Goal: Task Accomplishment & Management: Complete application form

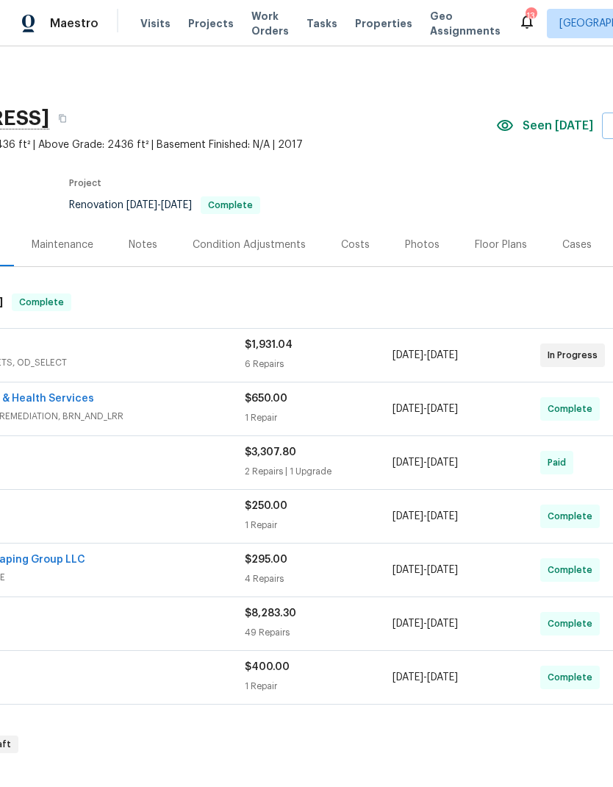
scroll to position [0, 147]
click at [347, 244] on div "Costs" at bounding box center [355, 244] width 29 height 15
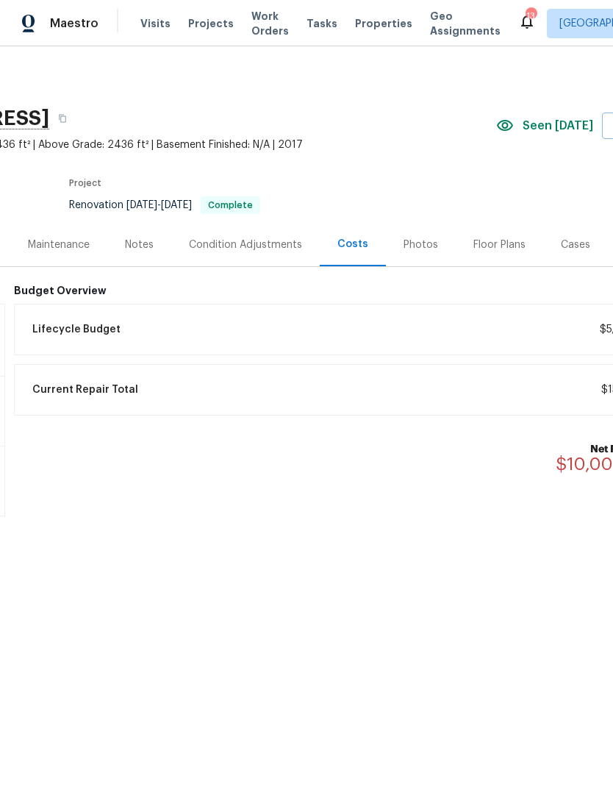
click at [59, 236] on div "Maintenance" at bounding box center [58, 244] width 97 height 43
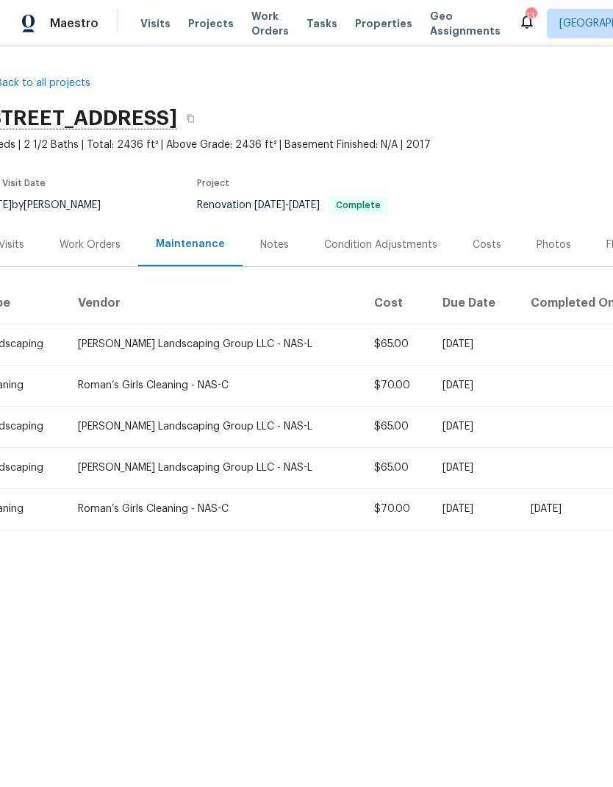
scroll to position [0, 22]
click at [93, 236] on div "Work Orders" at bounding box center [87, 244] width 96 height 43
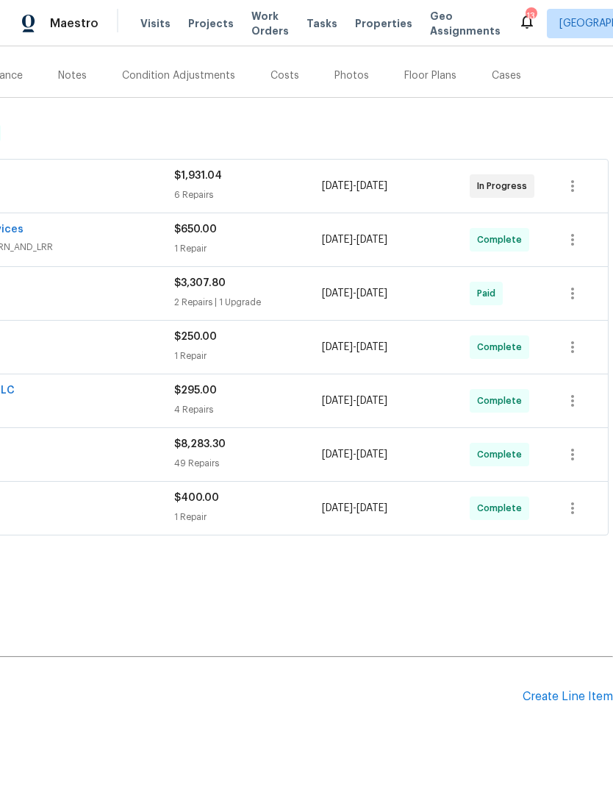
scroll to position [168, 218]
click at [546, 697] on div "Create Line Item" at bounding box center [568, 697] width 90 height 14
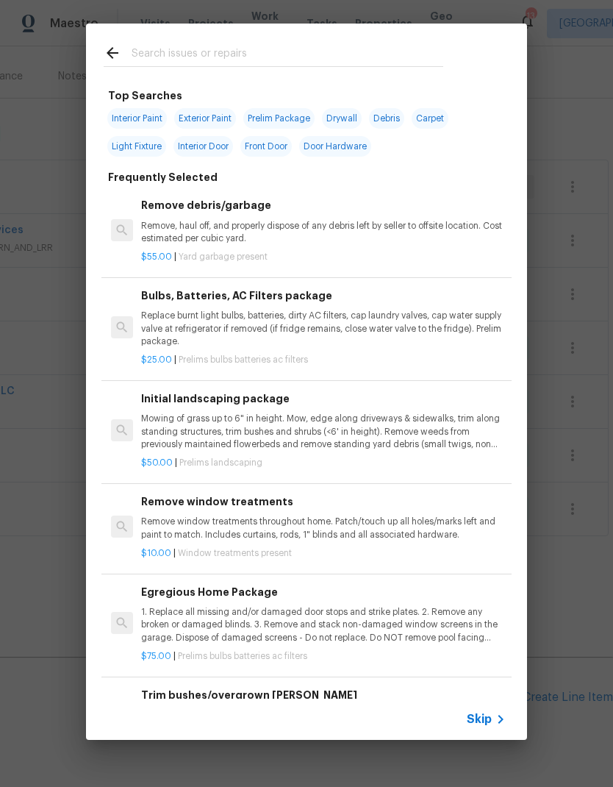
click at [182, 51] on input "text" at bounding box center [288, 55] width 312 height 22
type input "Pressure reg"
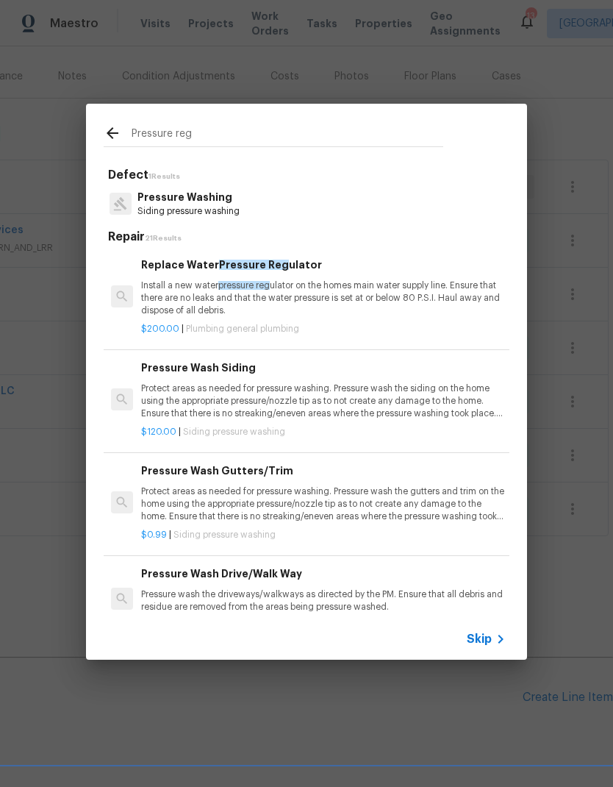
click at [156, 273] on div "Replace Water Pressure Reg ulator Install a new water pressure reg ulator on th…" at bounding box center [323, 287] width 365 height 60
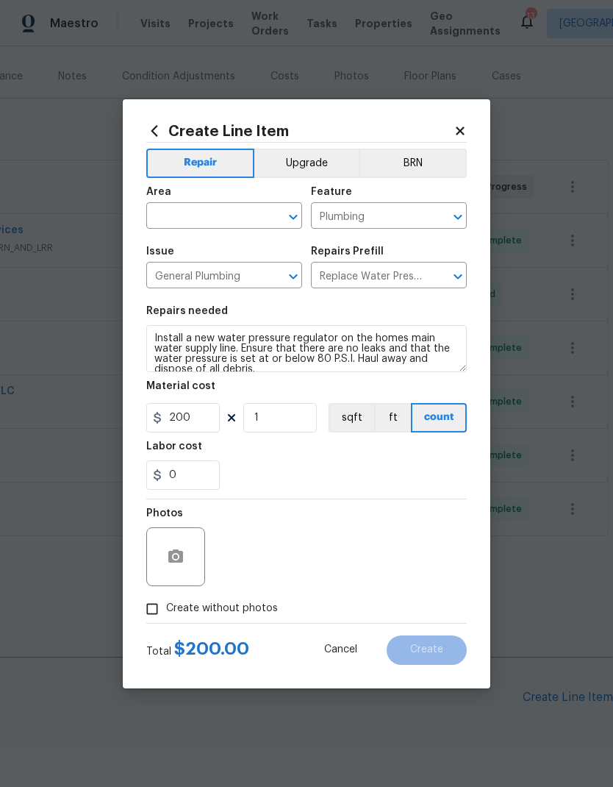
click at [202, 206] on input "text" at bounding box center [203, 217] width 115 height 23
click at [181, 281] on li "Interior Overall" at bounding box center [224, 274] width 156 height 24
type input "Interior Overall"
click at [279, 486] on div "0" at bounding box center [306, 474] width 321 height 29
click at [181, 569] on button "button" at bounding box center [175, 556] width 35 height 35
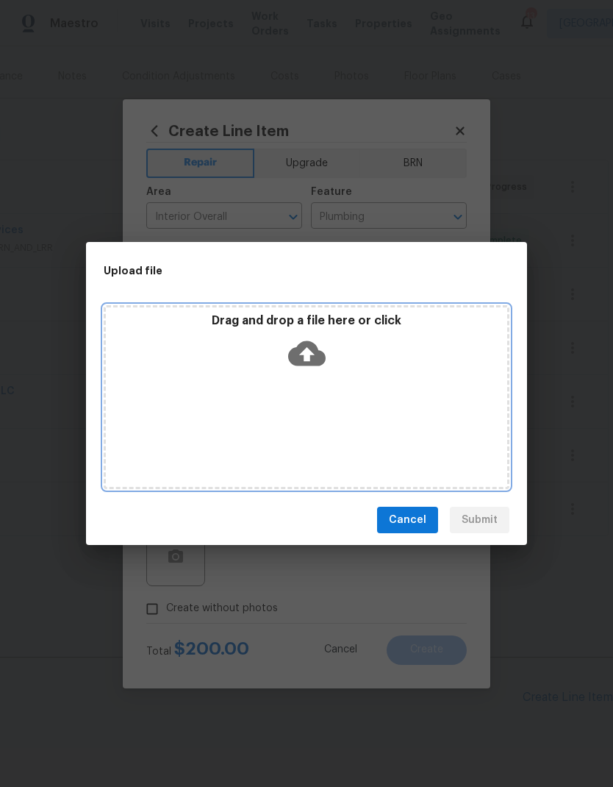
click at [304, 354] on icon at bounding box center [306, 353] width 37 height 37
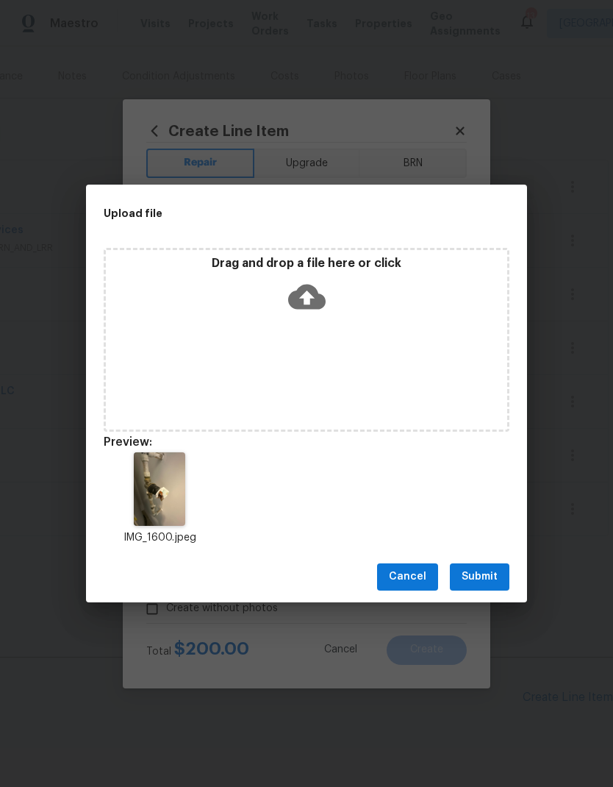
click at [478, 578] on span "Submit" at bounding box center [480, 577] width 36 height 18
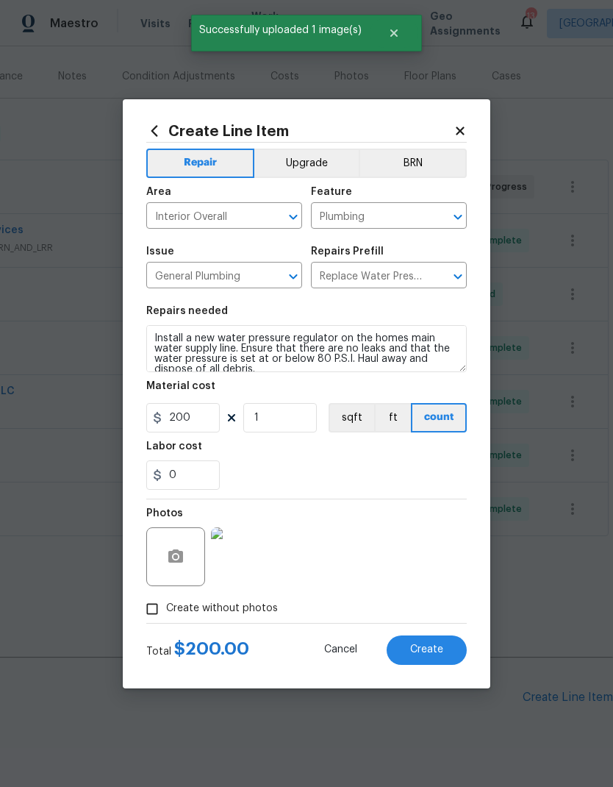
click at [421, 654] on span "Create" at bounding box center [426, 649] width 33 height 11
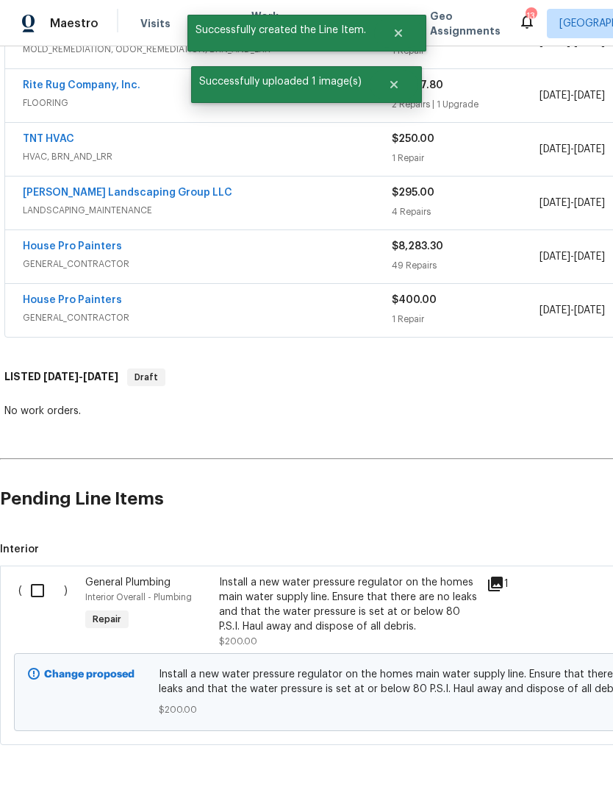
scroll to position [366, 0]
click at [29, 590] on input "checkbox" at bounding box center [43, 591] width 42 height 31
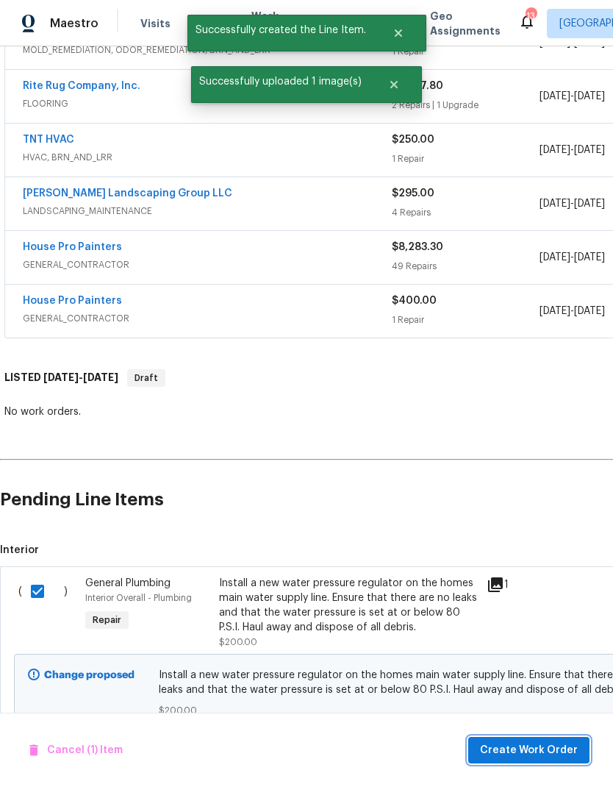
click at [502, 742] on span "Create Work Order" at bounding box center [529, 750] width 98 height 18
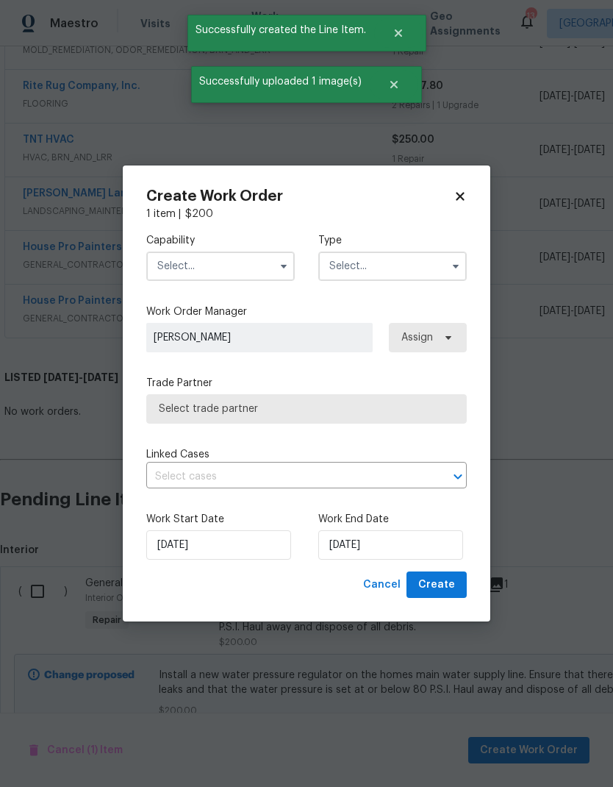
checkbox input "false"
click at [198, 271] on input "text" at bounding box center [220, 265] width 149 height 29
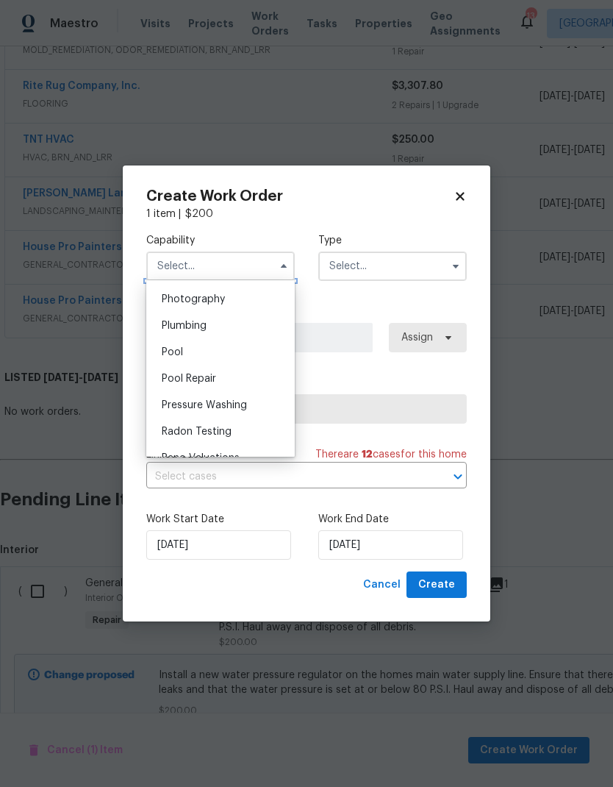
scroll to position [1287, 0]
click at [177, 318] on div "Plumbing" at bounding box center [220, 325] width 141 height 26
type input "Plumbing"
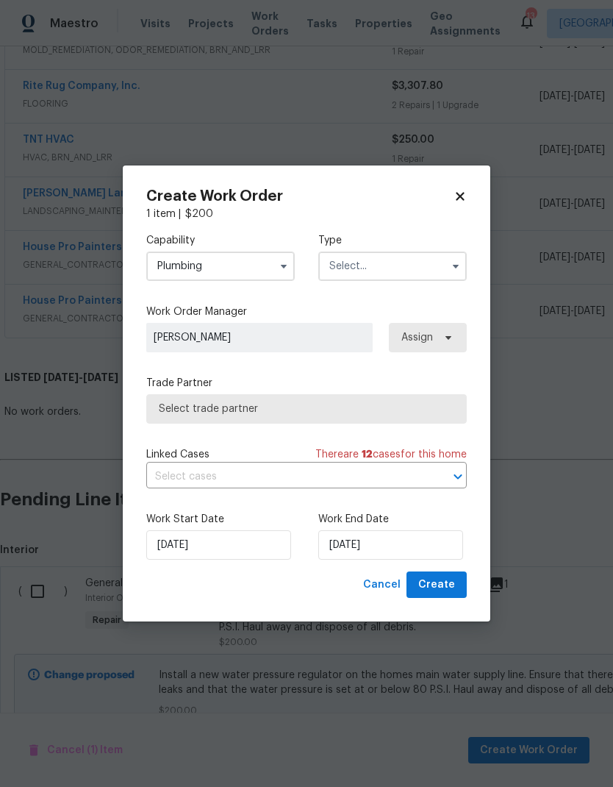
click at [359, 269] on input "text" at bounding box center [392, 265] width 149 height 29
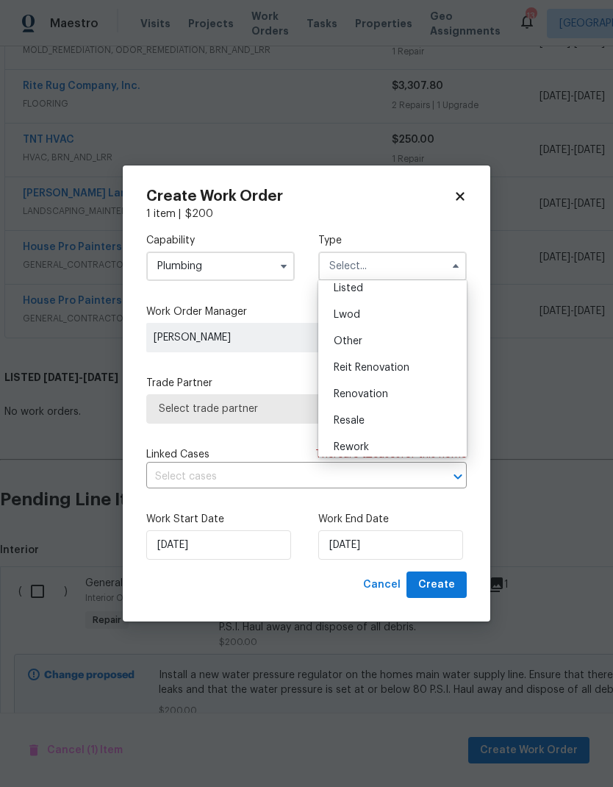
scroll to position [96, 0]
click at [332, 326] on div "Listed" at bounding box center [392, 334] width 141 height 26
type input "Listed"
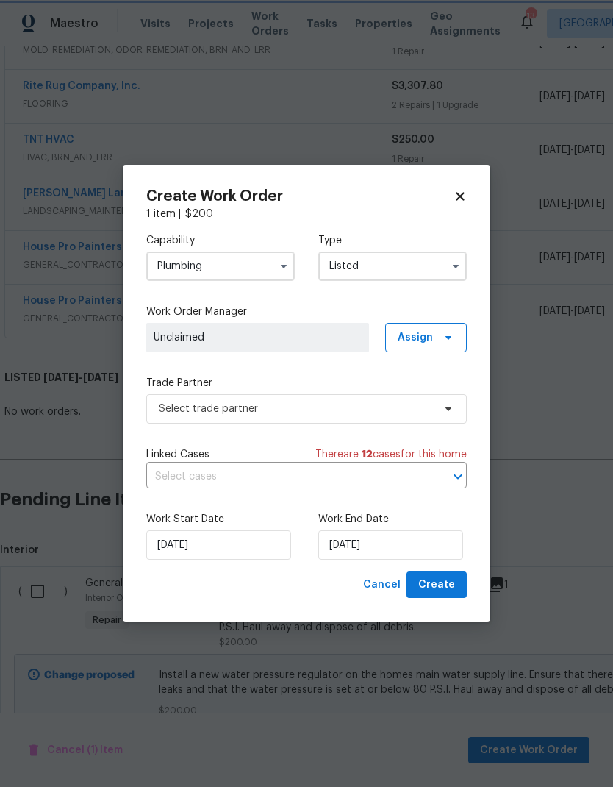
scroll to position [0, 0]
click at [439, 337] on span at bounding box center [446, 338] width 16 height 12
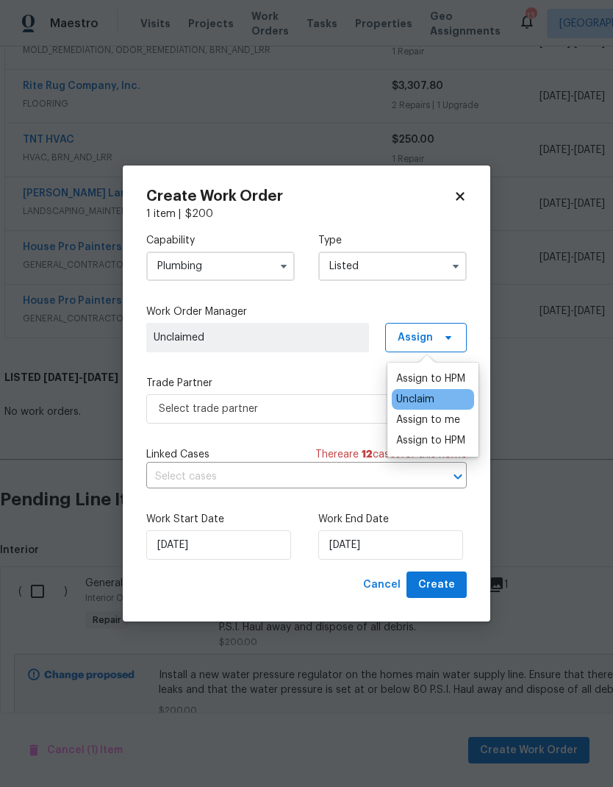
click at [418, 437] on div "Assign to HPM" at bounding box center [430, 440] width 69 height 15
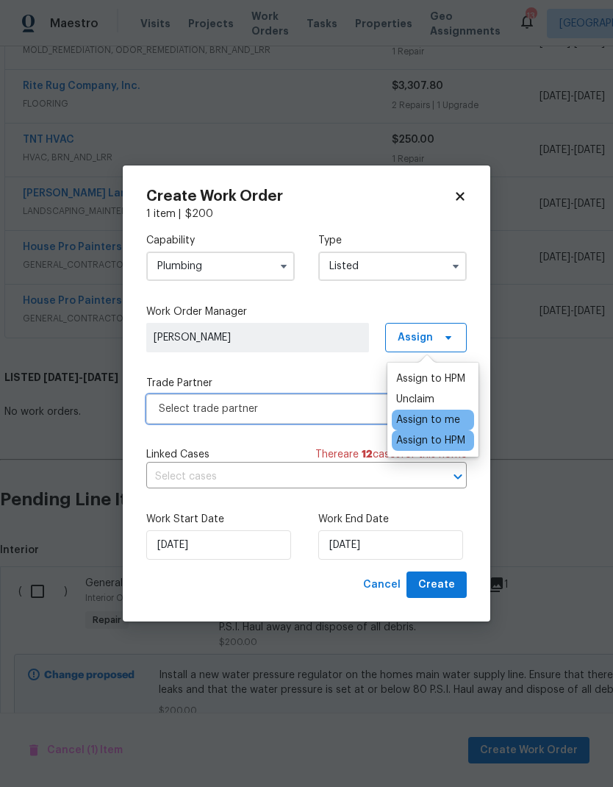
click at [191, 405] on span "Select trade partner" at bounding box center [296, 408] width 274 height 15
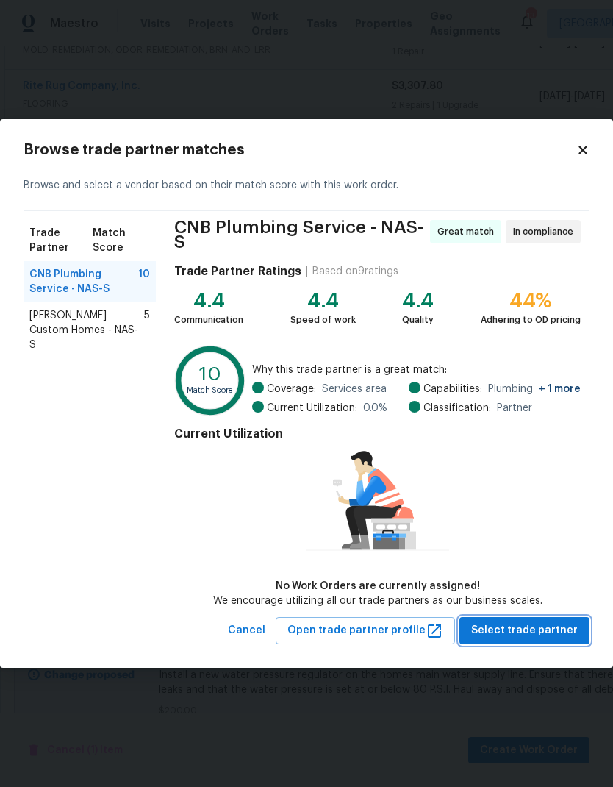
click at [514, 632] on span "Select trade partner" at bounding box center [524, 630] width 107 height 18
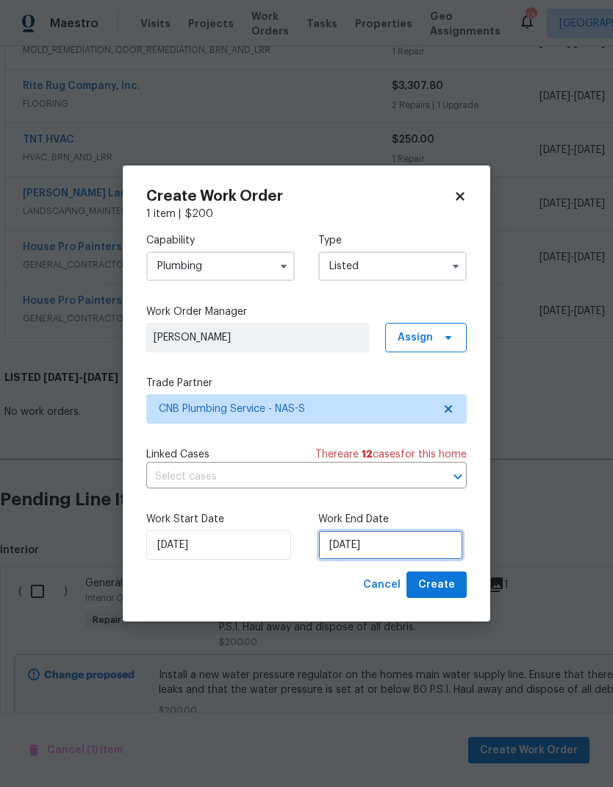
click at [386, 550] on input "[DATE]" at bounding box center [390, 544] width 145 height 29
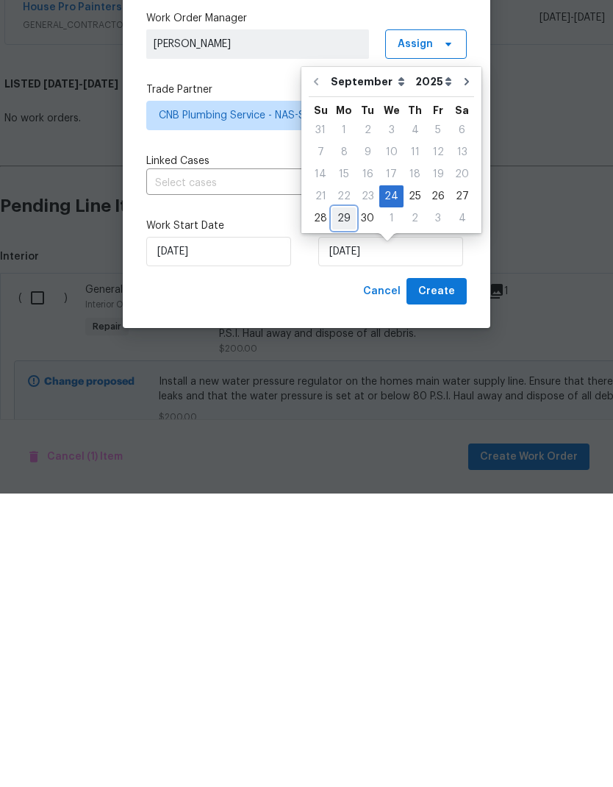
click at [332, 501] on div "29" at bounding box center [344, 511] width 24 height 21
type input "[DATE]"
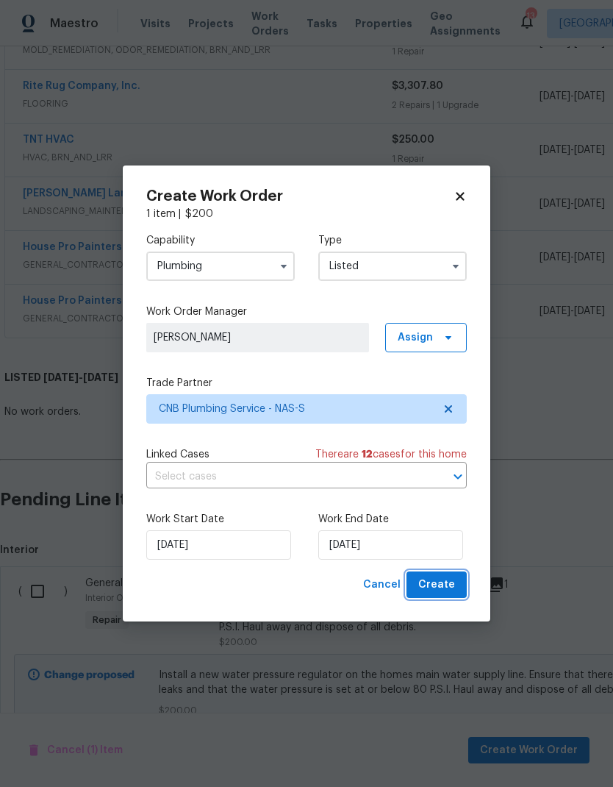
click at [429, 586] on span "Create" at bounding box center [436, 585] width 37 height 18
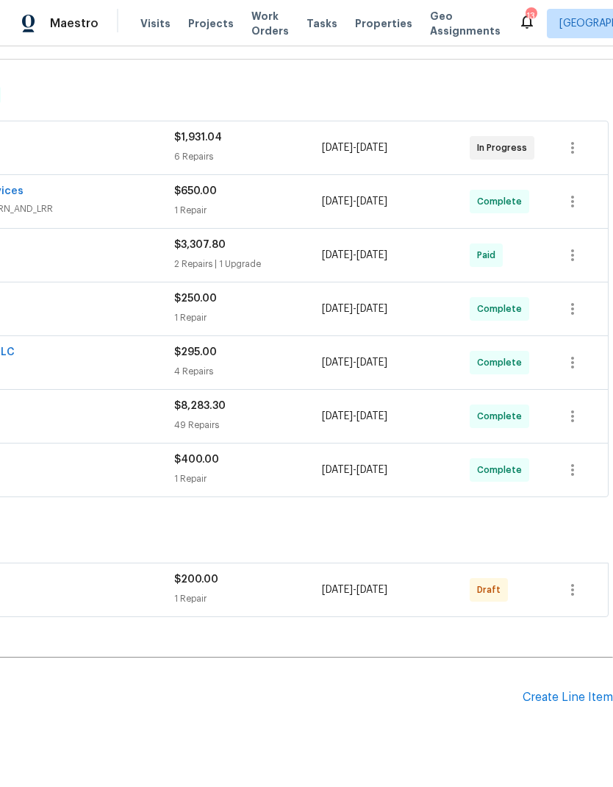
scroll to position [207, 218]
click at [540, 690] on div "Create Line Item" at bounding box center [568, 697] width 90 height 14
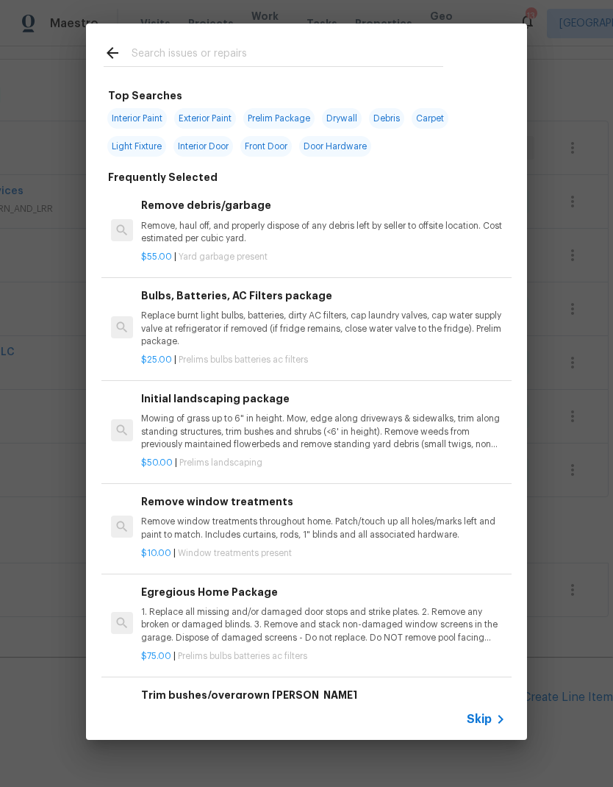
click at [186, 62] on input "text" at bounding box center [288, 55] width 312 height 22
type input "Pressure"
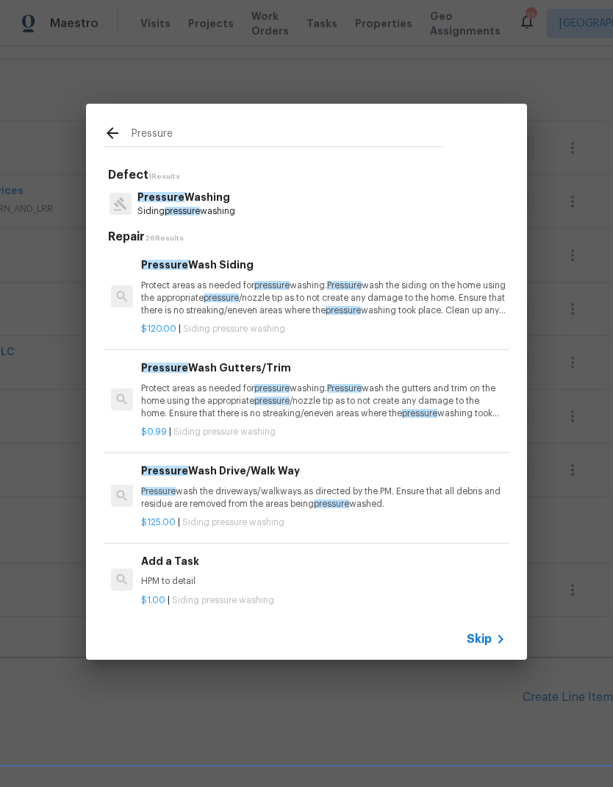
click at [165, 201] on span "Pressure" at bounding box center [160, 197] width 47 height 10
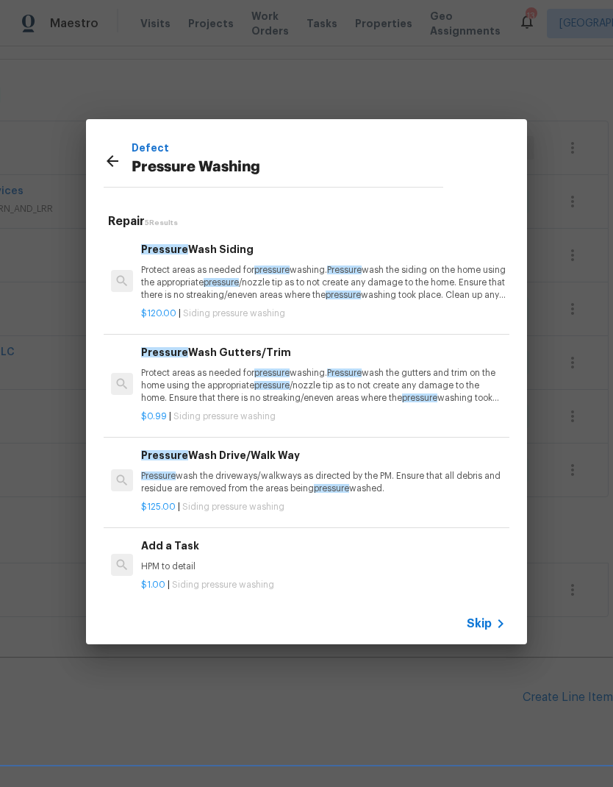
click at [189, 472] on p "Pressure wash the driveways/walkways as directed by the PM. Ensure that all deb…" at bounding box center [323, 482] width 365 height 25
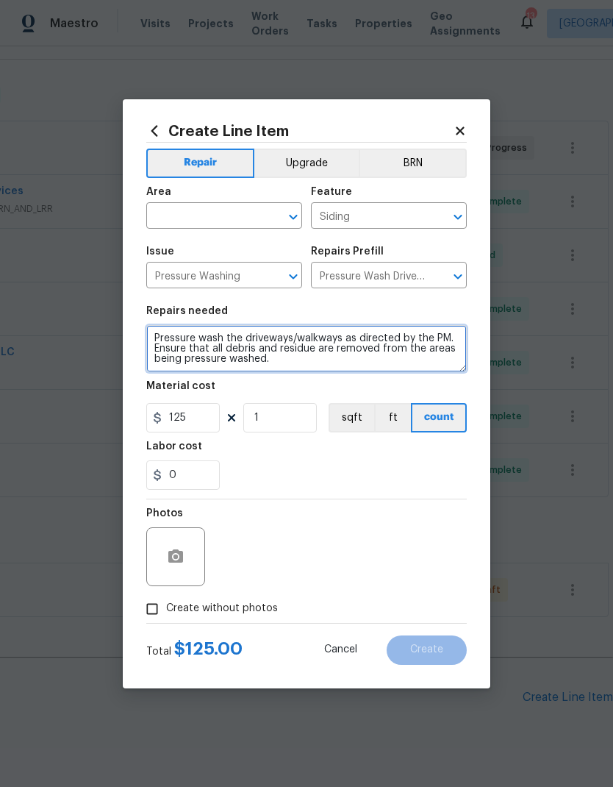
click at [173, 335] on textarea "Pressure wash the driveways/walkways as directed by the PM. Ensure that all deb…" at bounding box center [306, 348] width 321 height 47
click at [172, 334] on textarea "Pressure wash the driveways/walkways as directed by the PM. Ensure that all deb…" at bounding box center [306, 348] width 321 height 47
click at [176, 342] on textarea "Pressure wash the driveways/walkways as directed by the PM. Ensure that all deb…" at bounding box center [306, 348] width 321 height 47
click at [175, 340] on textarea "Pressure wash the driveways/walkways as directed by the PM. Ensure that all deb…" at bounding box center [306, 348] width 321 height 47
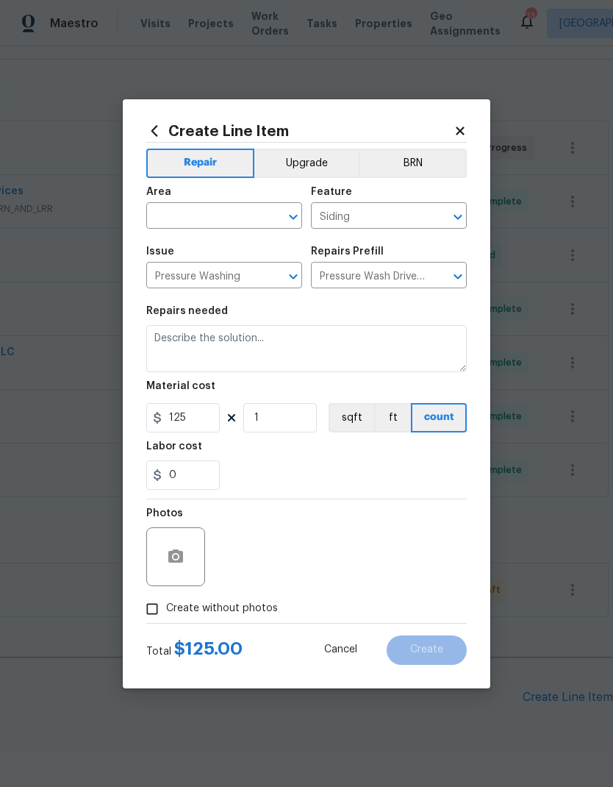
click at [196, 212] on input "text" at bounding box center [203, 217] width 115 height 23
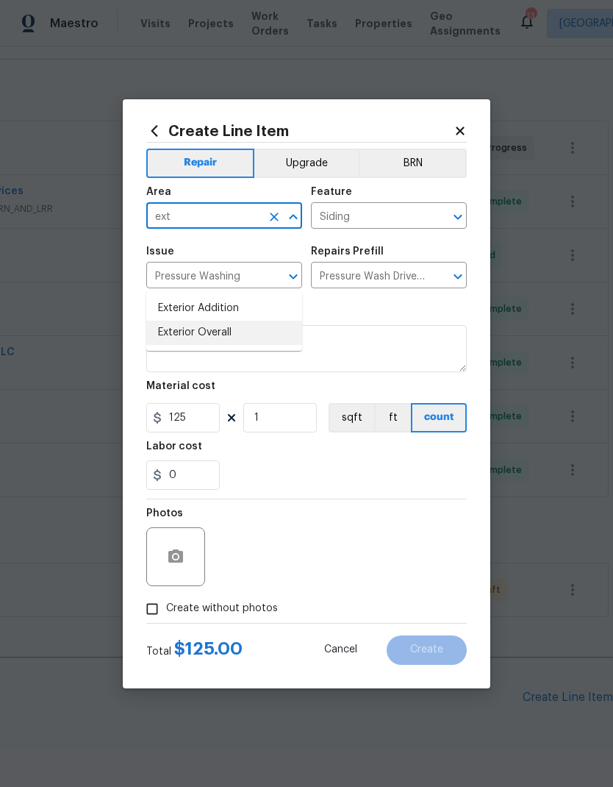
click at [177, 321] on li "Exterior Overall" at bounding box center [224, 333] width 156 height 24
type input "Exterior Overall"
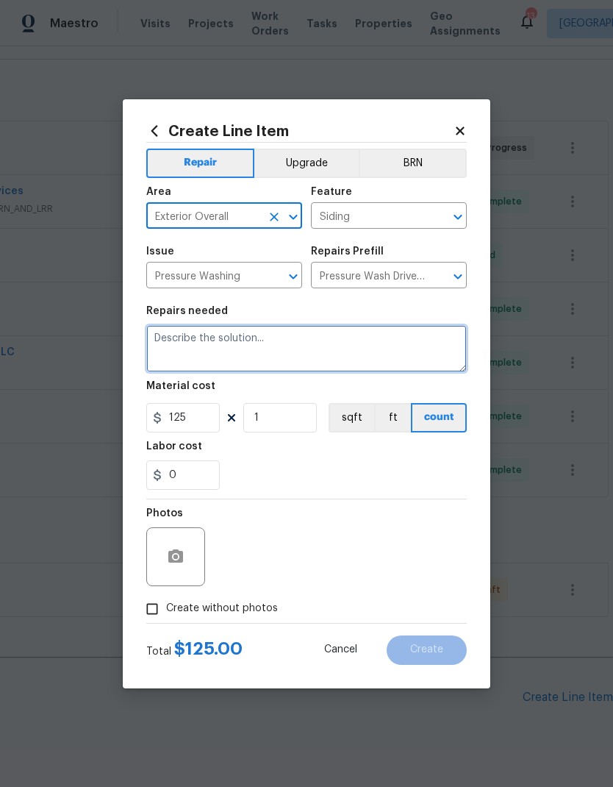
click at [170, 342] on textarea at bounding box center [306, 348] width 321 height 47
click at [171, 338] on textarea at bounding box center [306, 348] width 321 height 47
paste textarea "Pressure wash the garage floor in its entirety. At the back of the home, apply …"
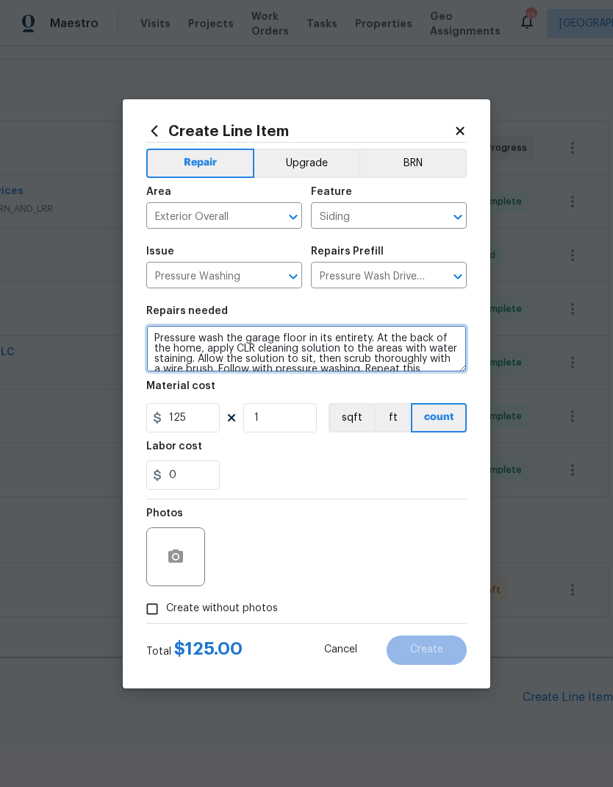
scroll to position [0, 0]
click at [156, 335] on textarea "Pressure wash the garage floor in its entirety. At the back of the home, apply …" at bounding box center [306, 348] width 321 height 47
click at [282, 473] on div "0" at bounding box center [306, 474] width 321 height 29
click at [154, 336] on textarea "Pressure wash the garage floor in its entirety. At the back of the home, apply …" at bounding box center [306, 348] width 321 height 47
click at [388, 338] on textarea "1. Pressure wash the garage floor in its entirety. At the back of the home, app…" at bounding box center [306, 348] width 321 height 47
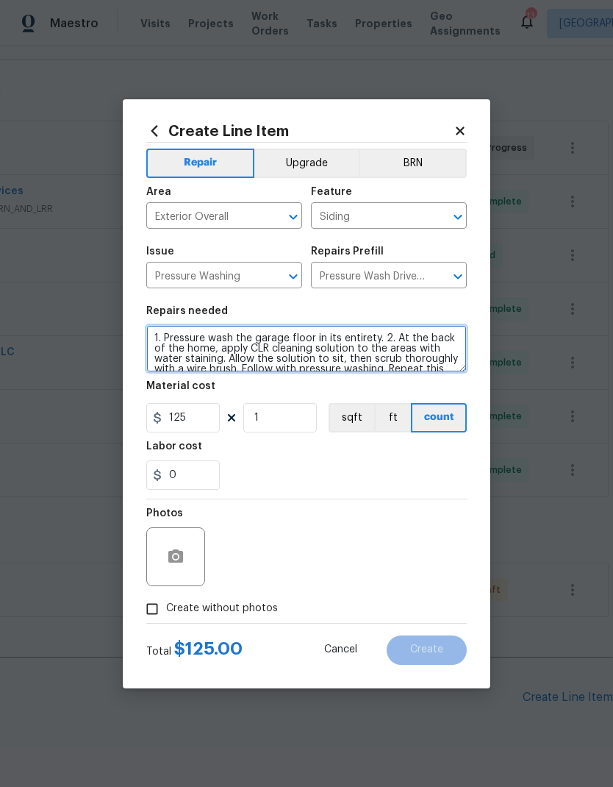
click at [151, 333] on textarea "1. Pressure wash the garage floor in its entirety. 2. At the back of the home, …" at bounding box center [306, 348] width 321 height 47
type textarea "Pressure washing and stain removal. 1. Pressure wash the garage floor in its en…"
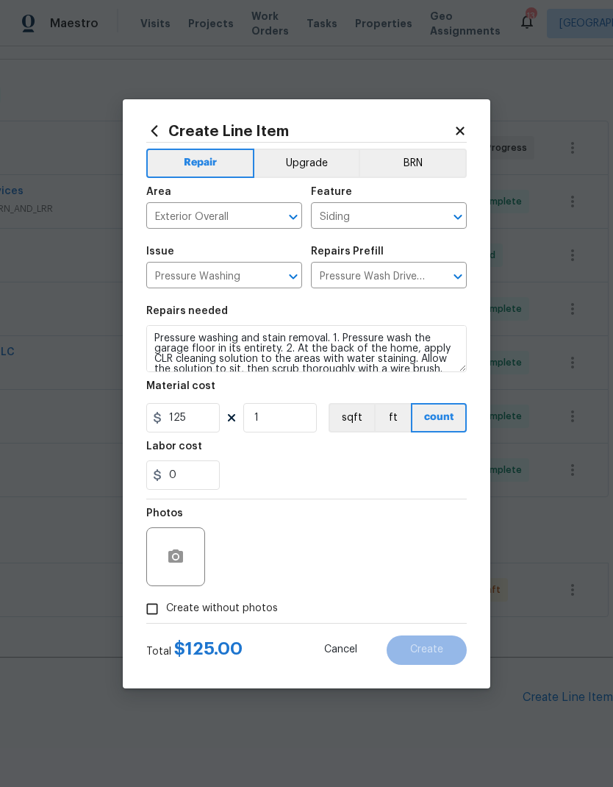
click at [254, 463] on div "0" at bounding box center [306, 474] width 321 height 29
click at [176, 573] on button "button" at bounding box center [175, 556] width 35 height 35
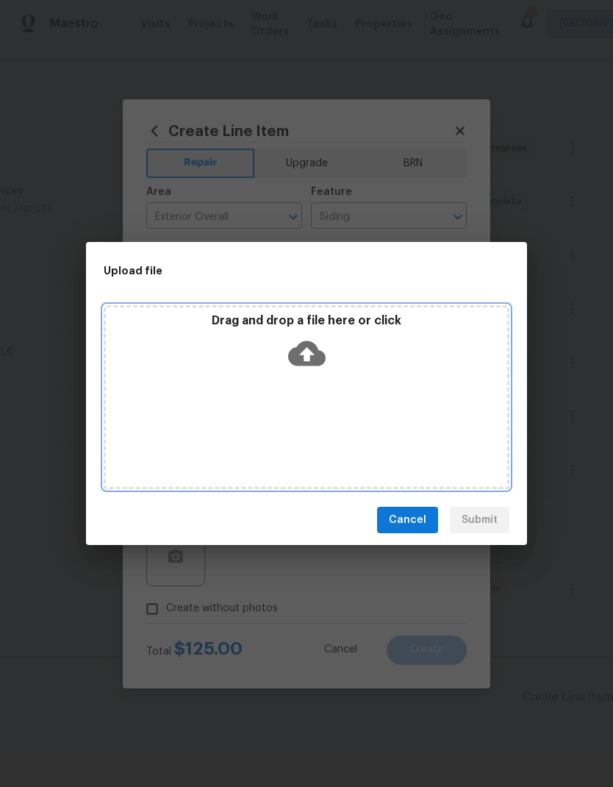
click at [311, 352] on icon at bounding box center [306, 353] width 37 height 37
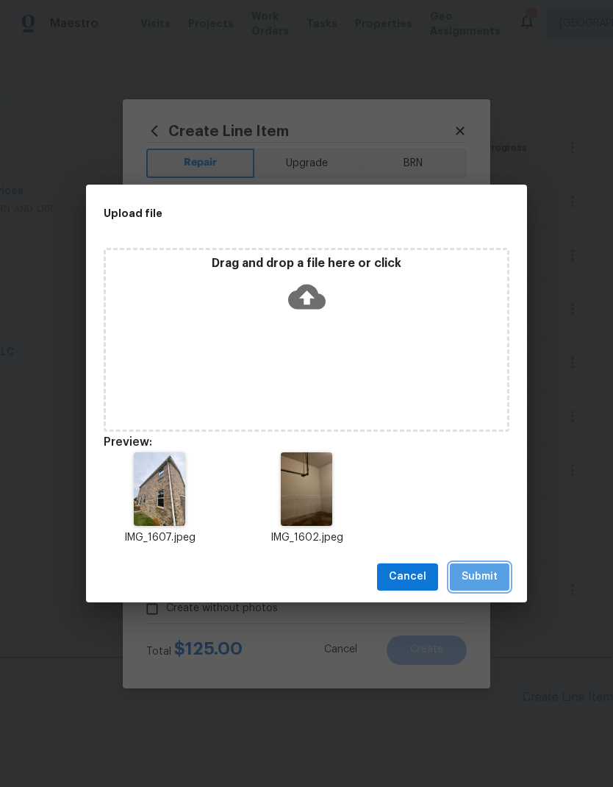
click at [476, 576] on span "Submit" at bounding box center [480, 577] width 36 height 18
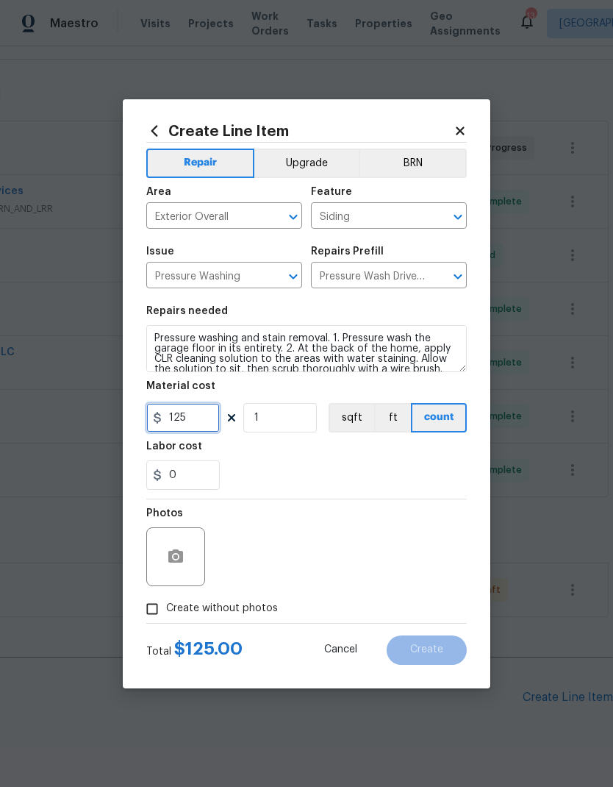
click at [202, 421] on input "125" at bounding box center [183, 417] width 74 height 29
type input "175"
click at [290, 452] on div "Labor cost" at bounding box center [306, 450] width 321 height 19
click at [426, 651] on span "Create" at bounding box center [426, 649] width 33 height 11
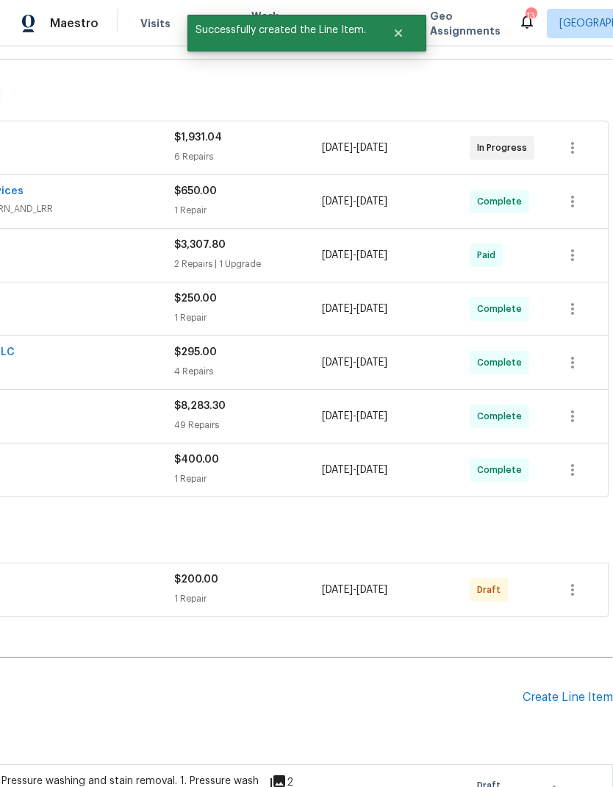
click at [548, 690] on div "Create Line Item" at bounding box center [568, 697] width 90 height 14
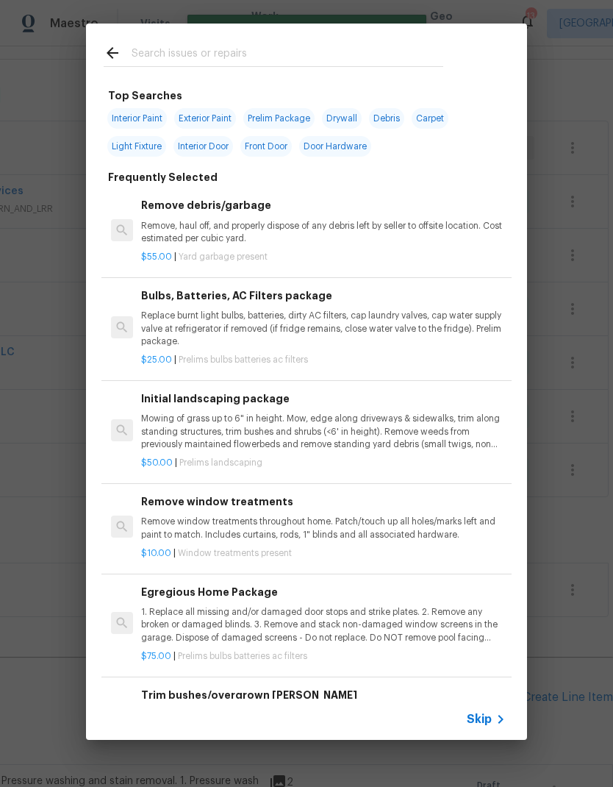
click at [210, 57] on input "text" at bounding box center [288, 55] width 312 height 22
type input "Paint"
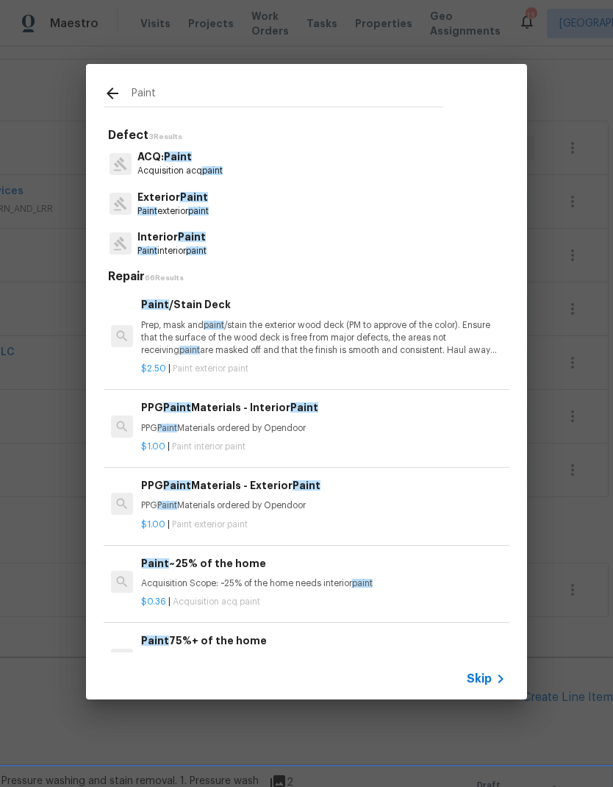
click at [159, 203] on p "Exterior Paint" at bounding box center [172, 197] width 71 height 15
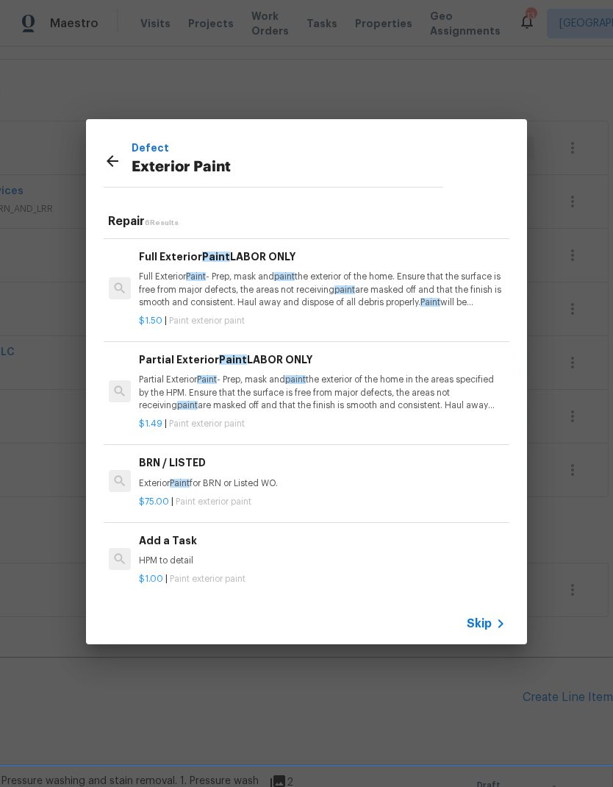
scroll to position [173, 2]
click at [157, 543] on h6 "Add a Task" at bounding box center [321, 541] width 365 height 16
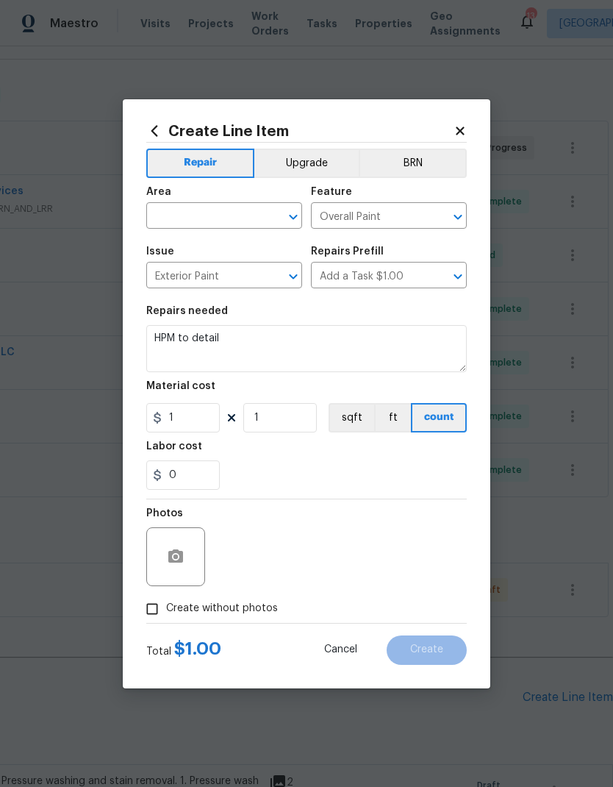
click at [167, 532] on div at bounding box center [175, 556] width 59 height 59
click at [196, 213] on input "text" at bounding box center [203, 217] width 115 height 23
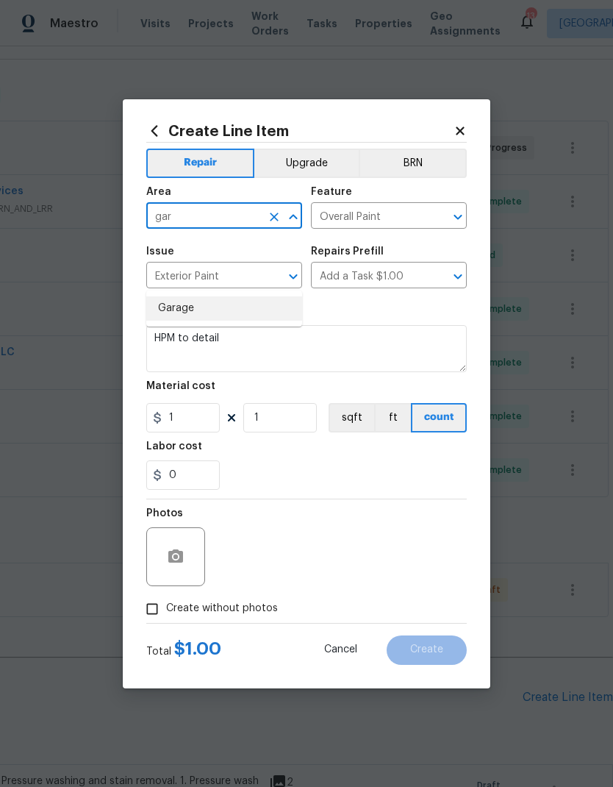
click at [177, 296] on li "Garage" at bounding box center [224, 308] width 156 height 24
type input "Garage"
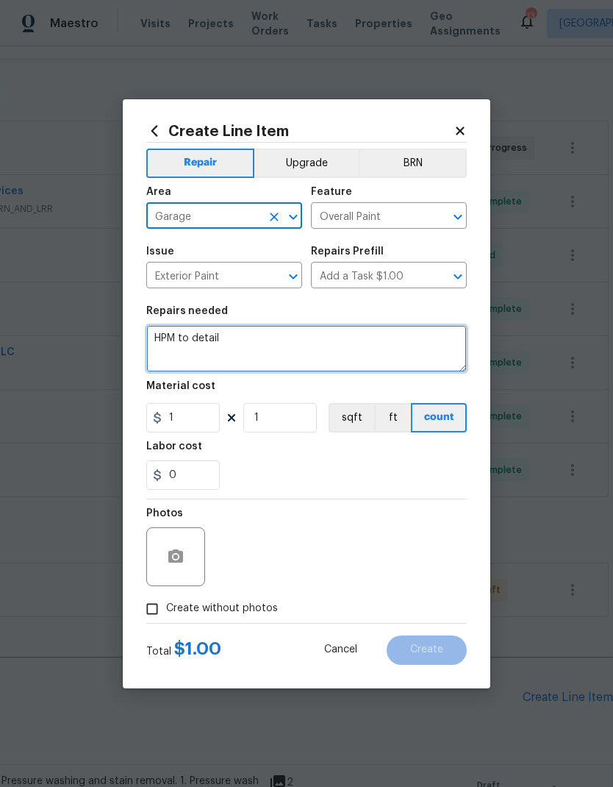
click at [157, 333] on textarea "HPM to detail" at bounding box center [306, 348] width 321 height 47
click at [157, 339] on textarea "HPM to detail" at bounding box center [306, 348] width 321 height 47
click at [164, 337] on textarea "HPM to detail" at bounding box center [306, 348] width 321 height 47
click at [163, 337] on textarea "HPM to detail" at bounding box center [306, 348] width 321 height 47
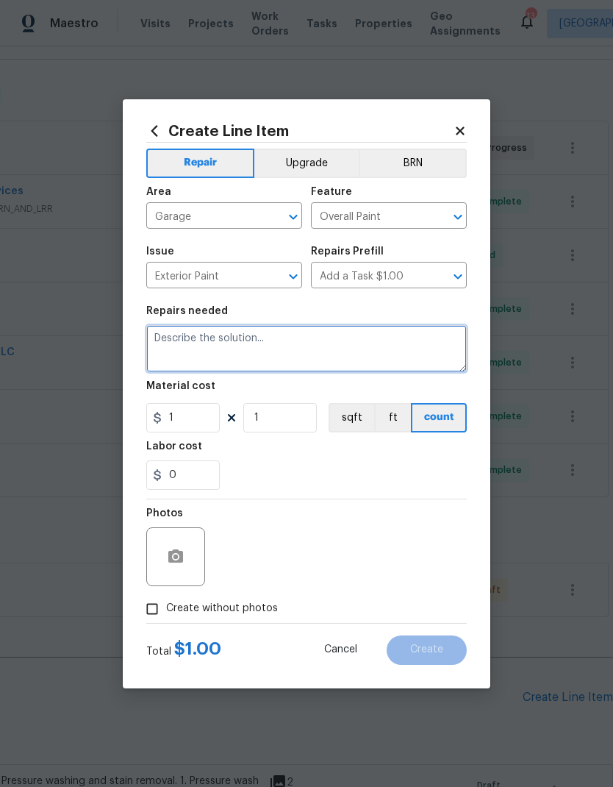
scroll to position [0, 0]
click at [186, 337] on textarea at bounding box center [306, 348] width 321 height 47
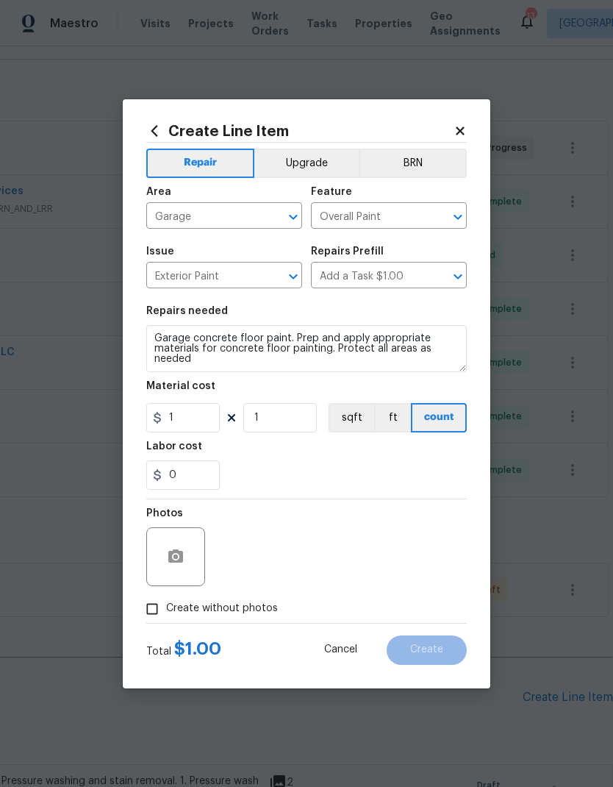
click at [290, 460] on div "Labor cost" at bounding box center [306, 450] width 321 height 19
click at [167, 332] on textarea "Garage concrete floor paint. Prep and apply appropriate materials for concrete …" at bounding box center [306, 348] width 321 height 47
click at [167, 331] on textarea "Garage concrete floor paint. Prep and apply appropriate materials for concrete …" at bounding box center [306, 348] width 321 height 47
click at [163, 333] on textarea "Garage concrete floor paint. Prep and apply appropriate materials for concrete …" at bounding box center [306, 348] width 321 height 47
click at [163, 332] on textarea "Garage concrete floor paint. Prep and apply appropriate materials for concrete …" at bounding box center [306, 348] width 321 height 47
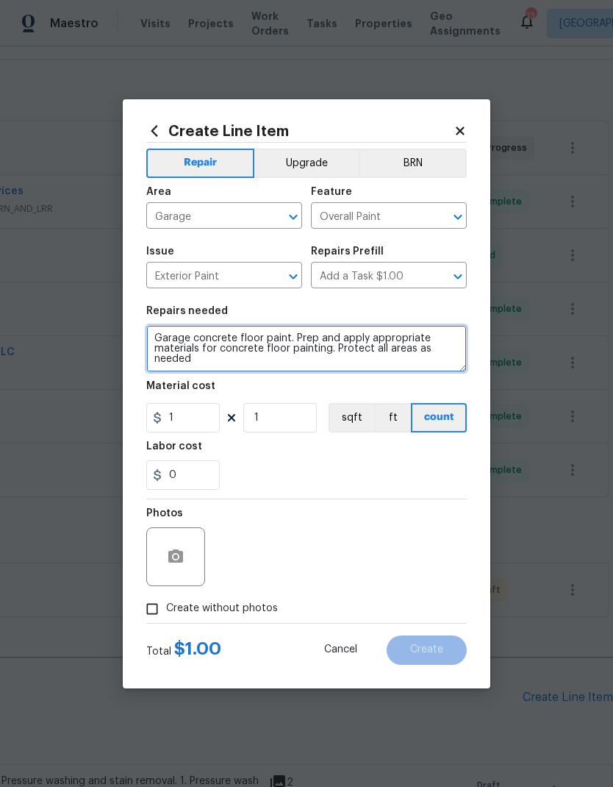
click at [305, 337] on textarea "Garage concrete floor paint. Prep and apply appropriate materials for concrete …" at bounding box center [306, 348] width 321 height 47
click at [338, 346] on textarea "Garage concrete floor paint." at bounding box center [306, 348] width 321 height 47
click at [323, 340] on textarea "Garage concrete floor paint." at bounding box center [306, 348] width 321 height 47
click at [318, 332] on textarea "Garage concrete floor paint." at bounding box center [306, 348] width 321 height 47
click at [323, 339] on textarea "Garage concrete floor paint." at bounding box center [306, 348] width 321 height 47
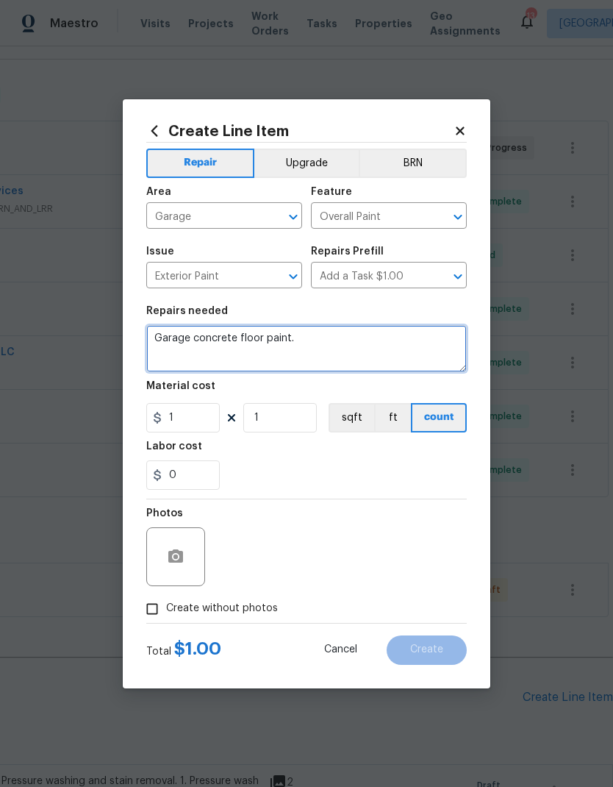
click at [322, 346] on textarea "Garage concrete floor paint." at bounding box center [306, 348] width 321 height 47
click at [322, 343] on textarea "Garage concrete floor paint." at bounding box center [306, 348] width 321 height 47
paste textarea "Provide all labor, materials, and equipment to prep and paint the garage concre…"
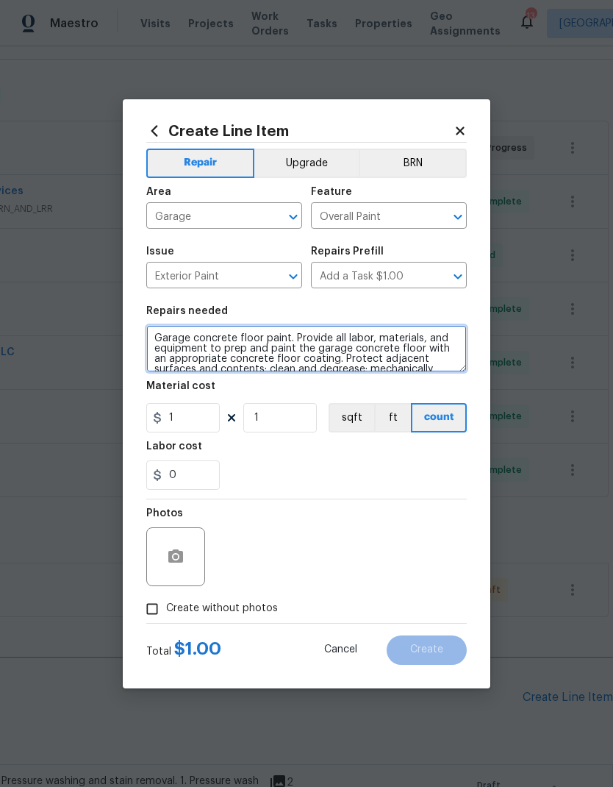
scroll to position [72, 0]
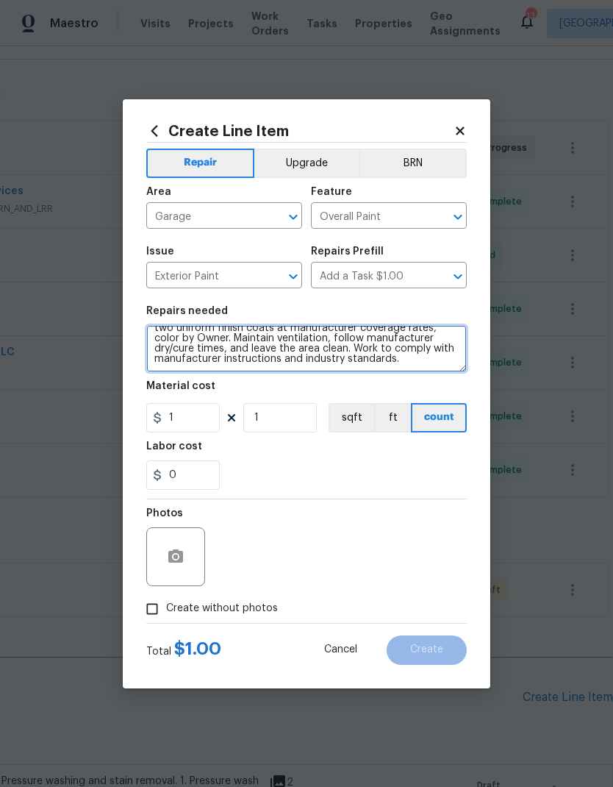
click at [246, 462] on div "0" at bounding box center [306, 474] width 321 height 29
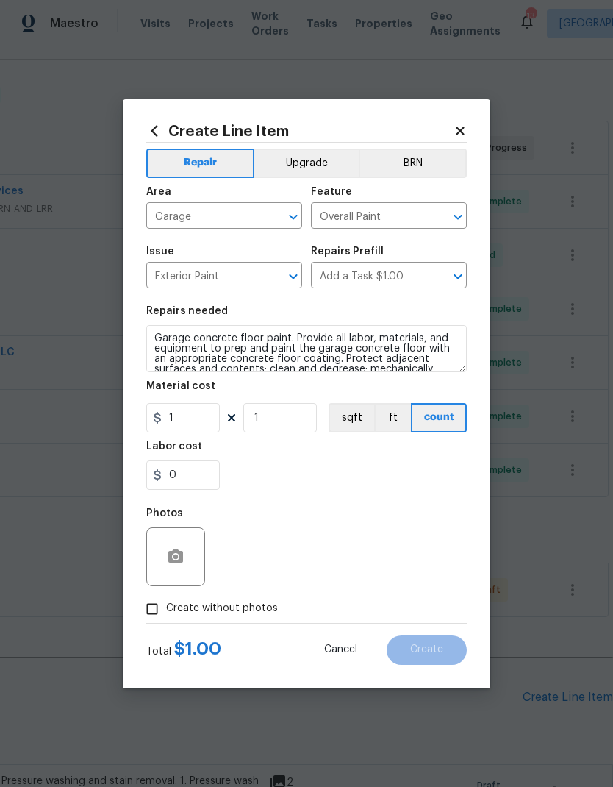
scroll to position [0, 0]
click at [303, 335] on textarea "Garage concrete floor paint. Provide all labor, materials, and equipment to pre…" at bounding box center [306, 348] width 321 height 47
click at [306, 336] on textarea "Garage concrete floor paint. Provide all labor, materials, and equipment to pre…" at bounding box center [306, 348] width 321 height 47
click at [305, 336] on textarea "Garage concrete floor paint. Provide all labor, materials, and equipment to pre…" at bounding box center [306, 348] width 321 height 47
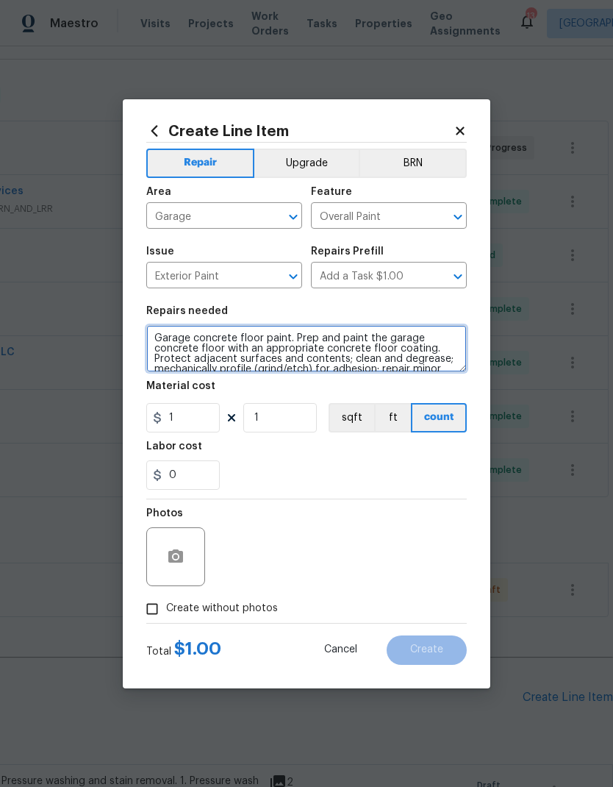
type textarea "Garage concrete floor paint. Prep and paint the garage concrete floor with an a…"
click at [287, 479] on div "0" at bounding box center [306, 474] width 321 height 29
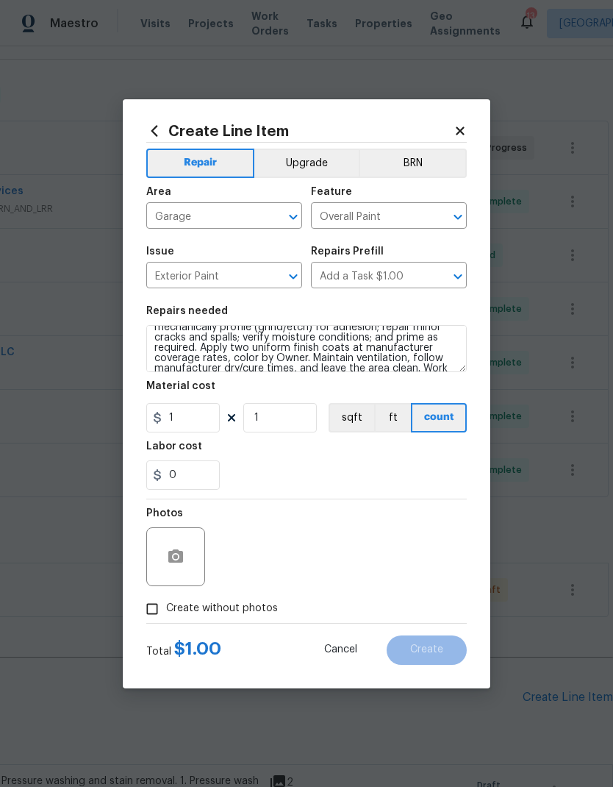
scroll to position [44, 0]
click at [192, 421] on input "1" at bounding box center [183, 417] width 74 height 29
type input "250"
click at [304, 471] on div "0" at bounding box center [306, 474] width 321 height 29
click at [178, 558] on circle "button" at bounding box center [176, 556] width 4 height 4
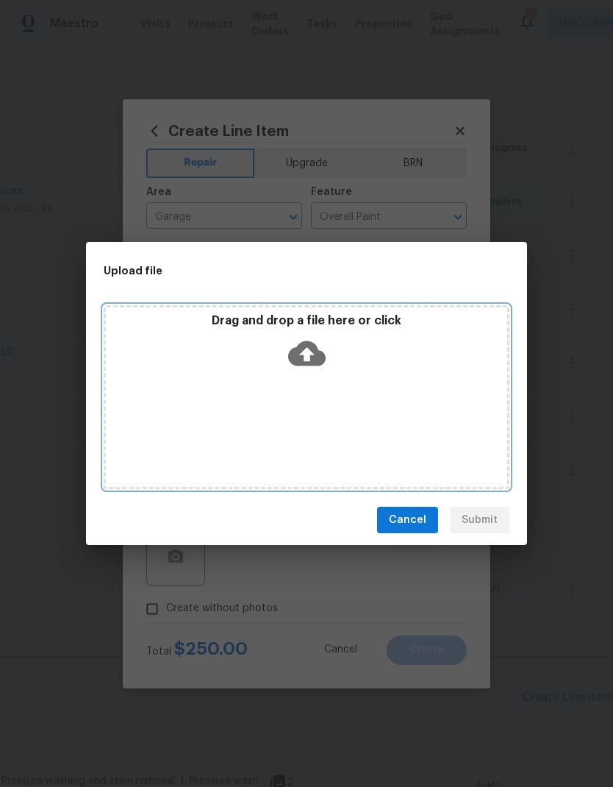
click at [299, 347] on icon at bounding box center [306, 353] width 37 height 25
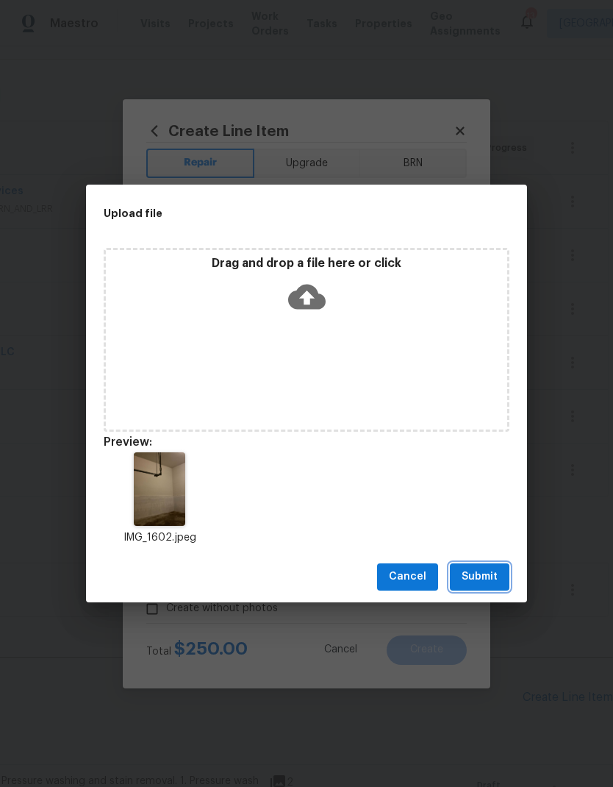
click at [477, 574] on span "Submit" at bounding box center [480, 577] width 36 height 18
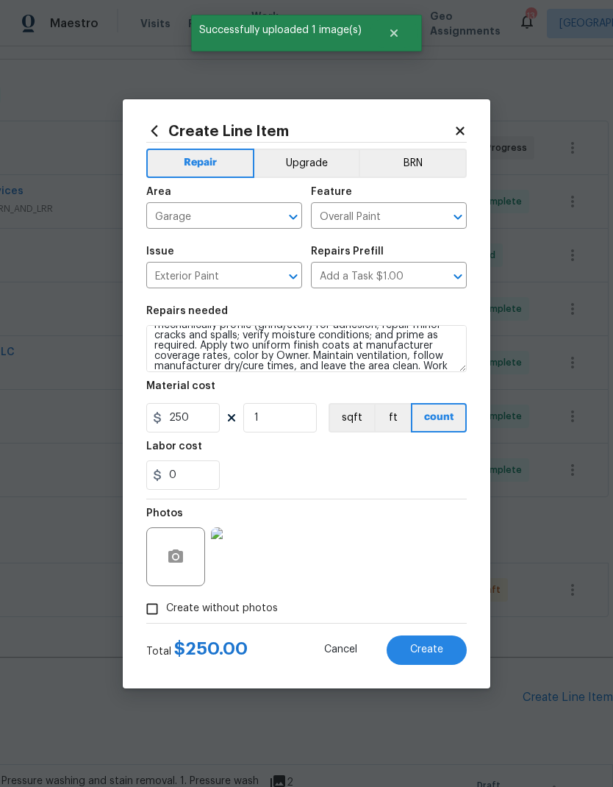
click at [419, 655] on span "Create" at bounding box center [426, 649] width 33 height 11
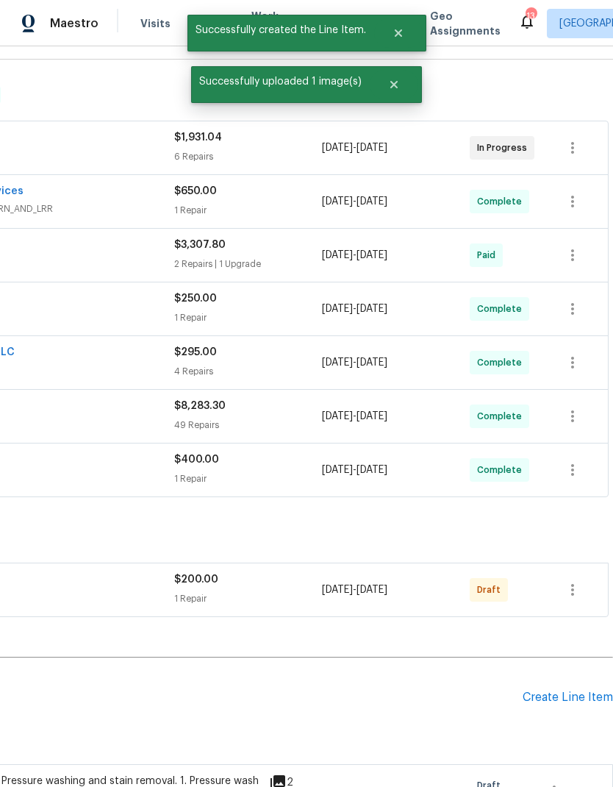
click at [548, 699] on div "Create Line Item" at bounding box center [568, 697] width 90 height 14
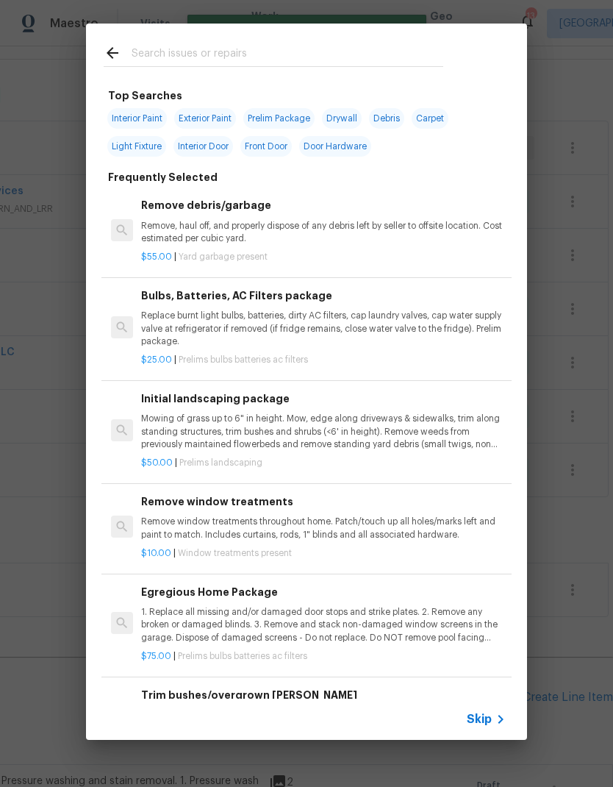
click at [190, 66] on input "text" at bounding box center [288, 55] width 312 height 22
type input "Flush"
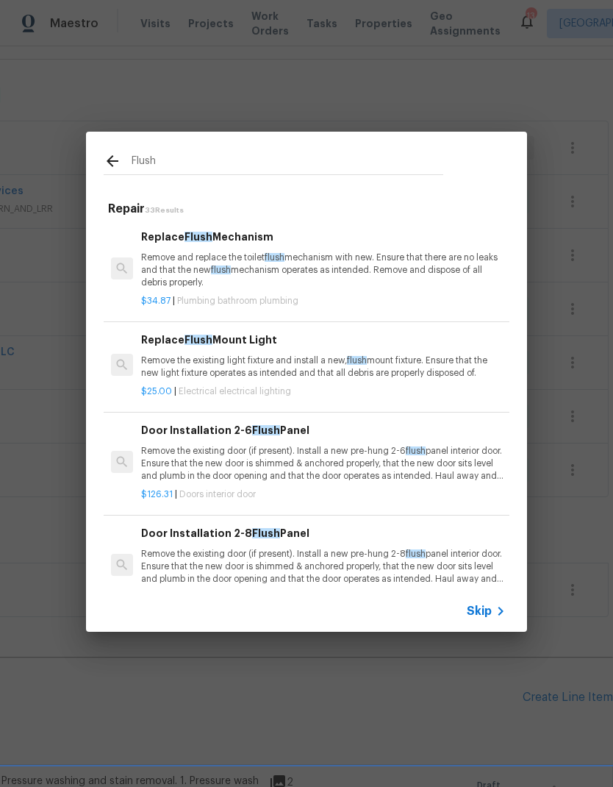
click at [171, 261] on p "Remove and replace the toilet flush mechanism with new. Ensure that there are n…" at bounding box center [323, 269] width 365 height 37
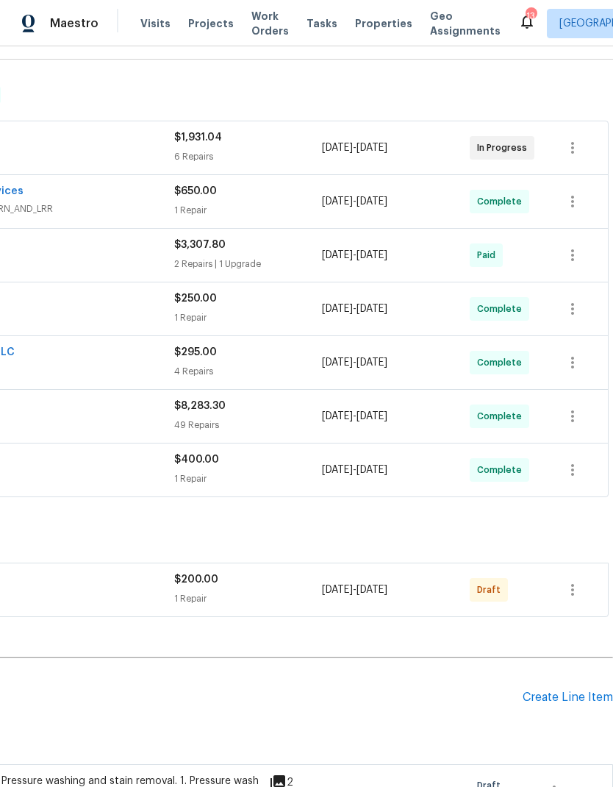
click at [552, 687] on div "Pending Line Items Create Line Item" at bounding box center [197, 697] width 831 height 68
click at [543, 698] on div "Create Line Item" at bounding box center [568, 697] width 90 height 14
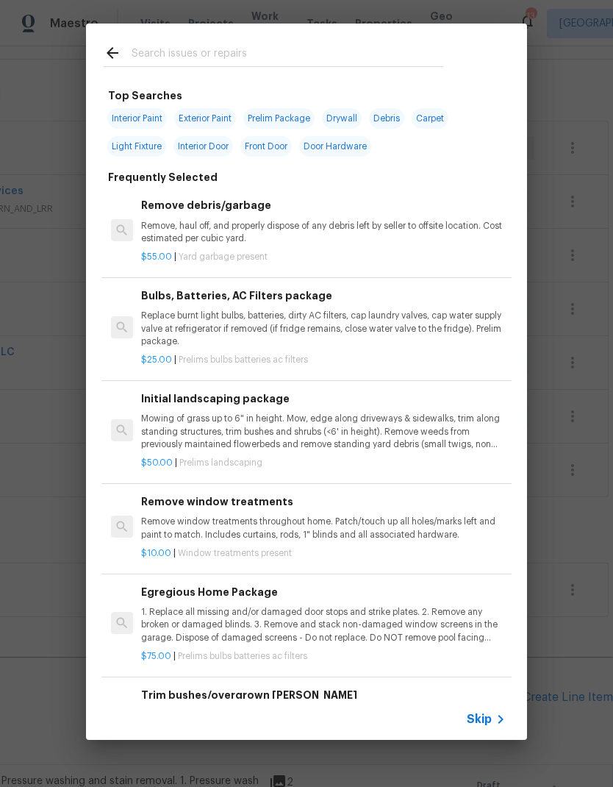
click at [189, 46] on input "text" at bounding box center [288, 55] width 312 height 22
type input "Flush"
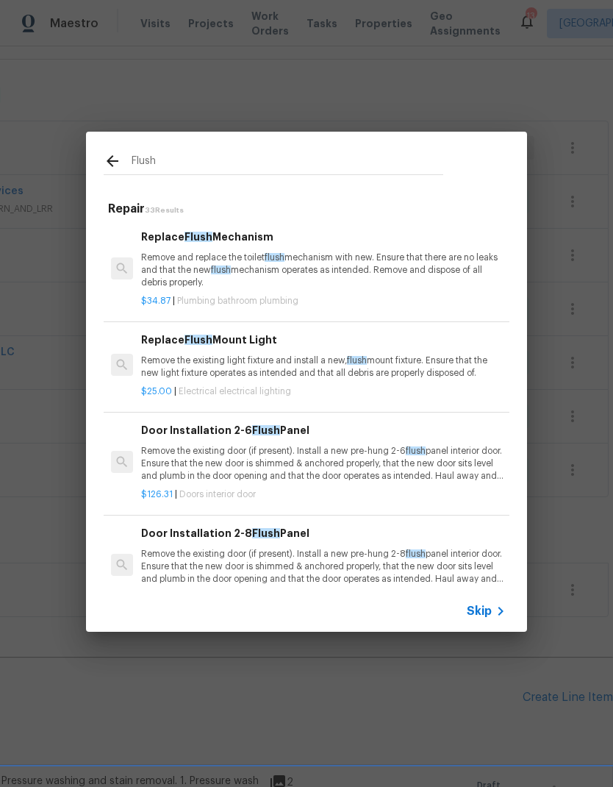
click at [212, 264] on p "Remove and replace the toilet flush mechanism with new. Ensure that there are n…" at bounding box center [323, 269] width 365 height 37
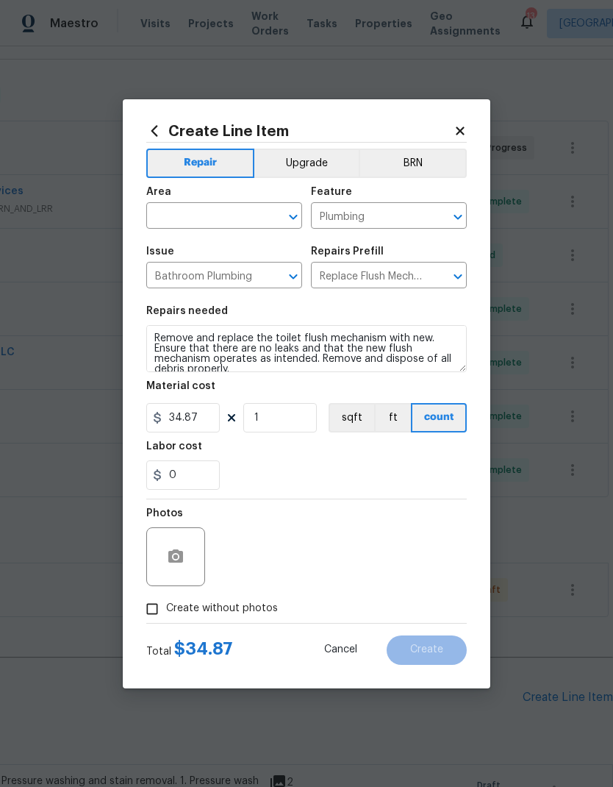
click at [195, 214] on input "text" at bounding box center [203, 217] width 115 height 23
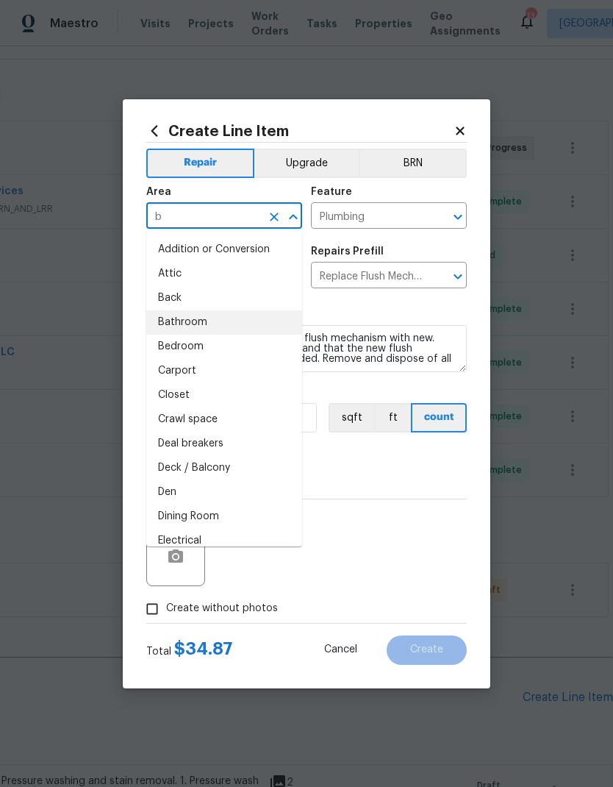
click at [174, 321] on li "Bathroom" at bounding box center [224, 322] width 156 height 24
type input "Bathroom"
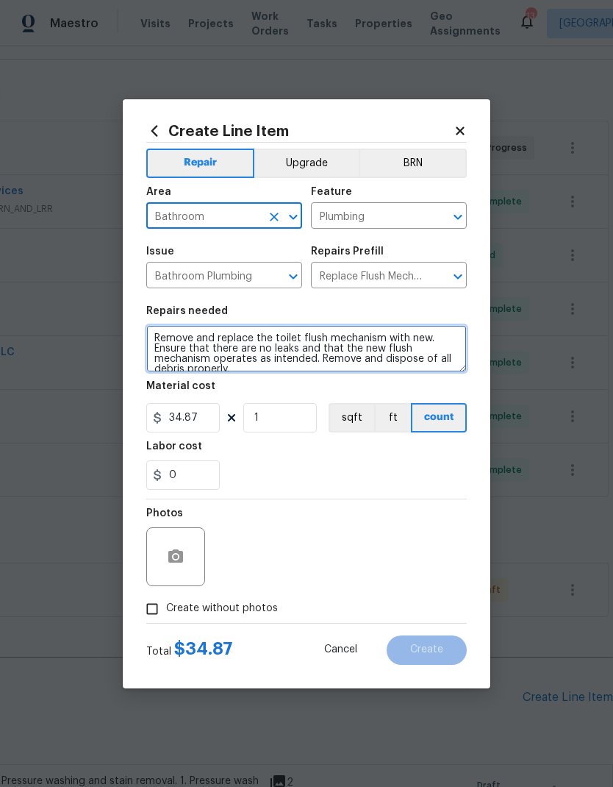
click at [167, 337] on textarea "Remove and replace the toilet flush mechanism with new. Ensure that there are n…" at bounding box center [306, 348] width 321 height 47
click at [154, 337] on textarea "Remove and replace the toilet flush mechanism with new. Ensure that there are n…" at bounding box center [306, 348] width 321 height 47
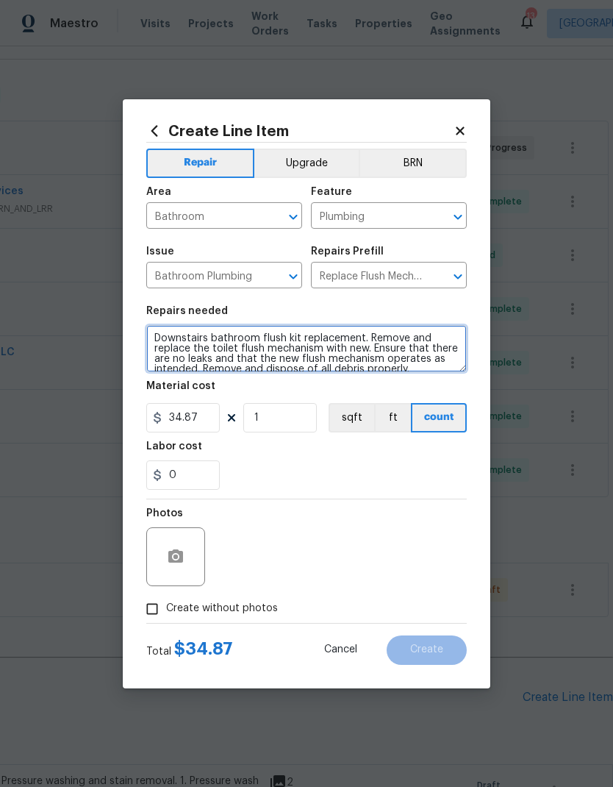
type textarea "Downstairs bathroom flush kit replacement. Remove and replace the toilet flush …"
click at [286, 465] on div "0" at bounding box center [306, 474] width 321 height 29
click at [166, 574] on div at bounding box center [175, 556] width 59 height 59
click at [160, 568] on div at bounding box center [175, 556] width 59 height 59
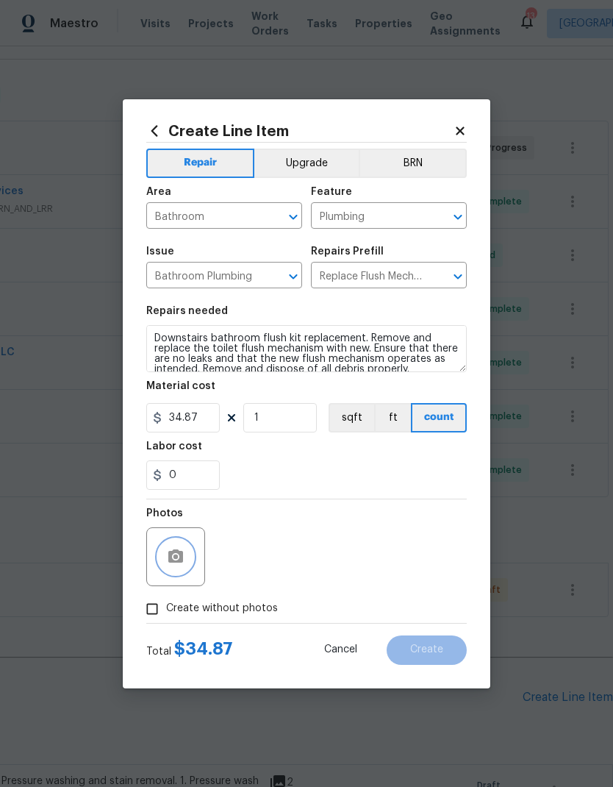
click at [176, 544] on button "button" at bounding box center [175, 556] width 35 height 35
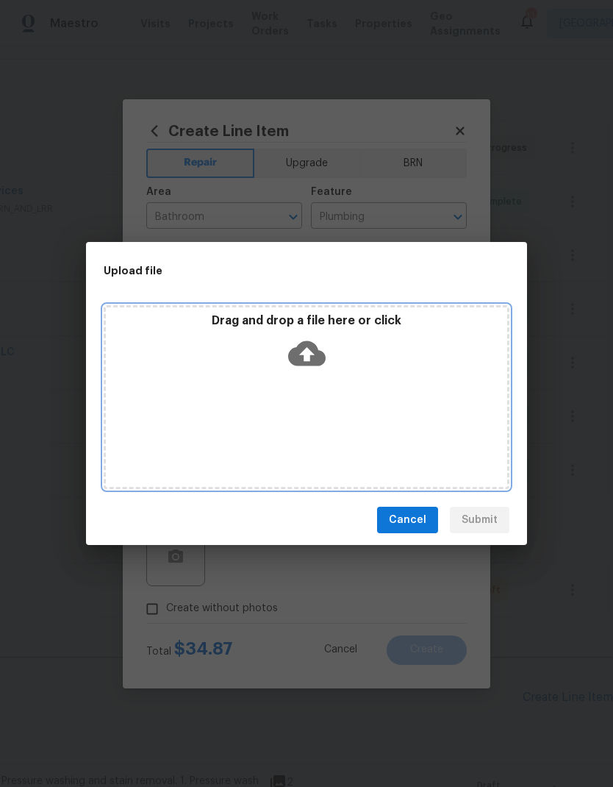
click at [310, 354] on icon at bounding box center [306, 353] width 37 height 37
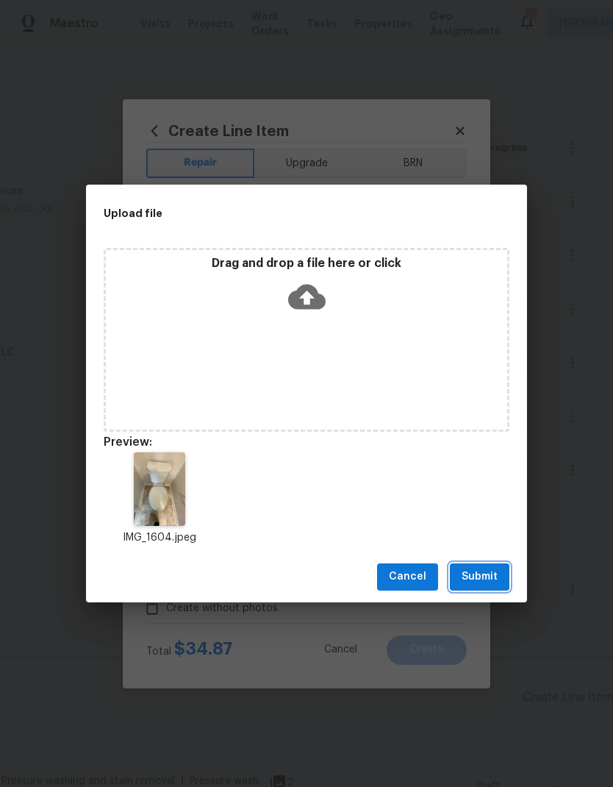
click at [475, 575] on span "Submit" at bounding box center [480, 577] width 36 height 18
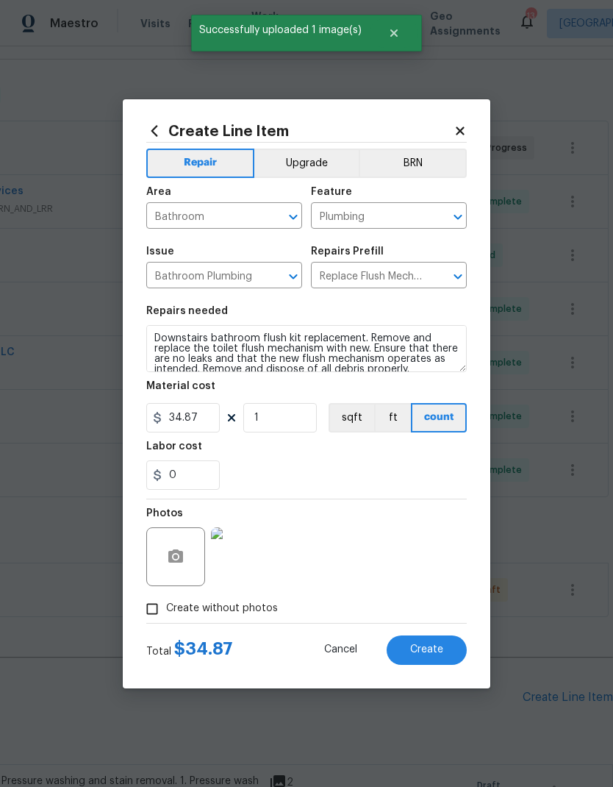
click at [416, 643] on button "Create" at bounding box center [427, 649] width 80 height 29
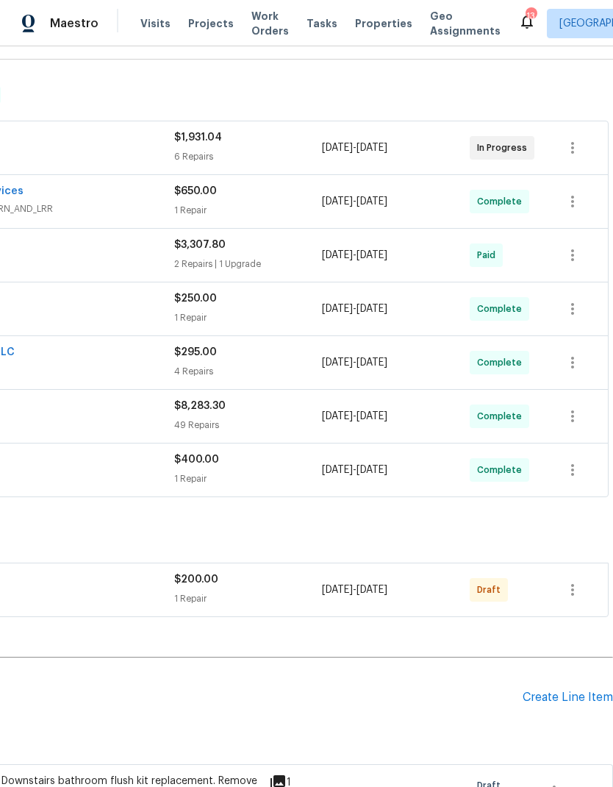
click at [528, 695] on div "Create Line Item" at bounding box center [568, 697] width 90 height 14
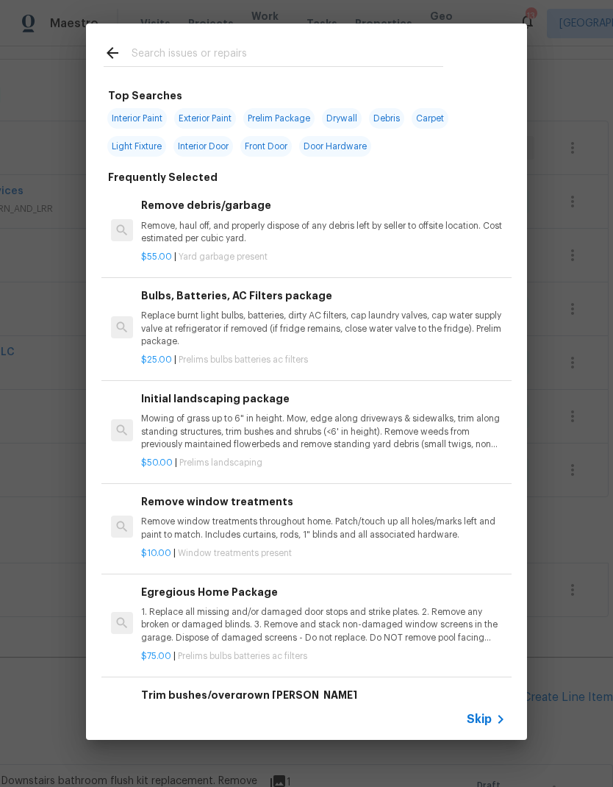
click at [182, 60] on input "text" at bounding box center [288, 55] width 312 height 22
type input "Grout"
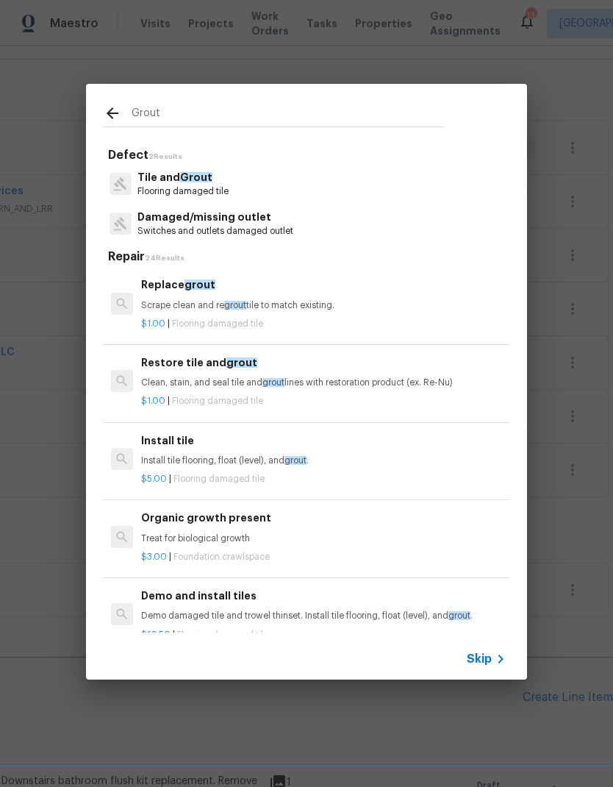
click at [160, 293] on div "Replace grout Scrape clean and re grout tile to match existing." at bounding box center [323, 293] width 365 height 35
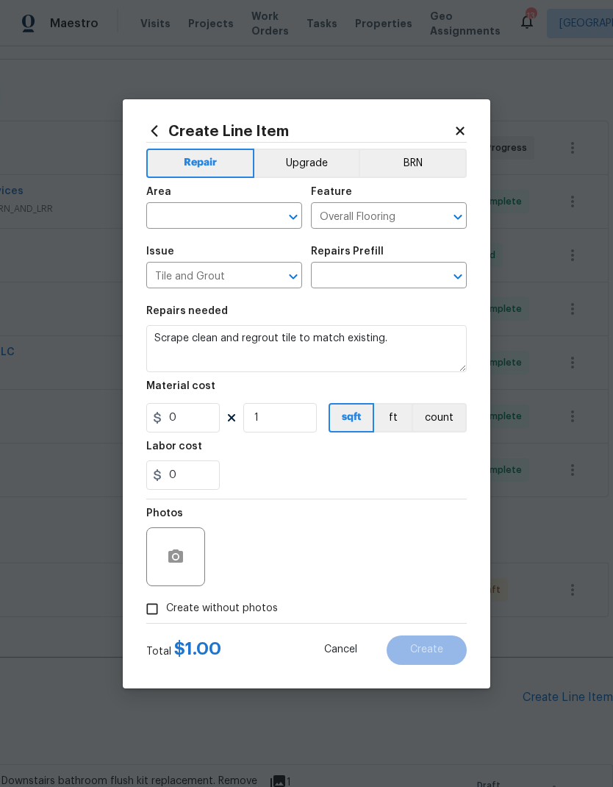
type input "Replace grout $1.00"
type input "1"
click at [188, 208] on input "text" at bounding box center [203, 217] width 115 height 23
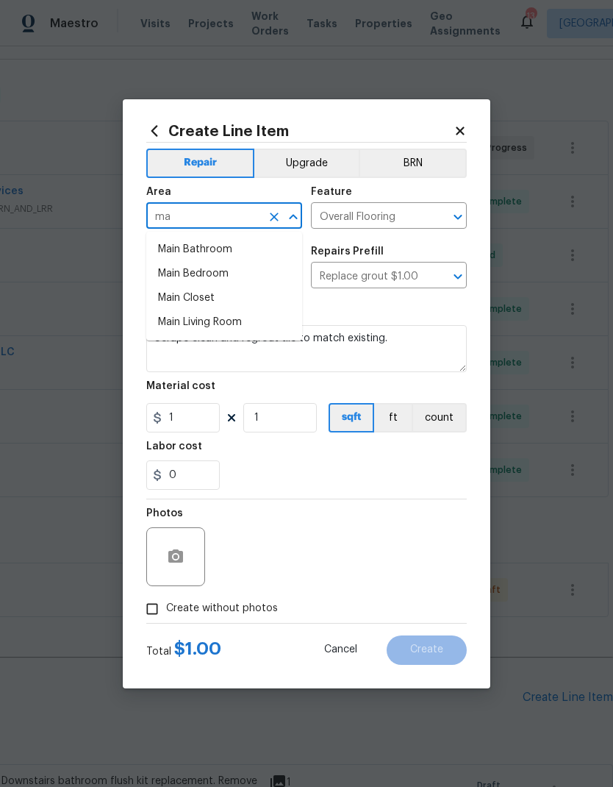
click at [176, 243] on li "Main Bathroom" at bounding box center [224, 249] width 156 height 24
type input "Main Bathroom"
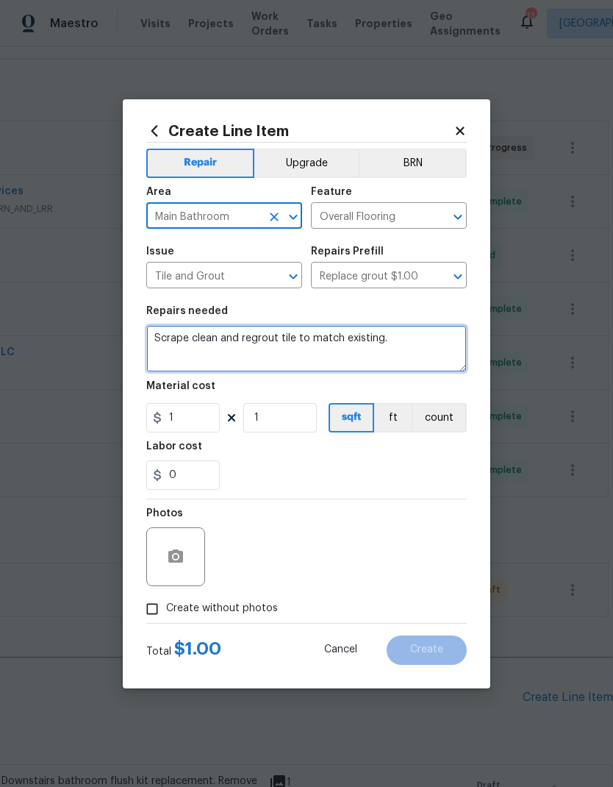
click at [171, 359] on textarea "Scrape clean and regrout tile to match existing." at bounding box center [306, 348] width 321 height 47
click at [168, 335] on textarea "Scrape clean and regrout tile to match existing." at bounding box center [306, 348] width 321 height 47
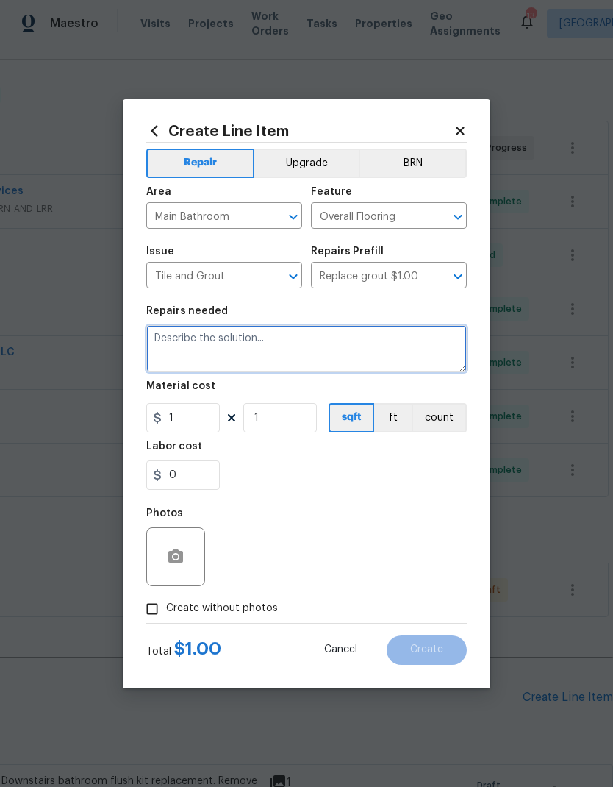
click at [169, 340] on textarea at bounding box center [306, 348] width 321 height 47
click at [190, 340] on textarea at bounding box center [306, 348] width 321 height 47
paste textarea "Provide all labor, materials, and equipment to clean, prep, and stain existing …"
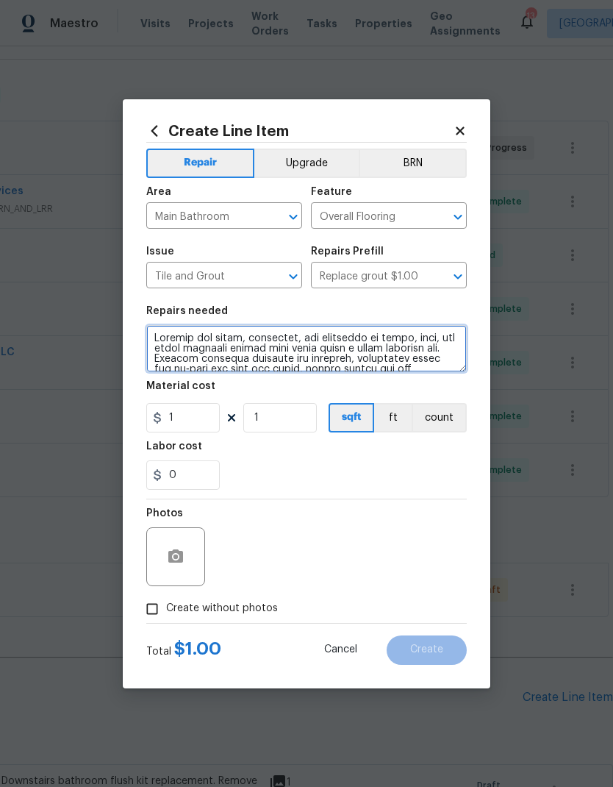
scroll to position [165, 0]
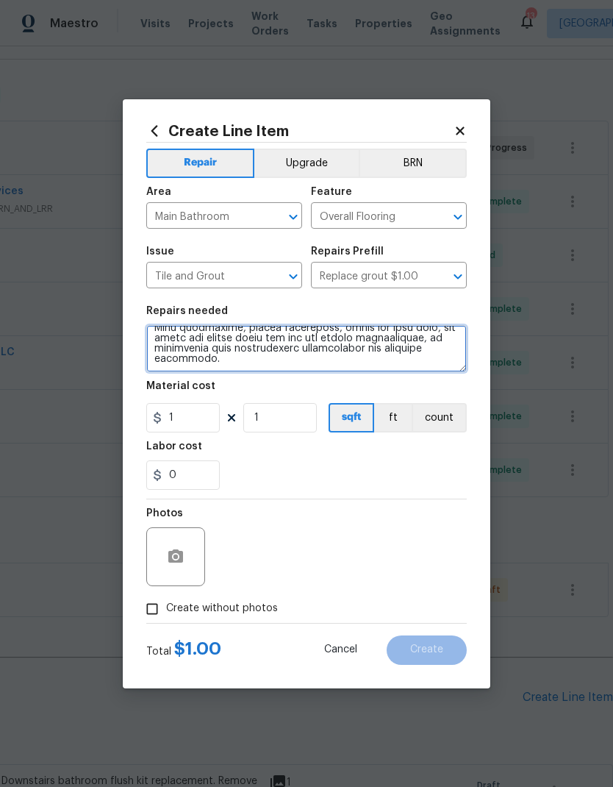
type textarea "Provide all labor, materials, and equipment to clean, prep, and stain existing …"
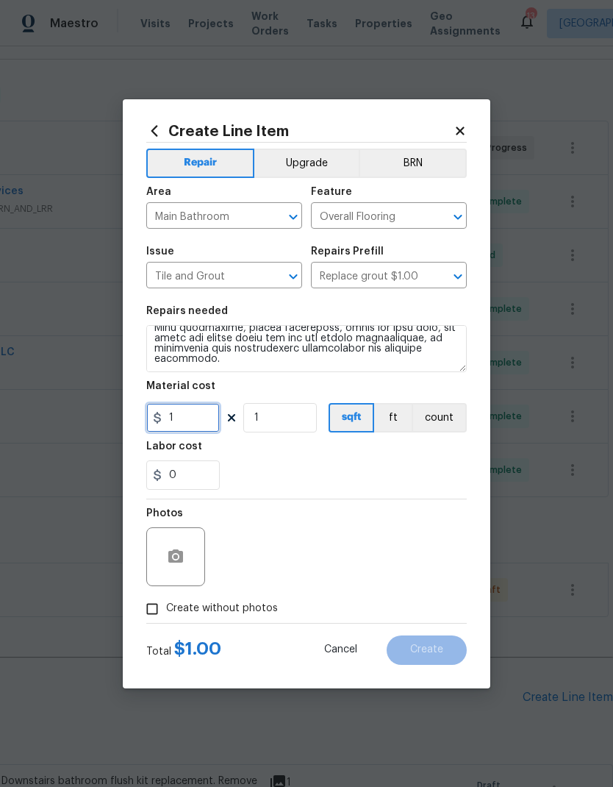
click at [187, 423] on input "1" at bounding box center [183, 417] width 74 height 29
type input "150"
click at [269, 470] on div "0" at bounding box center [306, 474] width 321 height 29
click at [174, 573] on button "button" at bounding box center [175, 556] width 35 height 35
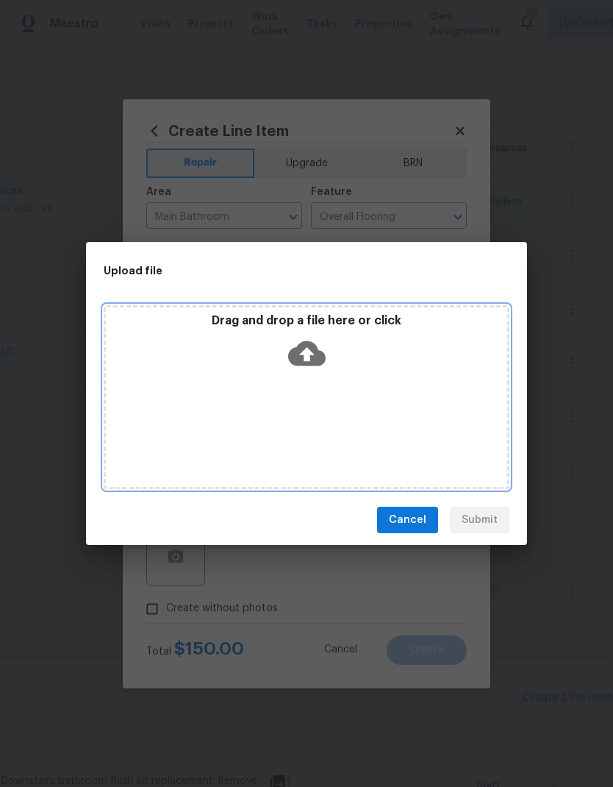
click at [301, 360] on icon at bounding box center [306, 353] width 37 height 25
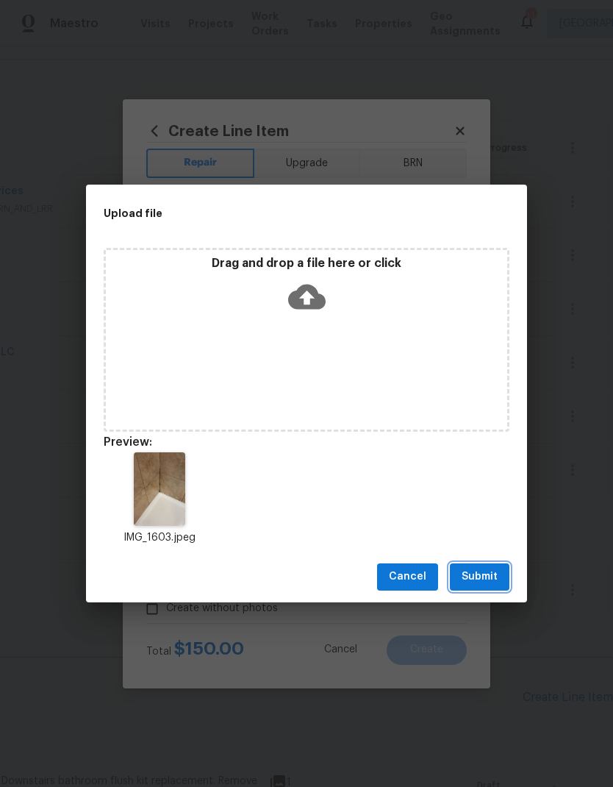
click at [479, 569] on span "Submit" at bounding box center [480, 577] width 36 height 18
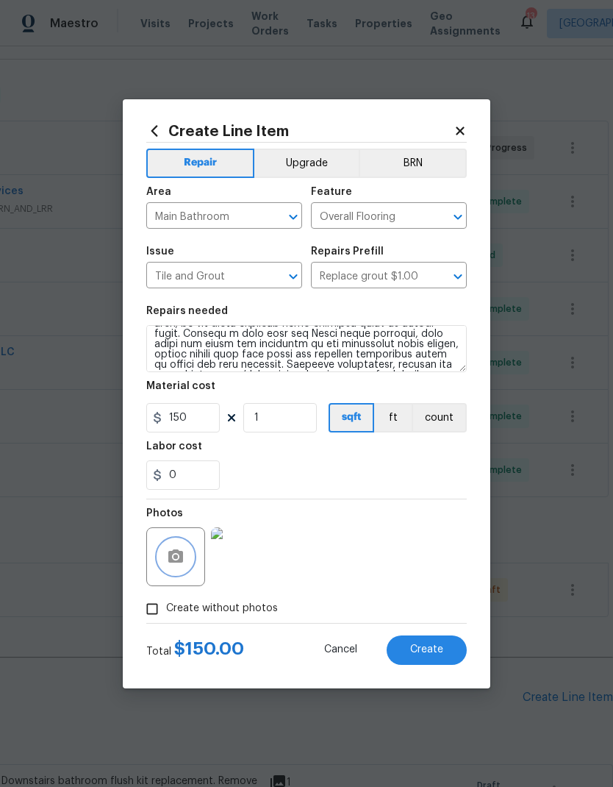
scroll to position [78, 0]
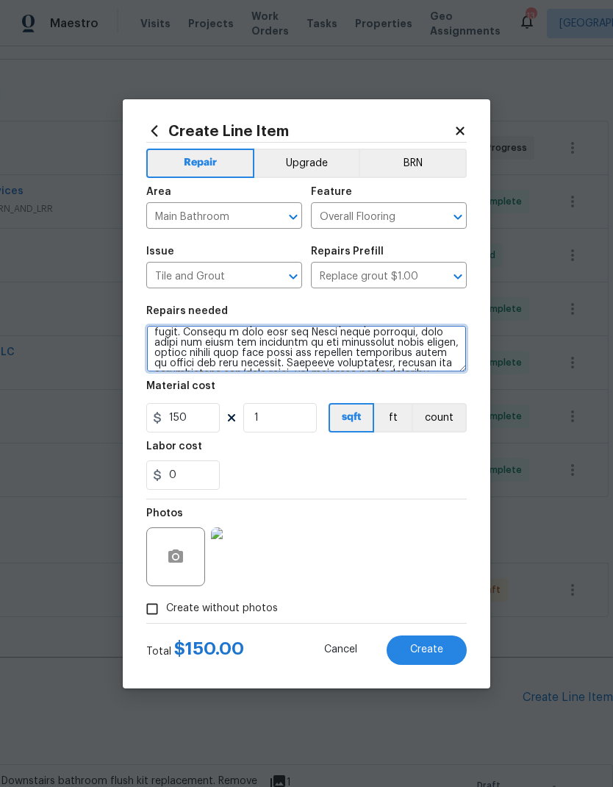
click at [301, 329] on textarea at bounding box center [306, 348] width 321 height 47
click at [167, 329] on textarea at bounding box center [306, 348] width 321 height 47
click at [166, 329] on textarea at bounding box center [306, 348] width 321 height 47
click at [294, 472] on div "0" at bounding box center [306, 474] width 321 height 29
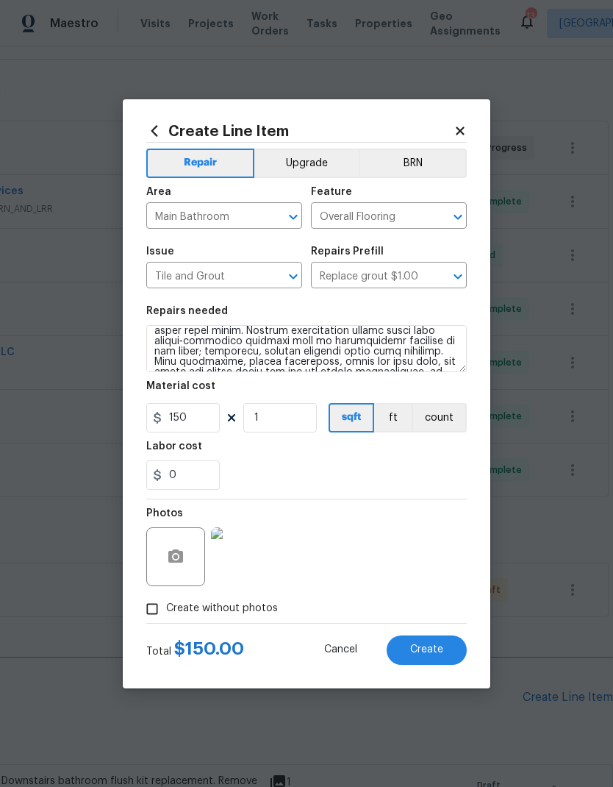
scroll to position [132, 0]
click at [260, 470] on div "0" at bounding box center [306, 474] width 321 height 29
click at [424, 650] on span "Create" at bounding box center [426, 649] width 33 height 11
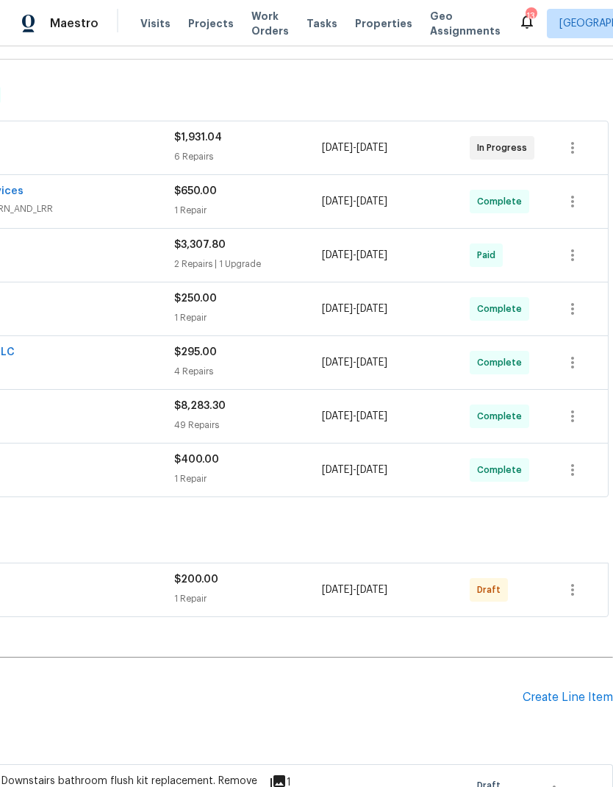
click at [551, 696] on div "Create Line Item" at bounding box center [568, 697] width 90 height 14
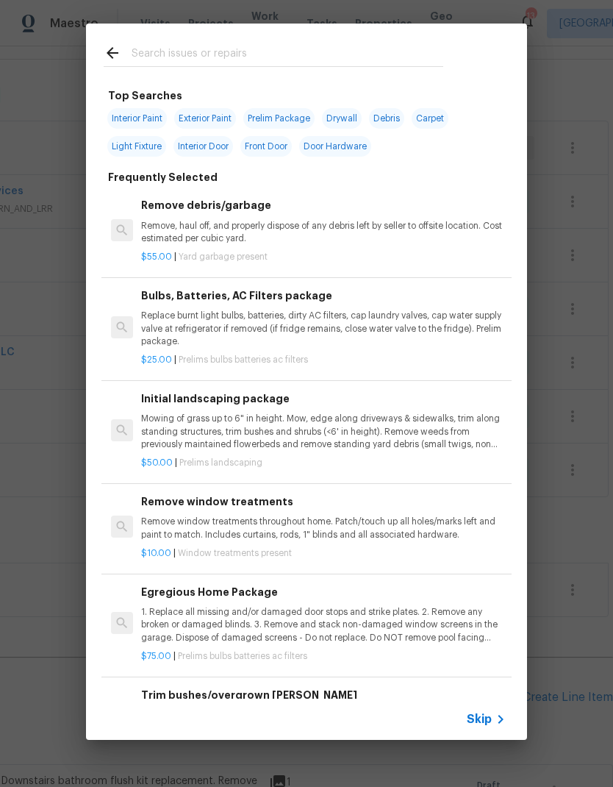
click at [188, 217] on div "Remove debris/garbage Remove, haul off, and properly dispose of any debris left…" at bounding box center [323, 221] width 365 height 48
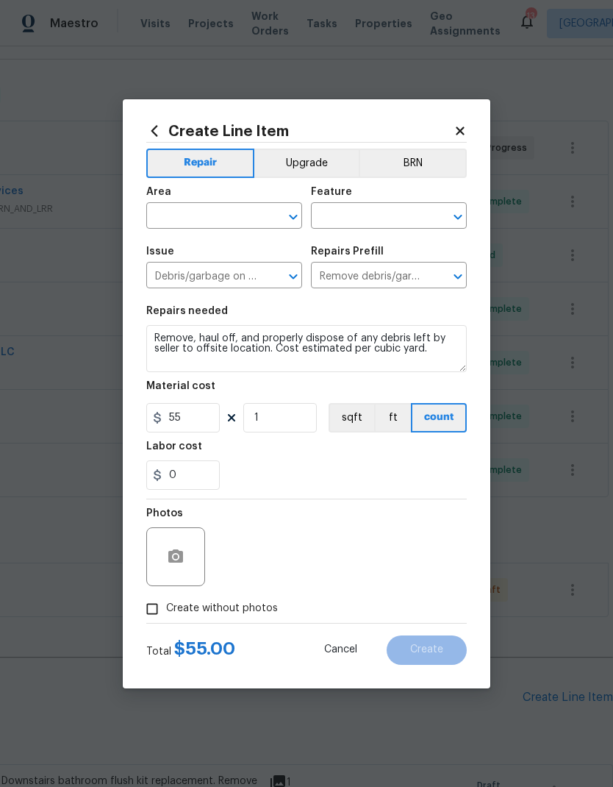
click at [193, 212] on input "text" at bounding box center [203, 217] width 115 height 23
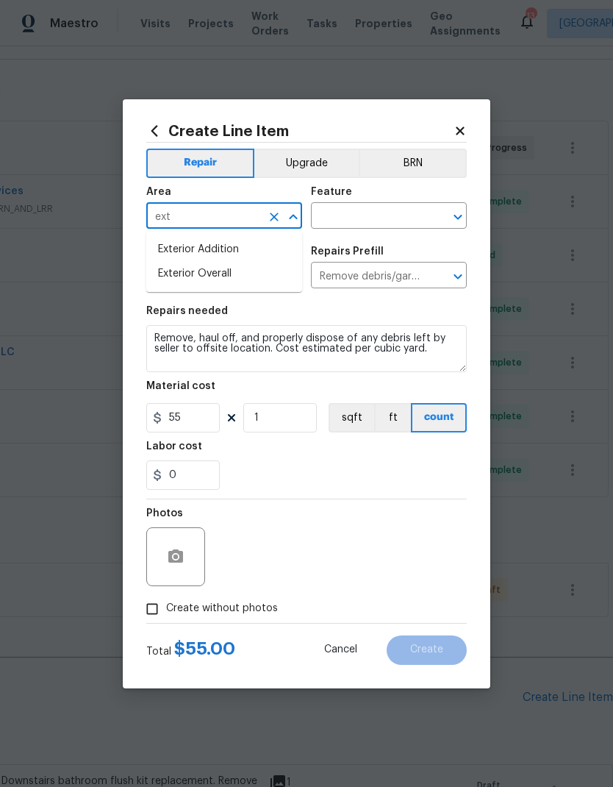
click at [182, 269] on li "Exterior Overall" at bounding box center [224, 274] width 156 height 24
type input "Exterior Overall"
click at [354, 215] on input "text" at bounding box center [368, 217] width 115 height 23
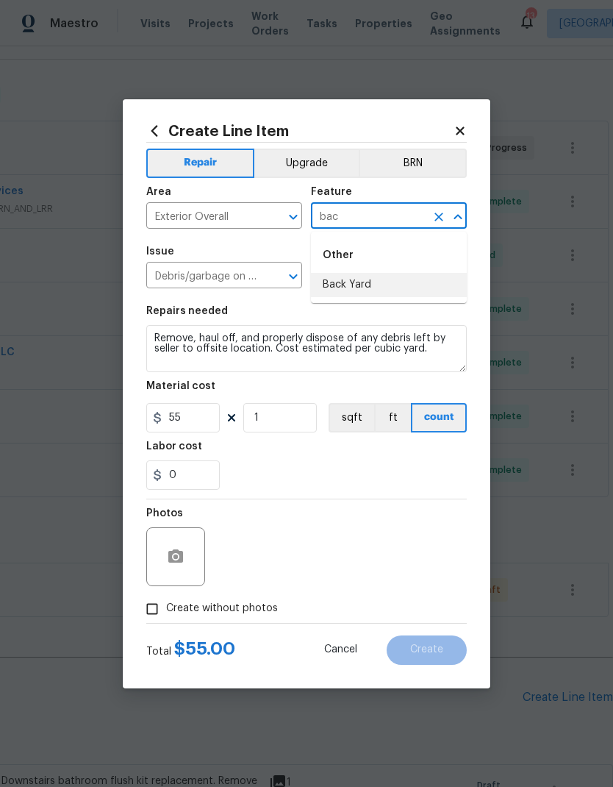
click at [346, 285] on li "Back Yard" at bounding box center [389, 285] width 156 height 24
type input "Back Yard"
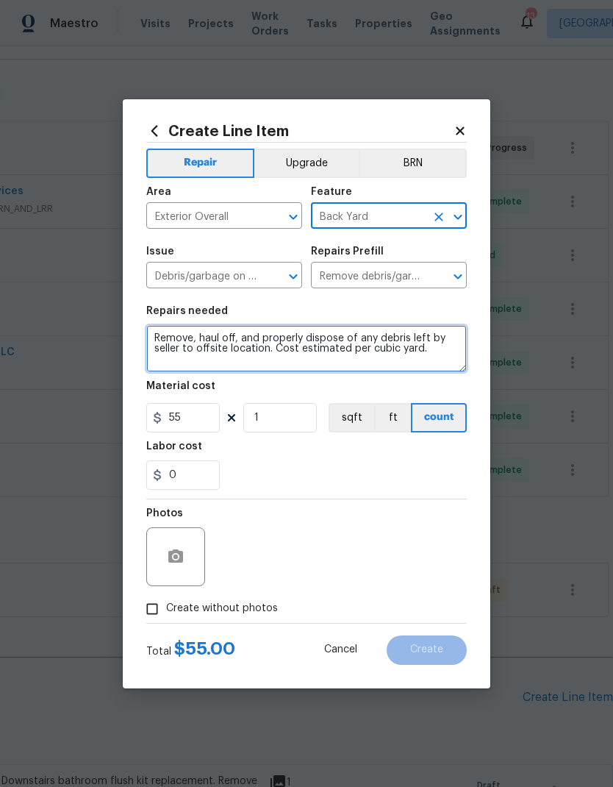
click at [163, 333] on textarea "Remove, haul off, and properly dispose of any debris left by seller to offsite …" at bounding box center [306, 348] width 321 height 47
click at [155, 333] on textarea "Remove, haul off, and properly dispose of any debris left by seller to offsite …" at bounding box center [306, 348] width 321 height 47
click at [364, 332] on textarea "Remove, haul off, and properly dispose of any debris left by seller to offsite …" at bounding box center [306, 348] width 321 height 47
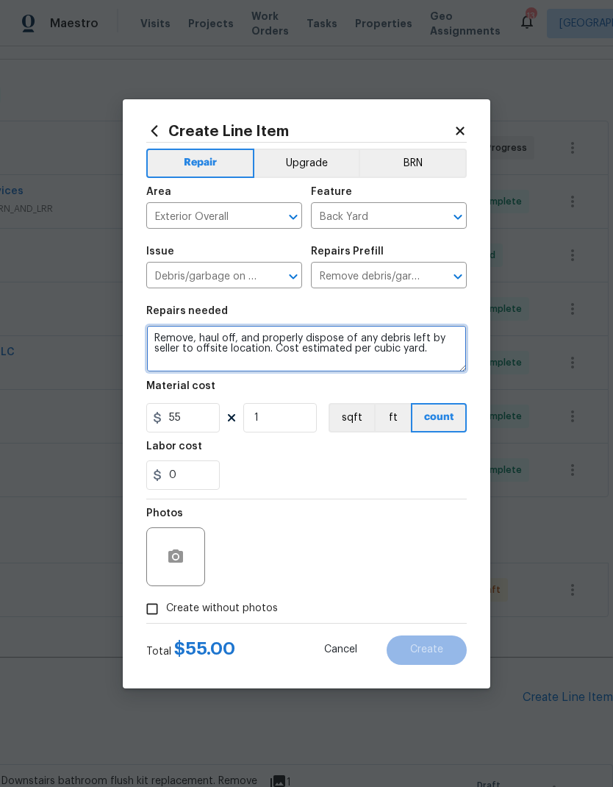
click at [352, 333] on textarea "Remove, haul off, and properly dispose of any debris left by seller to offsite …" at bounding box center [306, 348] width 321 height 47
click at [351, 332] on textarea "Remove, haul off, and properly dispose of any debris left by seller to offsite …" at bounding box center [306, 348] width 321 height 47
click at [348, 339] on textarea "Remove, haul off, and properly dispose of any debris left by seller to offsite …" at bounding box center [306, 348] width 321 height 47
type textarea "Remove, haul off, and properly dispose debris underneath the back deck and dead…"
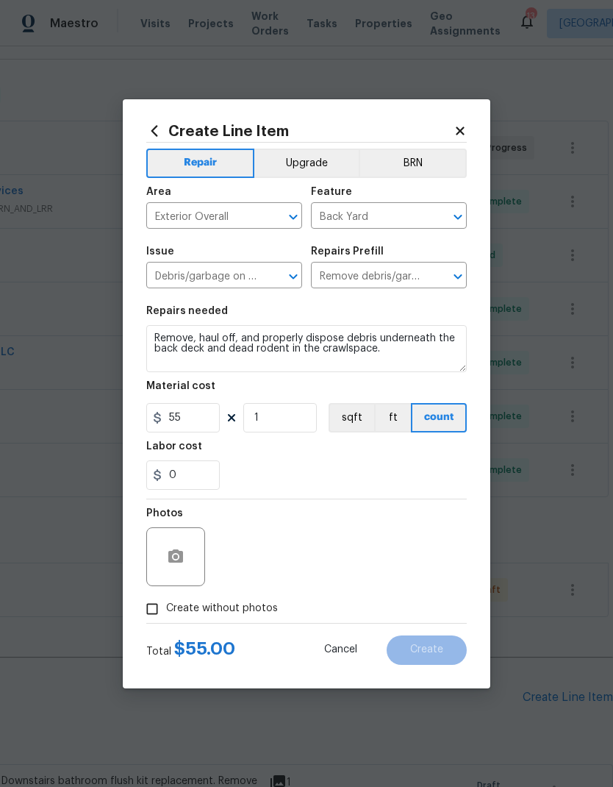
click at [265, 454] on div "Labor cost" at bounding box center [306, 450] width 321 height 19
click at [186, 418] on input "55" at bounding box center [183, 417] width 74 height 29
click at [304, 422] on input "1" at bounding box center [280, 417] width 74 height 29
type input "2"
click at [254, 458] on div "Labor cost" at bounding box center [306, 450] width 321 height 19
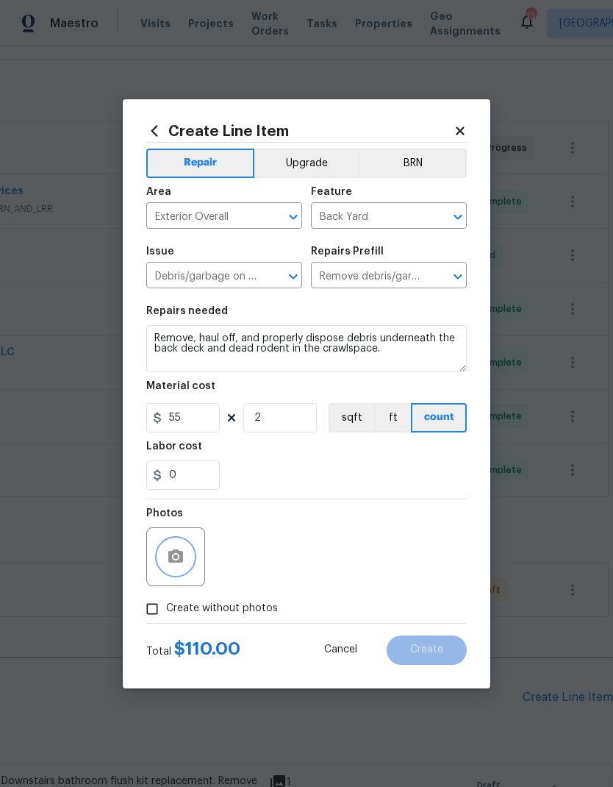
click at [176, 574] on button "button" at bounding box center [175, 556] width 35 height 35
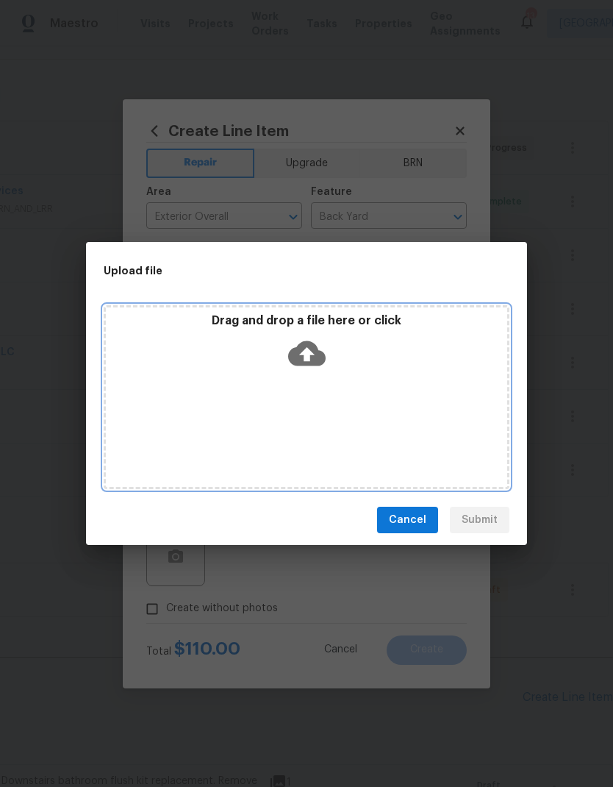
click at [308, 348] on icon at bounding box center [306, 353] width 37 height 25
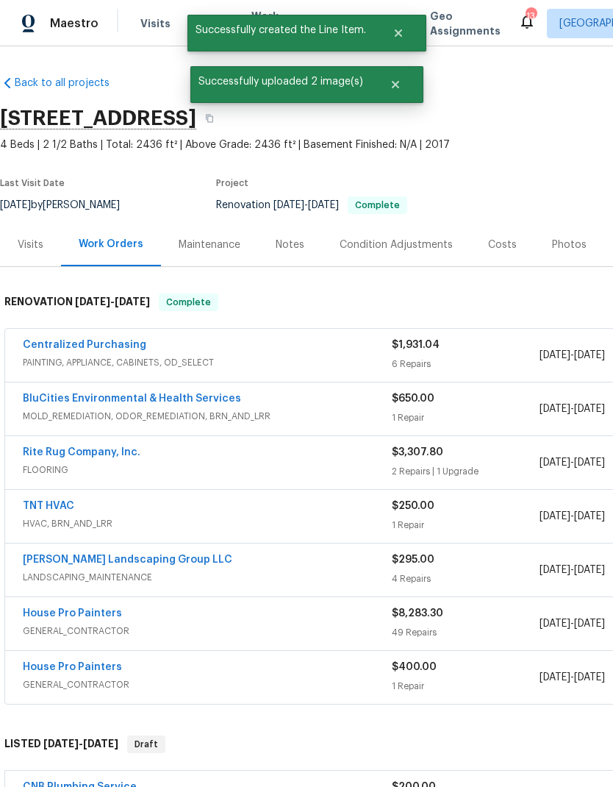
scroll to position [207, 218]
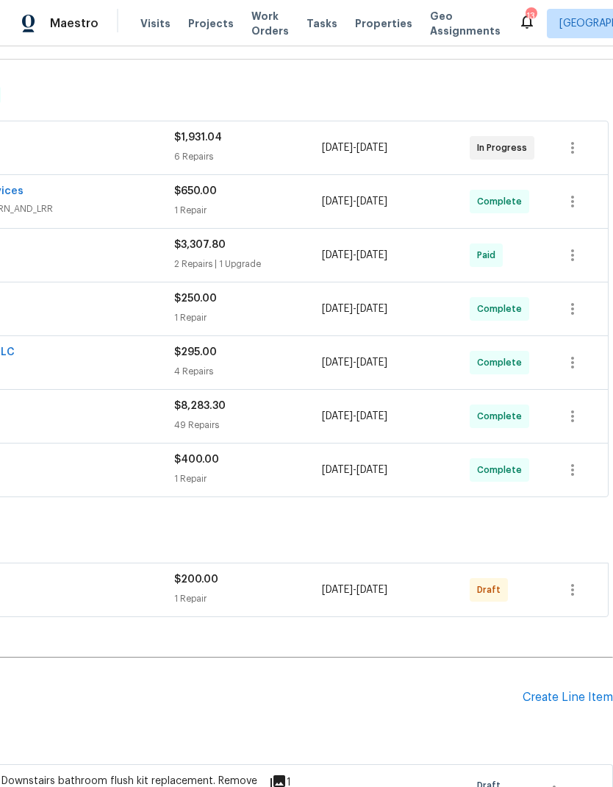
click at [543, 693] on div "Create Line Item" at bounding box center [568, 697] width 90 height 14
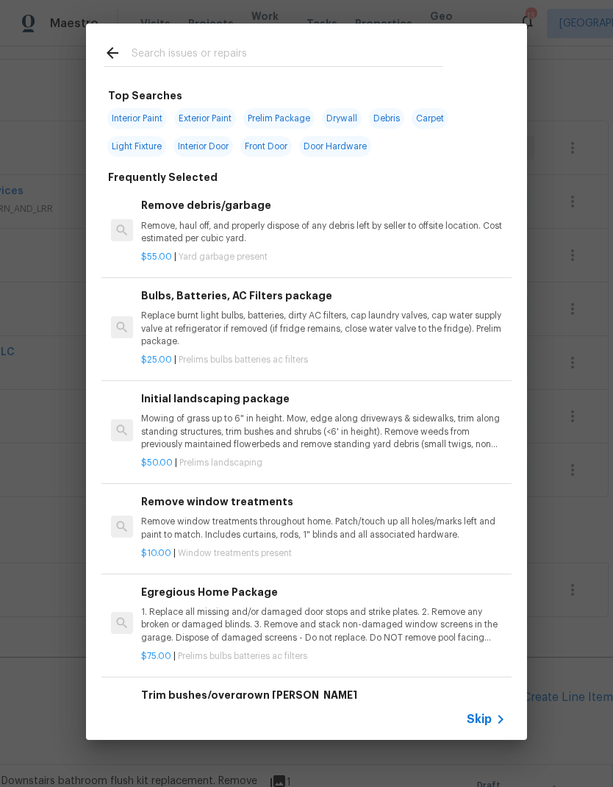
click at [187, 49] on input "text" at bounding box center [288, 55] width 312 height 22
type input "Cleaning"
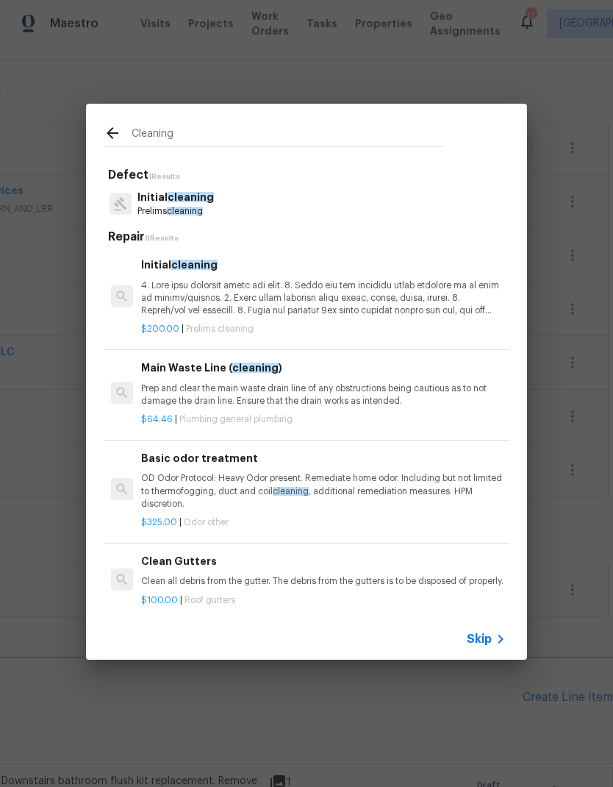
click at [163, 284] on p at bounding box center [323, 297] width 365 height 37
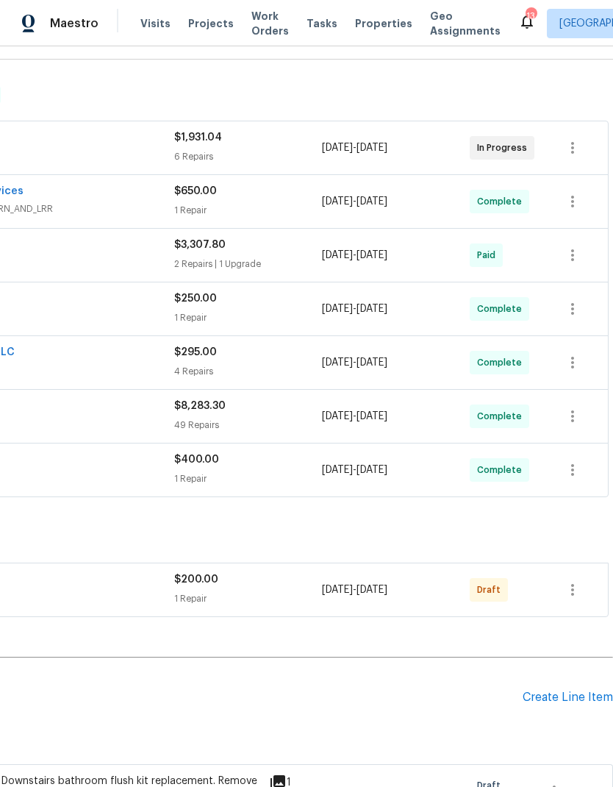
click at [558, 701] on div "Create Line Item" at bounding box center [568, 697] width 90 height 14
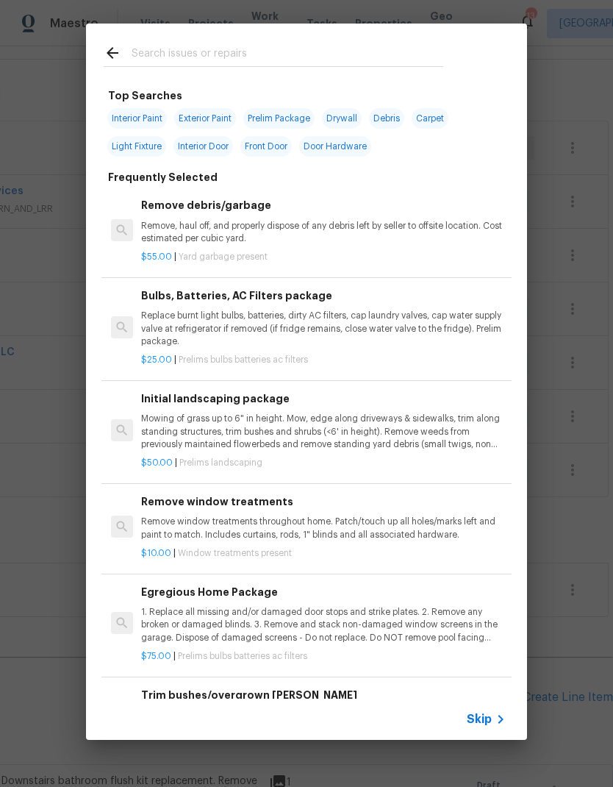
click at [169, 56] on input "text" at bounding box center [288, 55] width 312 height 22
type input "Clean"
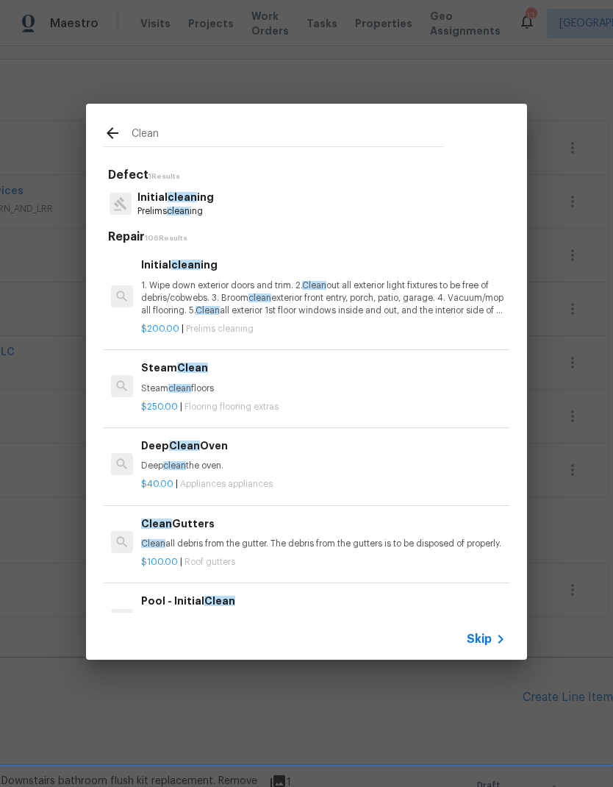
click at [169, 289] on p "1. Wipe down exterior doors and trim. 2. Clean out all exterior light fixtures …" at bounding box center [323, 297] width 365 height 37
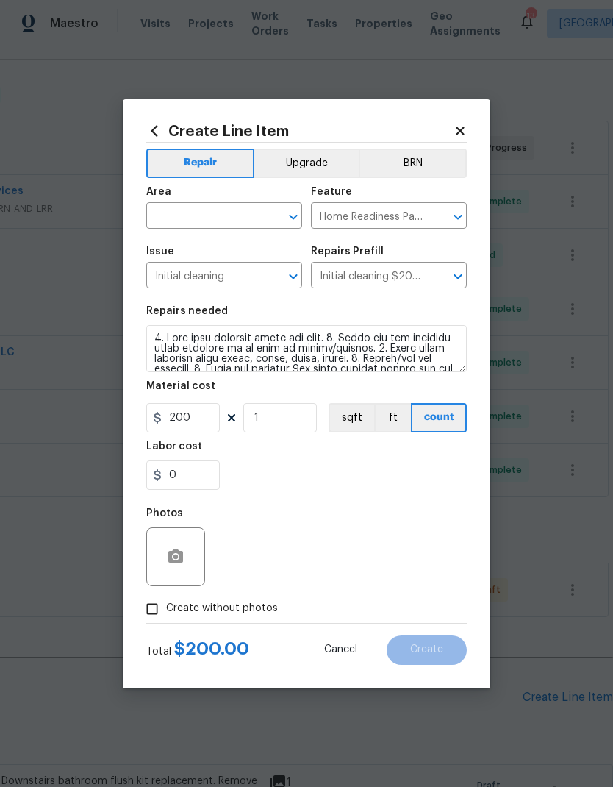
click at [190, 210] on input "text" at bounding box center [203, 217] width 115 height 23
click at [174, 272] on li "Interior Overall" at bounding box center [224, 274] width 156 height 24
type input "Interior Overall"
click at [278, 477] on div "0" at bounding box center [306, 474] width 321 height 29
click at [204, 424] on input "200" at bounding box center [183, 417] width 74 height 29
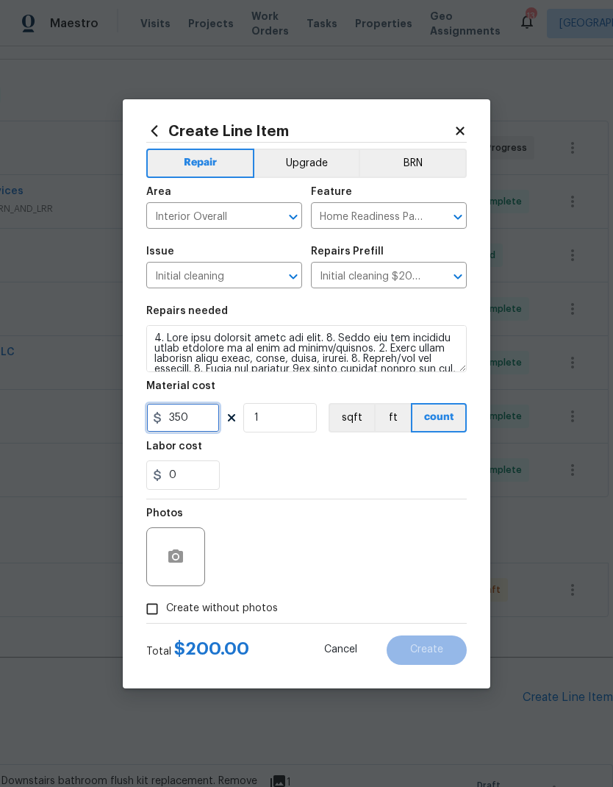
type input "350"
click at [298, 459] on div "Labor cost" at bounding box center [306, 450] width 321 height 19
click at [179, 570] on button "button" at bounding box center [175, 556] width 35 height 35
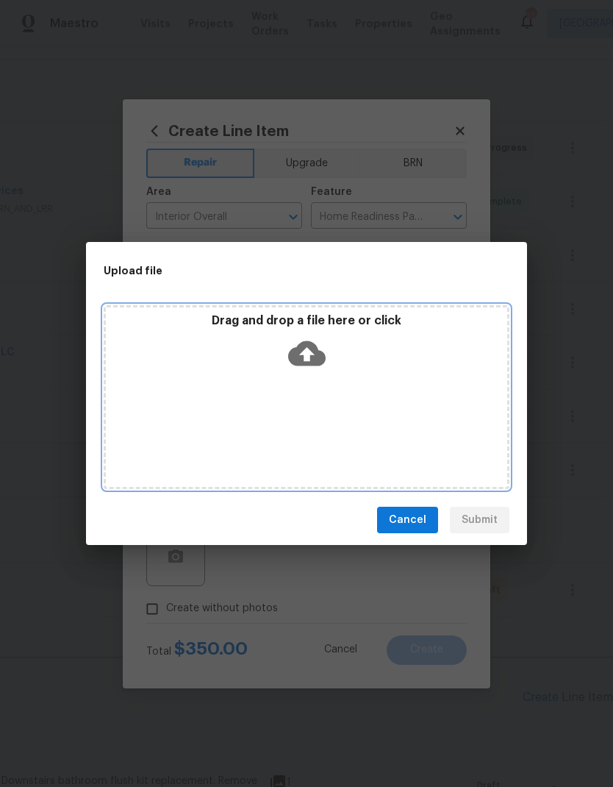
click at [303, 349] on icon at bounding box center [306, 353] width 37 height 25
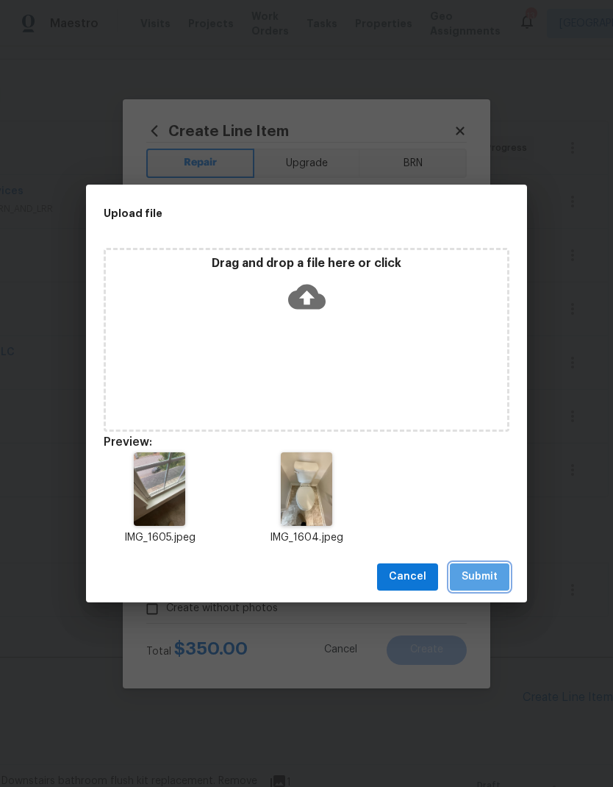
click at [466, 576] on span "Submit" at bounding box center [480, 577] width 36 height 18
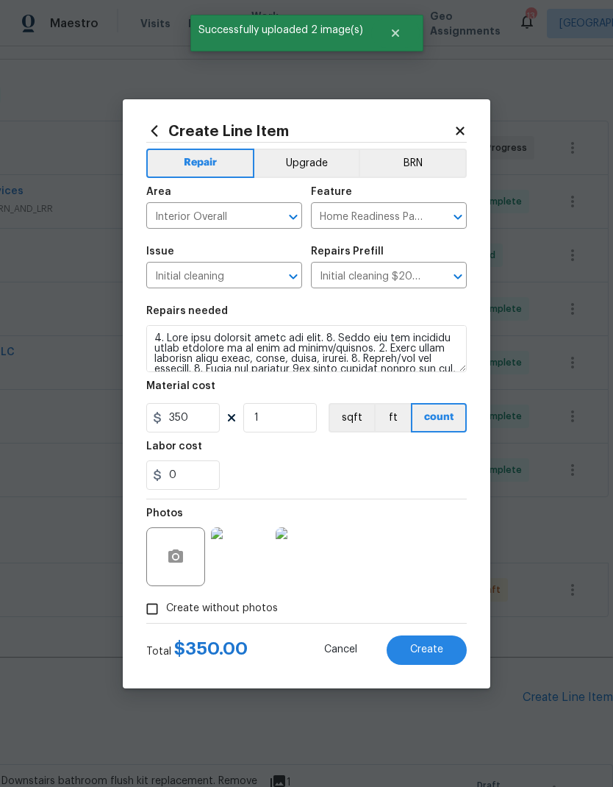
click at [408, 652] on button "Create" at bounding box center [427, 649] width 80 height 29
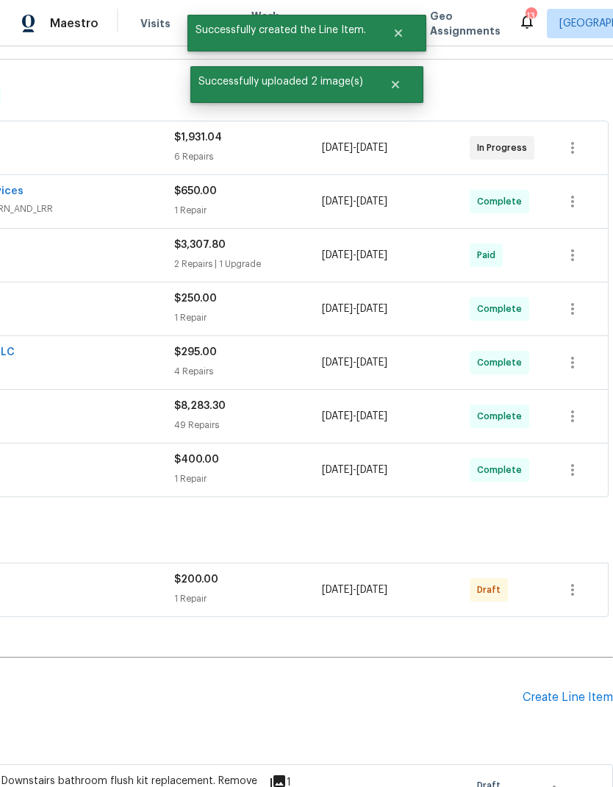
click at [543, 696] on div "Create Line Item" at bounding box center [568, 697] width 90 height 14
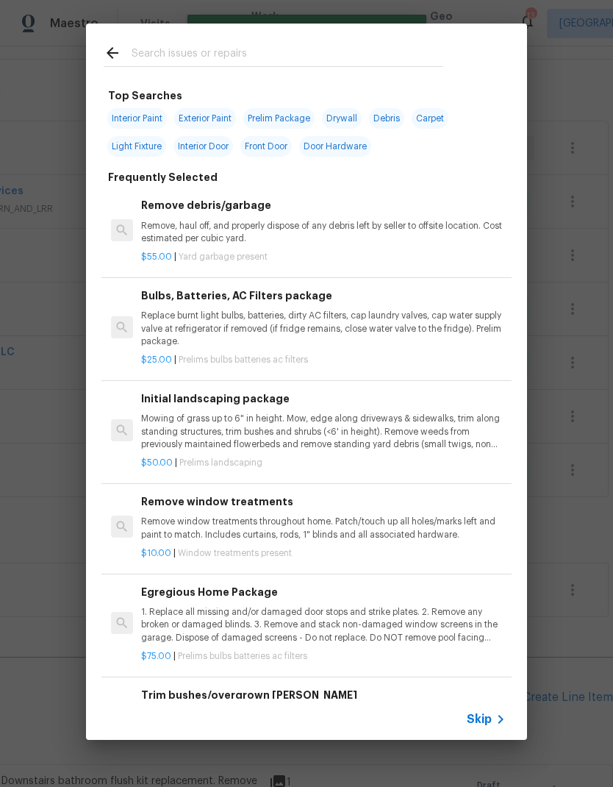
click at [179, 65] on input "text" at bounding box center [288, 55] width 312 height 22
type input "Deep cl"
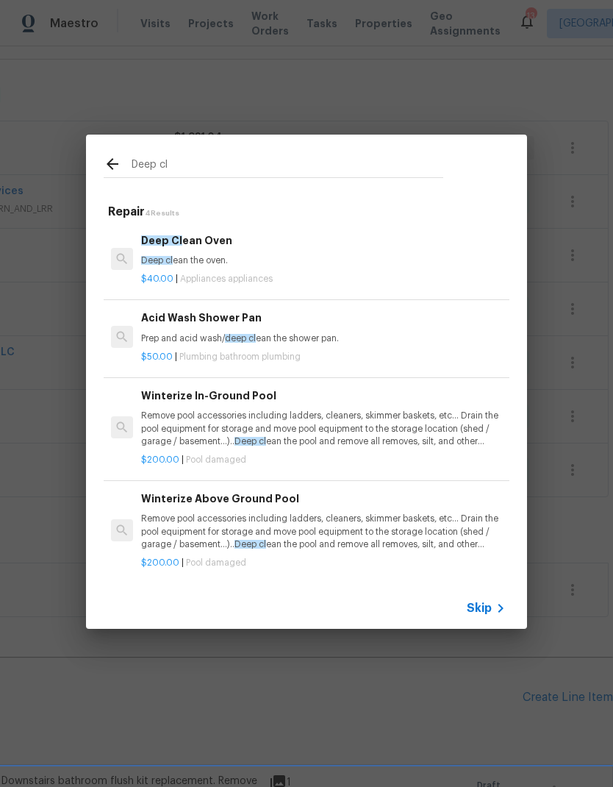
click at [163, 248] on h6 "Deep Cl ean Oven" at bounding box center [323, 240] width 365 height 16
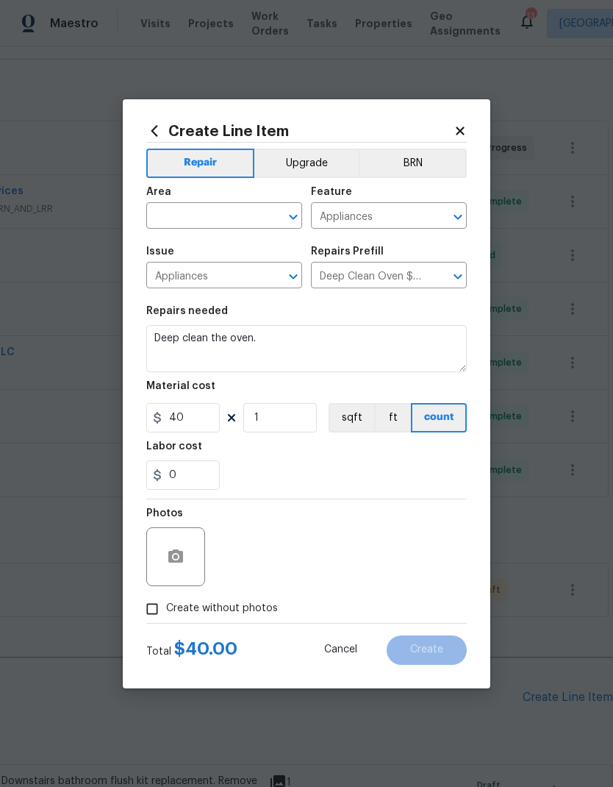
click at [163, 248] on h5 "Issue" at bounding box center [160, 251] width 28 height 10
click at [180, 209] on input "text" at bounding box center [203, 217] width 115 height 23
click at [170, 249] on li "Kitchen" at bounding box center [224, 249] width 156 height 24
type input "Kitchen"
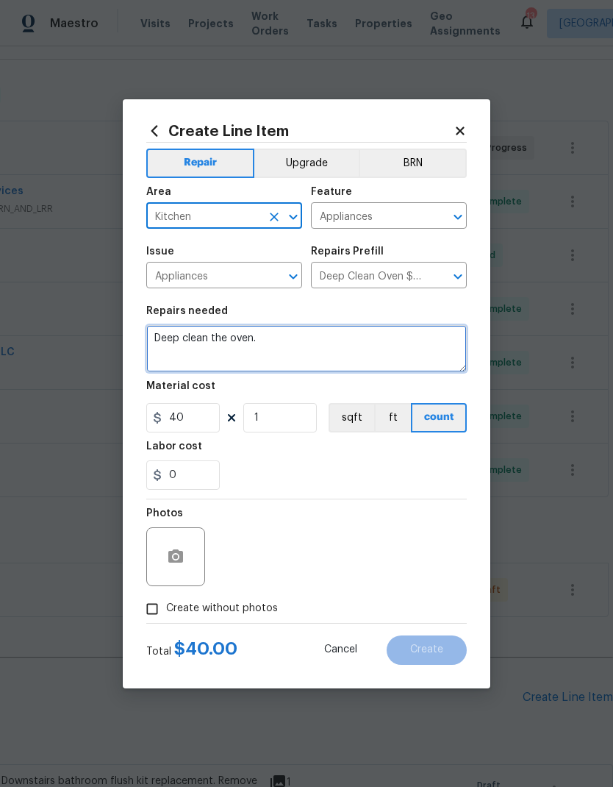
click at [156, 336] on textarea "Deep clean the oven." at bounding box center [306, 348] width 321 height 47
click at [160, 335] on textarea "Deep clean the oven." at bounding box center [306, 348] width 321 height 47
click at [160, 334] on textarea "Deep clean the oven." at bounding box center [306, 348] width 321 height 47
type textarea "Deep clean all interior cabinetry."
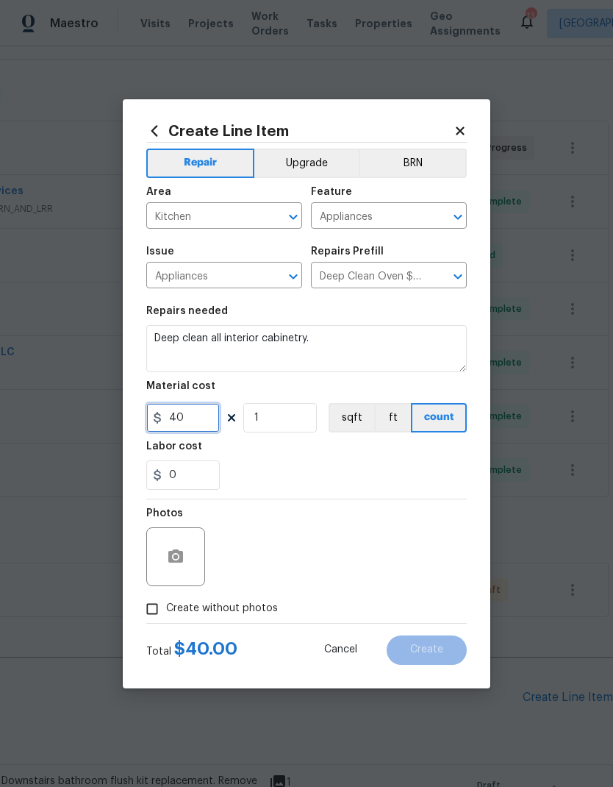
click at [198, 428] on input "40" at bounding box center [183, 417] width 74 height 29
type input "65"
click at [308, 471] on div "0" at bounding box center [306, 474] width 321 height 29
click at [179, 559] on icon "button" at bounding box center [175, 555] width 15 height 13
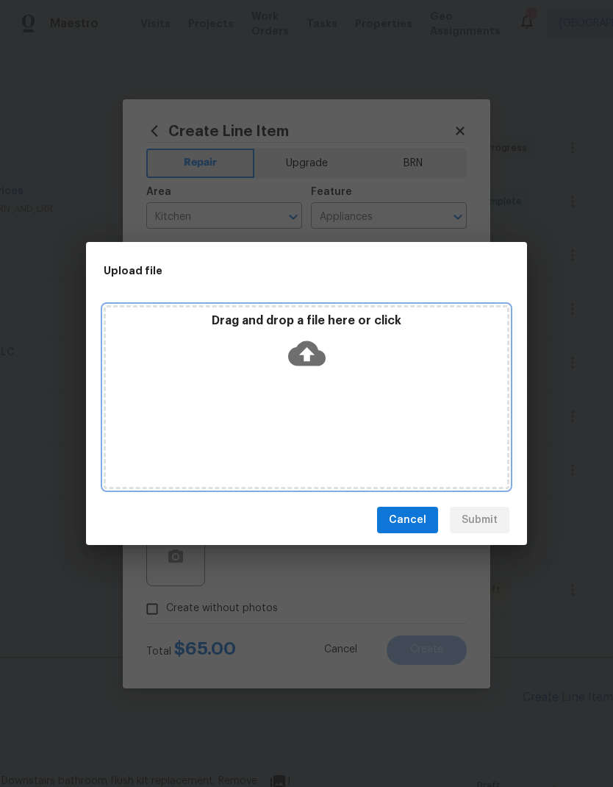
click at [315, 354] on icon at bounding box center [306, 353] width 37 height 25
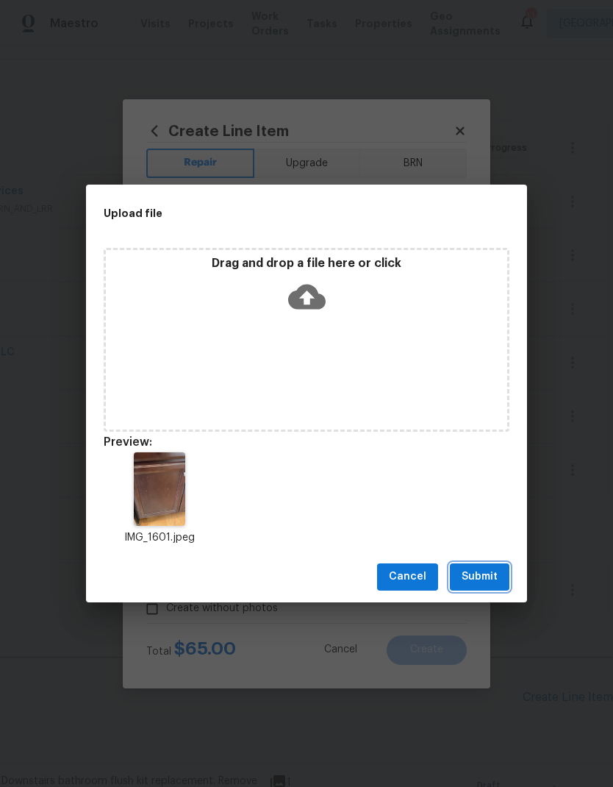
click at [468, 576] on span "Submit" at bounding box center [480, 577] width 36 height 18
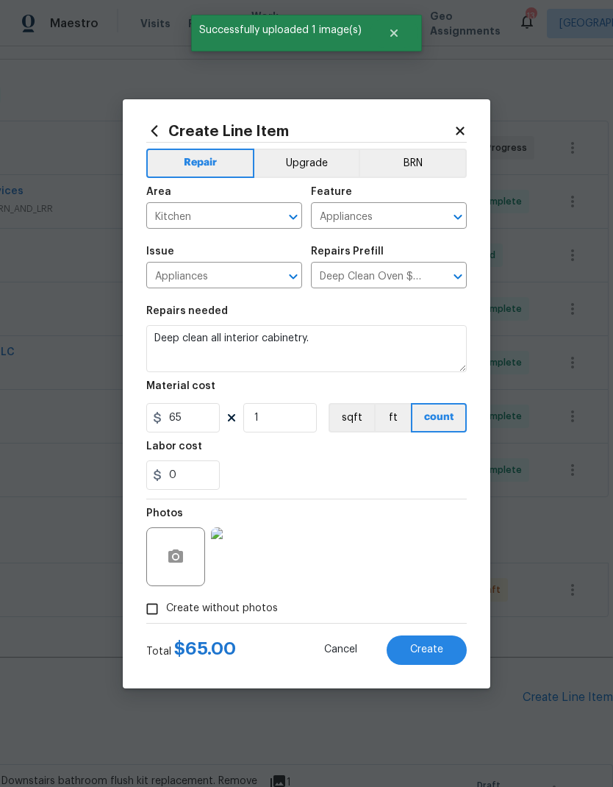
click at [415, 651] on span "Create" at bounding box center [426, 649] width 33 height 11
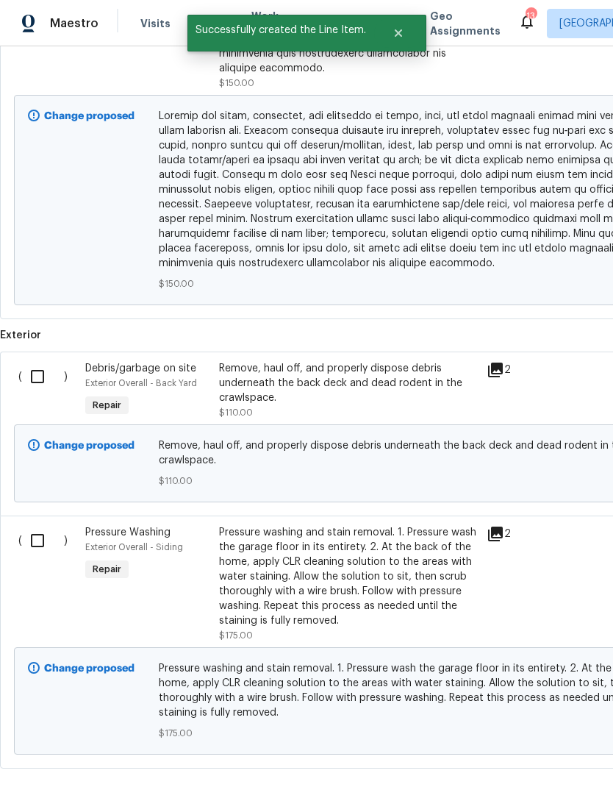
scroll to position [2617, 0]
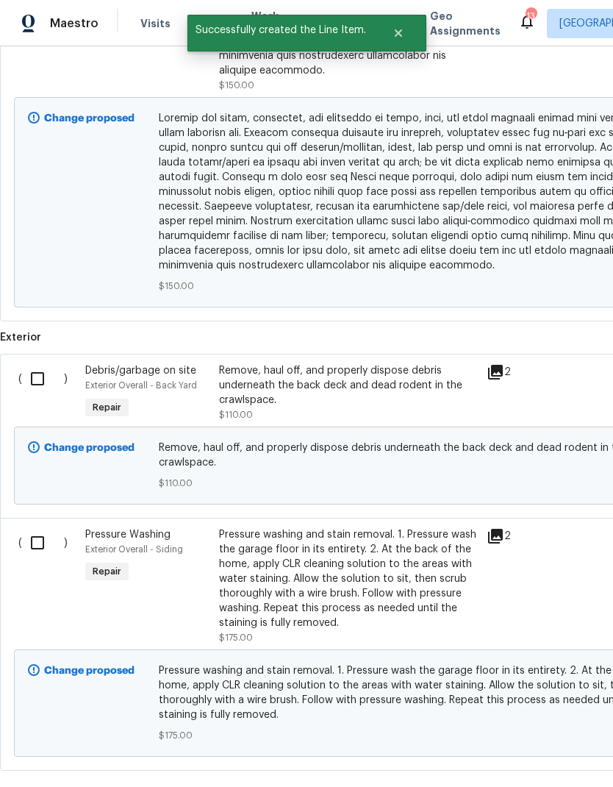
click at [34, 527] on input "checkbox" at bounding box center [43, 542] width 42 height 31
checkbox input "true"
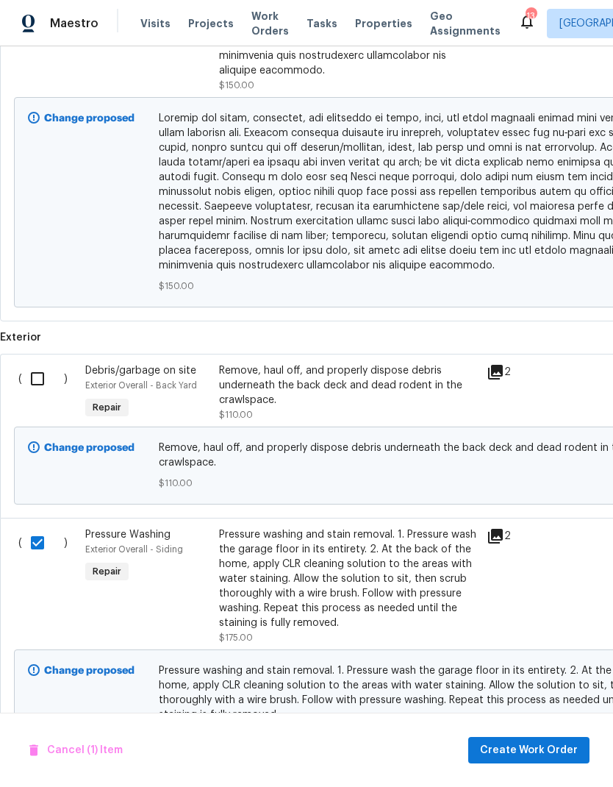
click at [36, 363] on input "checkbox" at bounding box center [43, 378] width 42 height 31
checkbox input "true"
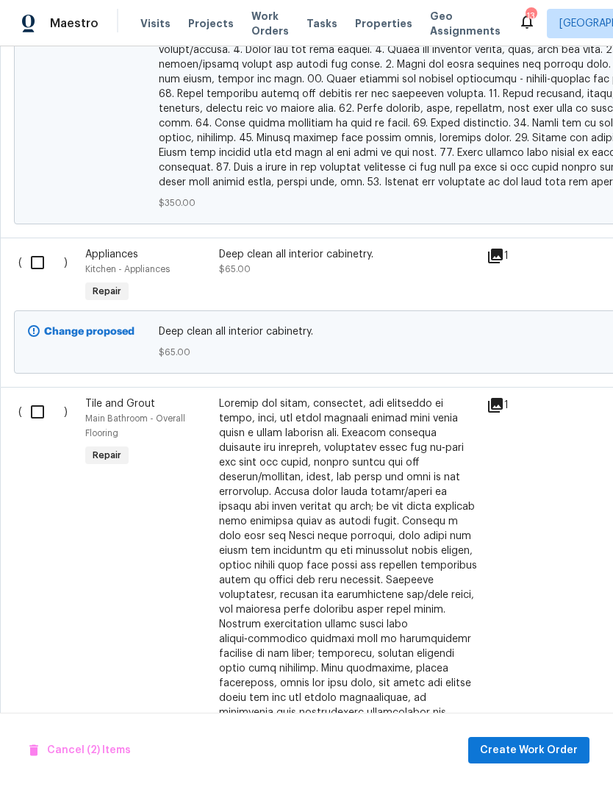
scroll to position [1961, 0]
click at [29, 404] on input "checkbox" at bounding box center [43, 411] width 42 height 31
checkbox input "true"
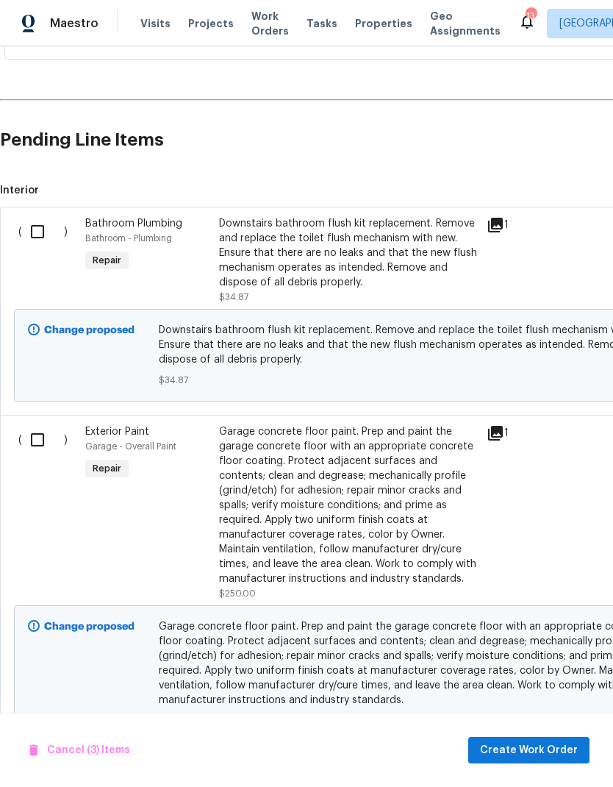
scroll to position [765, 0]
click at [32, 447] on input "checkbox" at bounding box center [43, 439] width 42 height 31
checkbox input "true"
click at [41, 229] on input "checkbox" at bounding box center [43, 231] width 42 height 31
checkbox input "true"
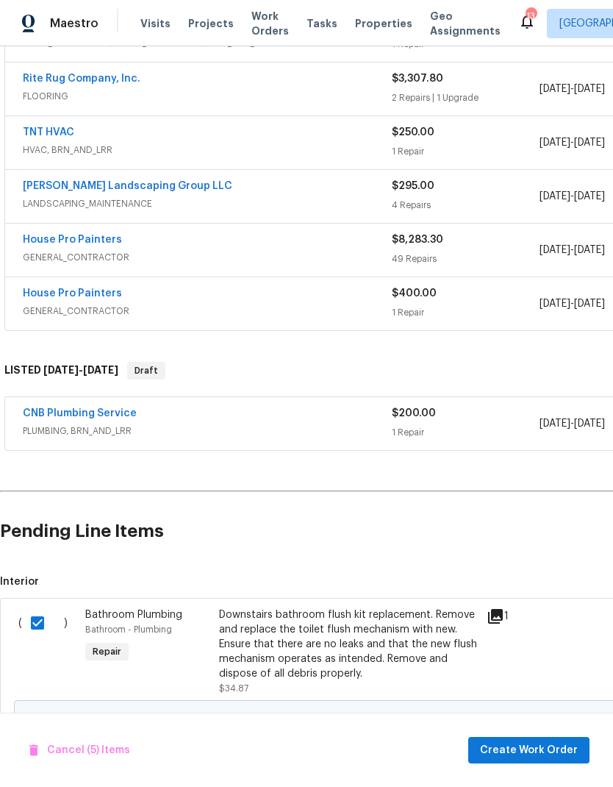
scroll to position [201, -1]
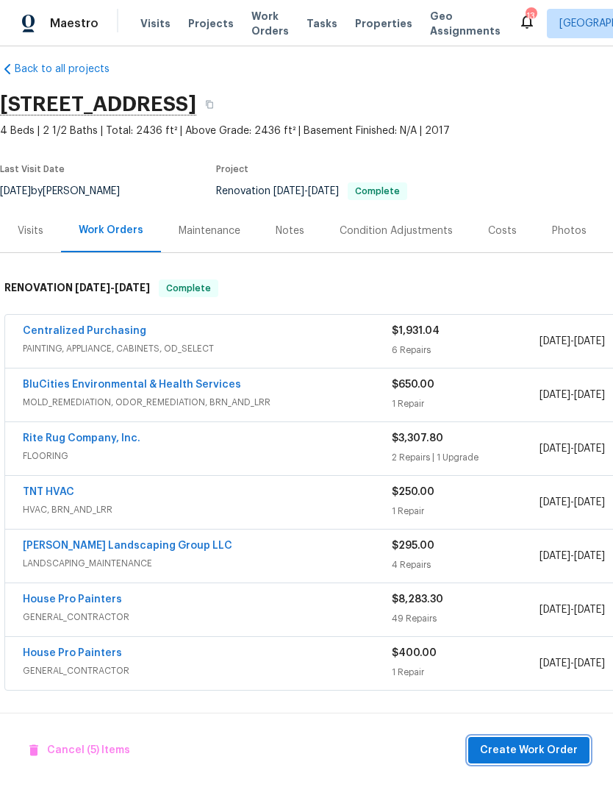
click at [511, 745] on span "Create Work Order" at bounding box center [529, 750] width 98 height 18
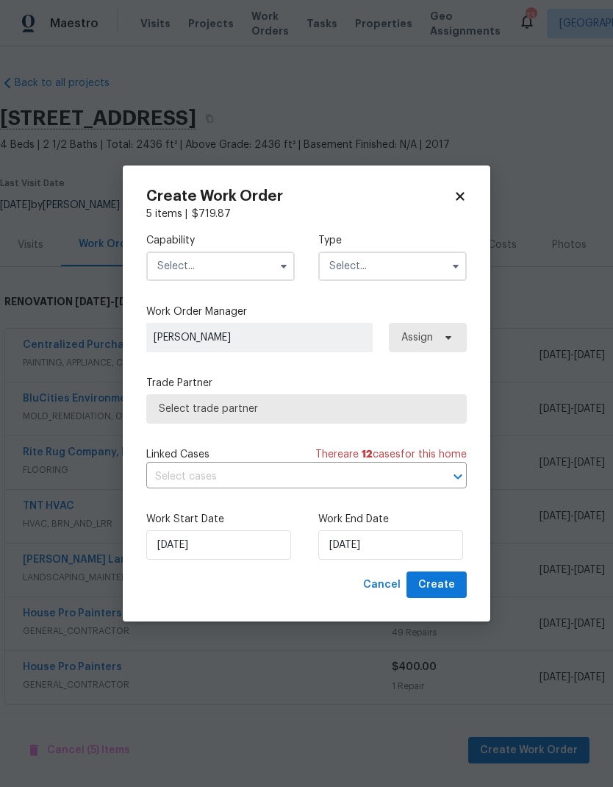
checkbox input "false"
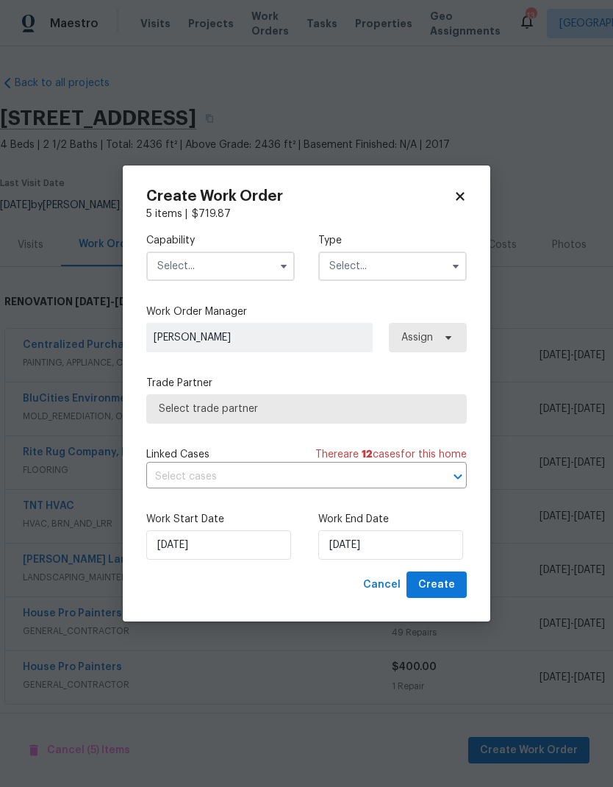
scroll to position [0, 0]
click at [187, 265] on input "text" at bounding box center [220, 265] width 149 height 29
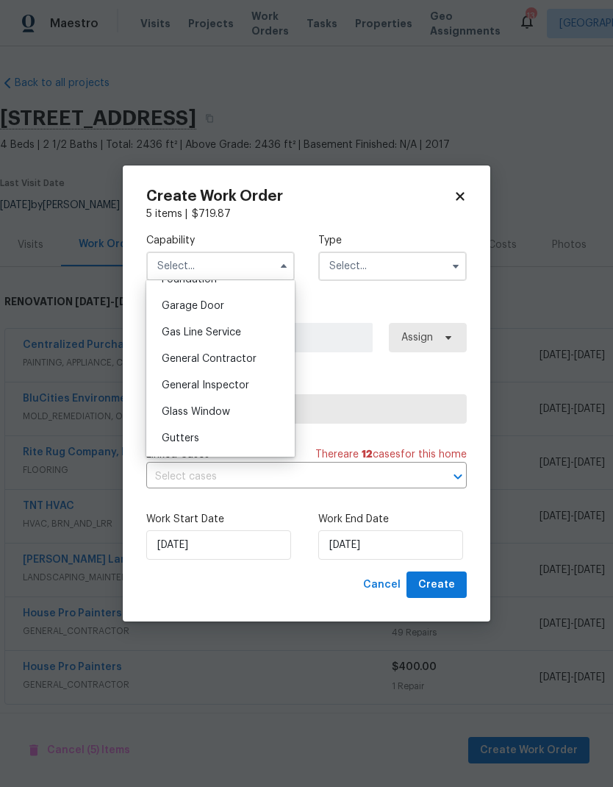
scroll to position [662, 0]
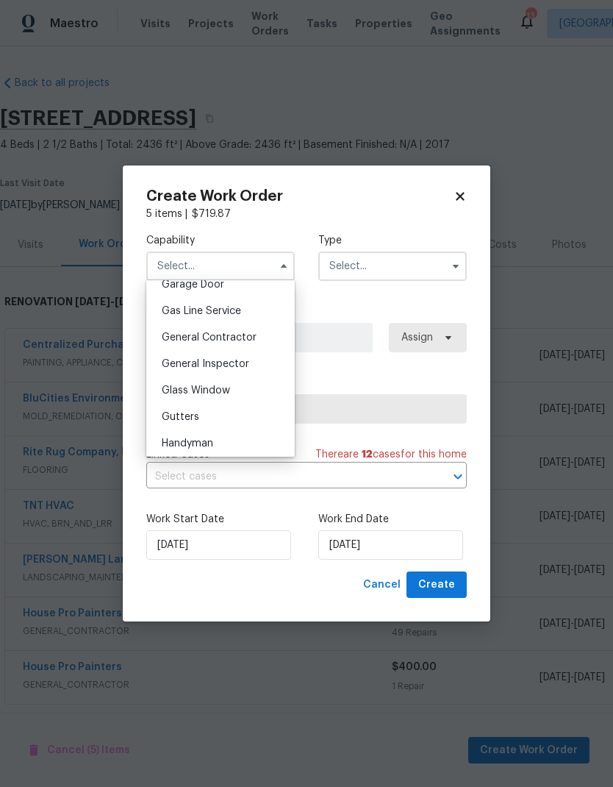
click at [178, 336] on span "General Contractor" at bounding box center [209, 337] width 95 height 10
type input "General Contractor"
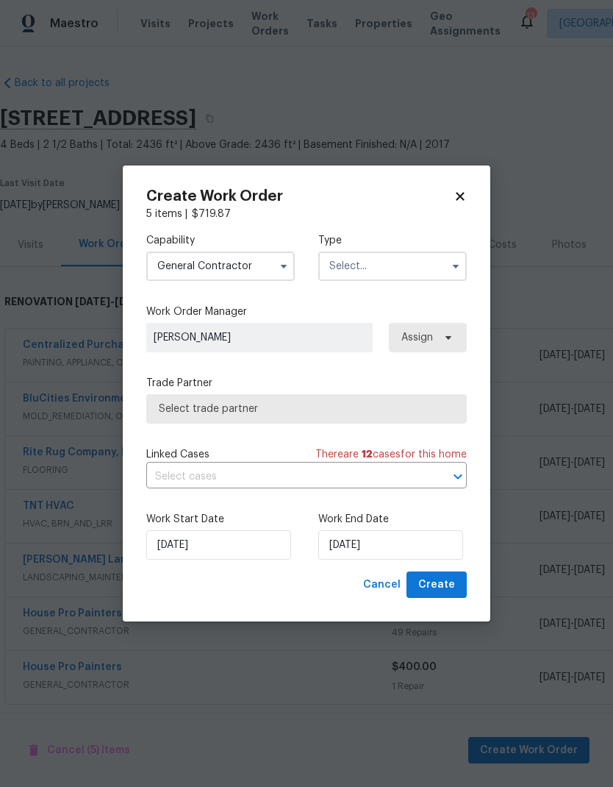
click at [351, 266] on input "text" at bounding box center [392, 265] width 149 height 29
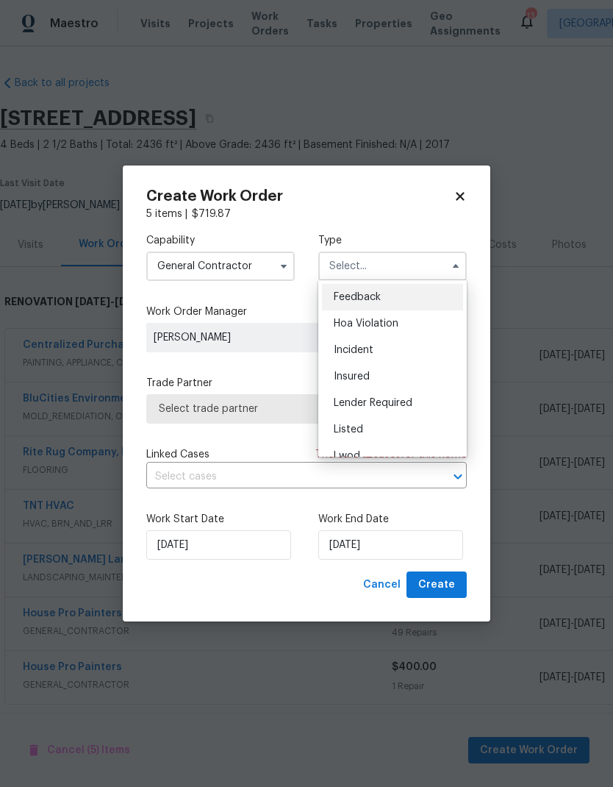
click at [338, 421] on div "Listed" at bounding box center [392, 429] width 141 height 26
type input "Listed"
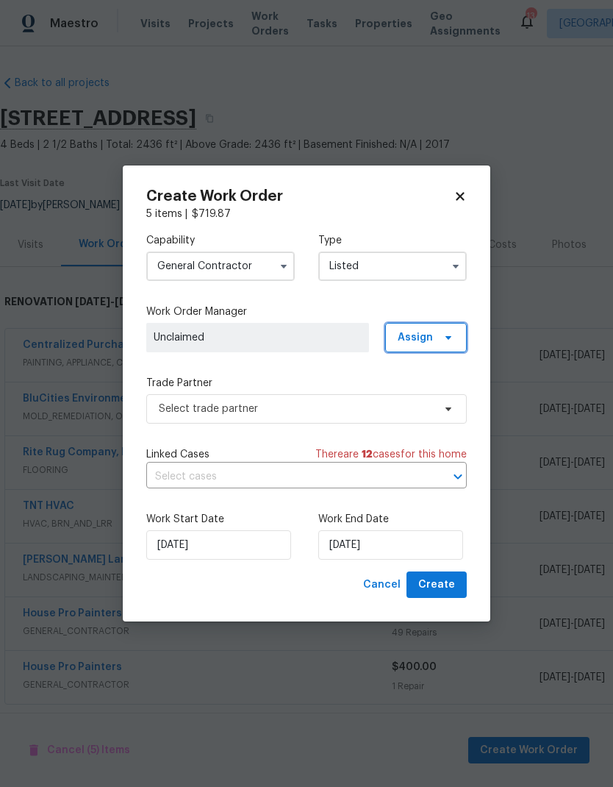
click at [407, 328] on span "Assign" at bounding box center [426, 337] width 82 height 29
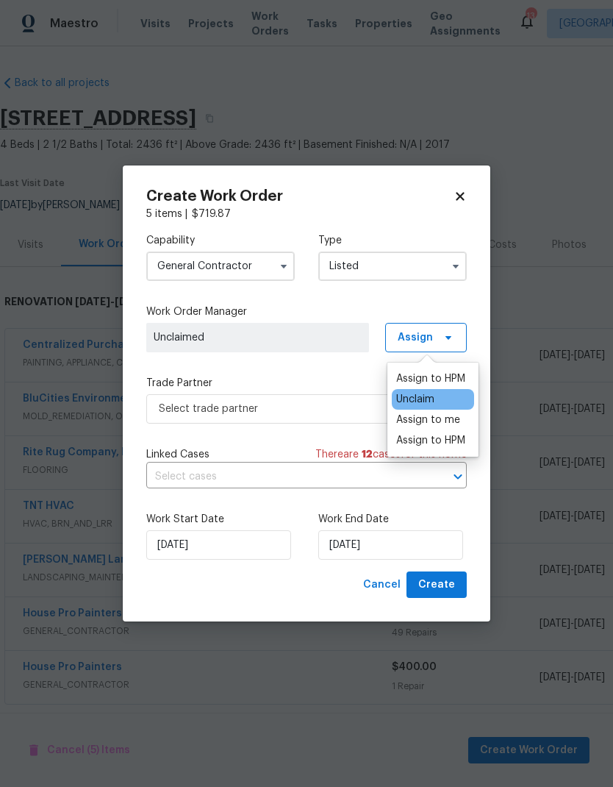
click at [418, 412] on div "Assign to me" at bounding box center [428, 419] width 64 height 15
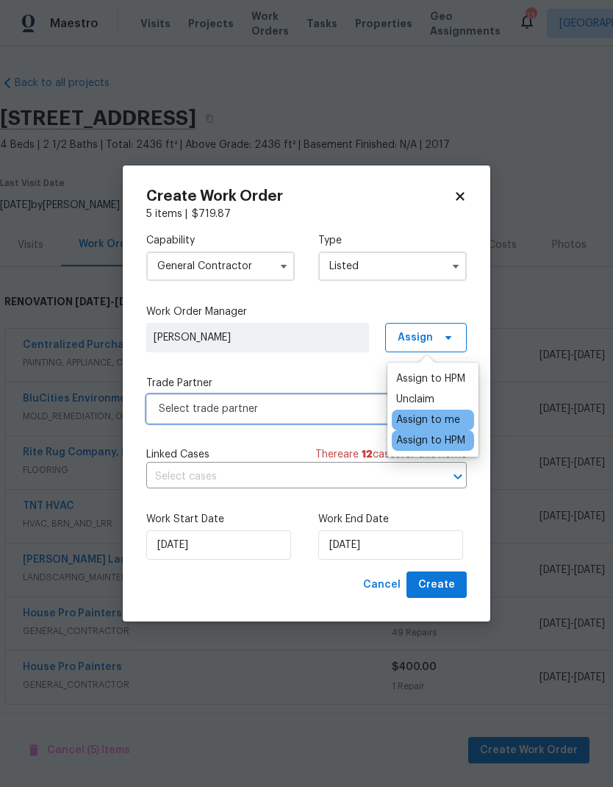
click at [237, 409] on span "Select trade partner" at bounding box center [296, 408] width 274 height 15
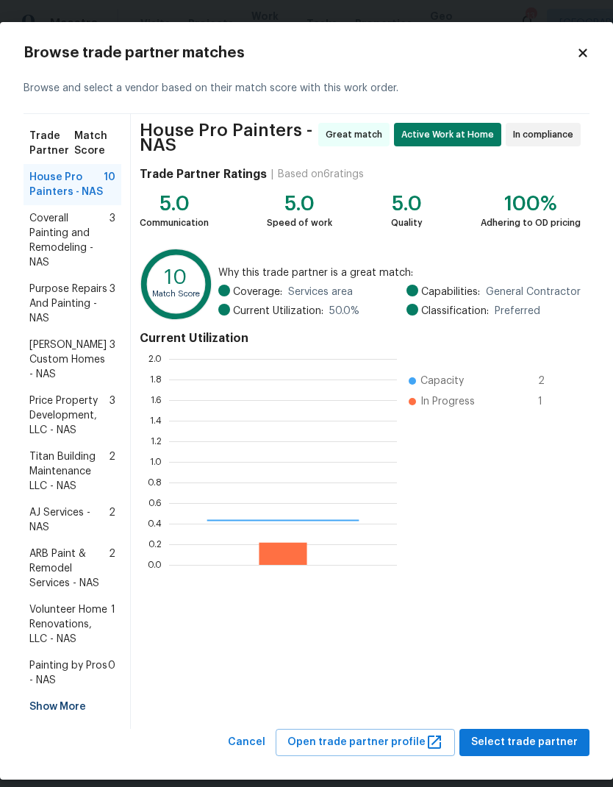
scroll to position [206, 228]
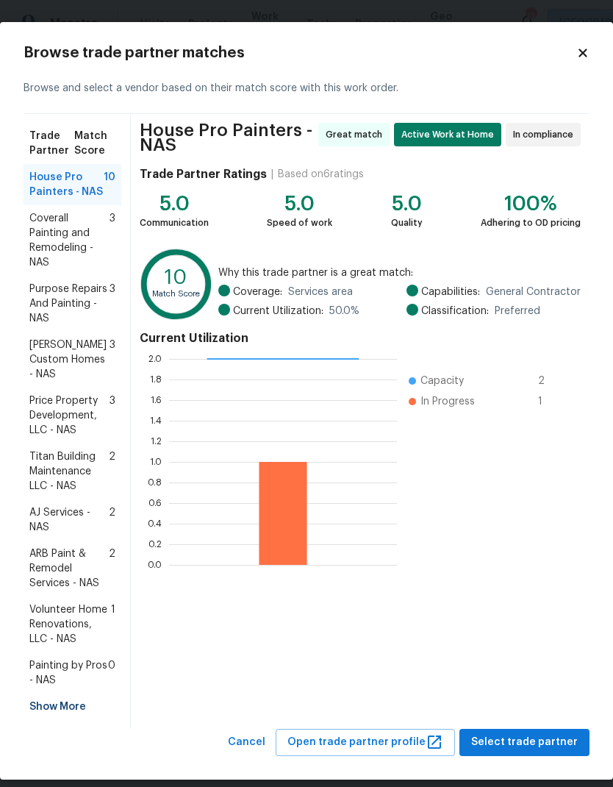
click at [44, 506] on span "AJ Services - NAS" at bounding box center [68, 519] width 79 height 29
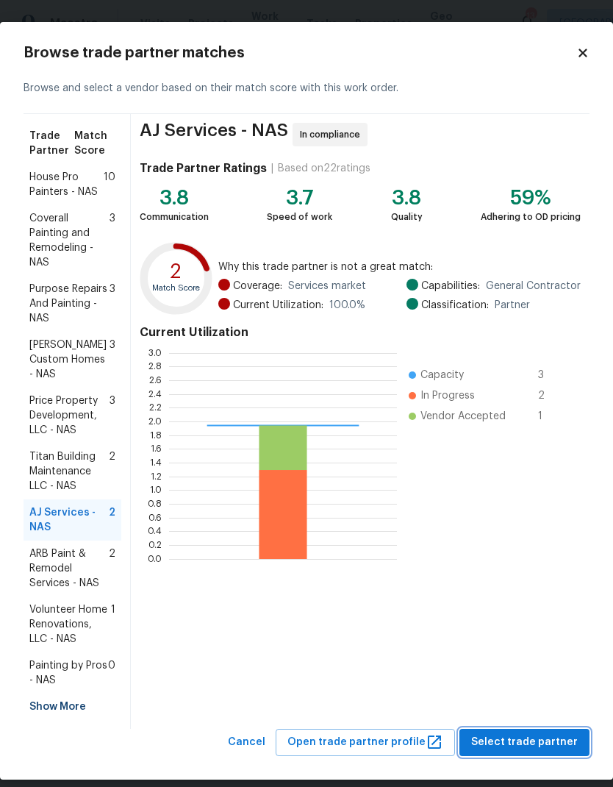
click at [509, 733] on span "Select trade partner" at bounding box center [524, 742] width 107 height 18
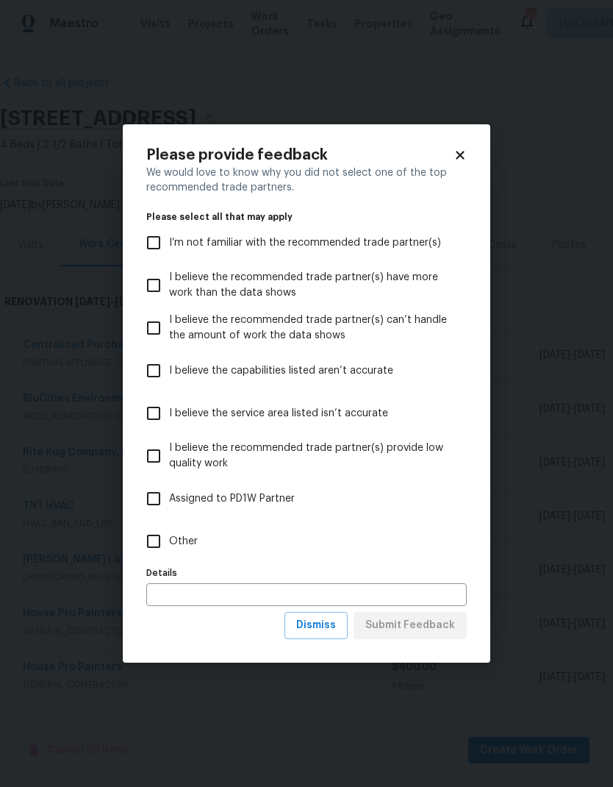
click at [143, 549] on input "Other" at bounding box center [153, 541] width 31 height 31
checkbox input "true"
click at [390, 637] on button "Submit Feedback" at bounding box center [410, 625] width 113 height 27
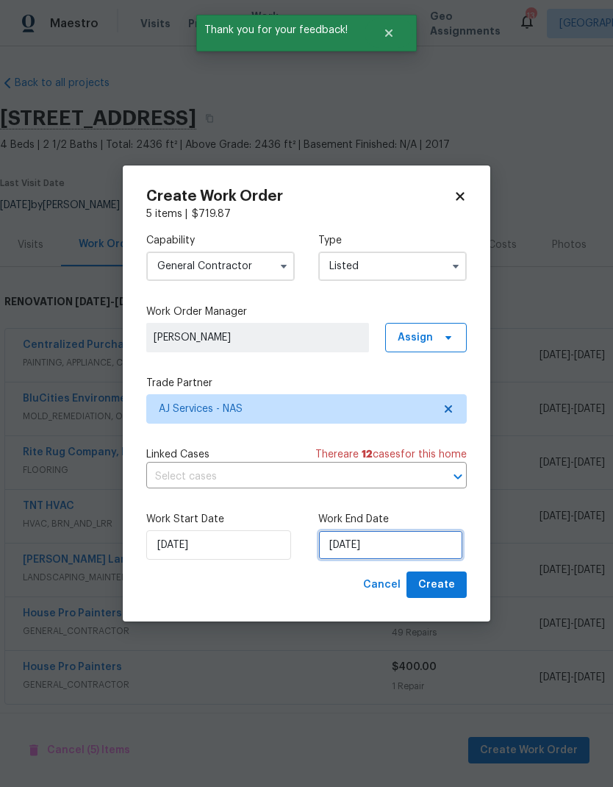
click at [367, 553] on input "[DATE]" at bounding box center [390, 544] width 145 height 29
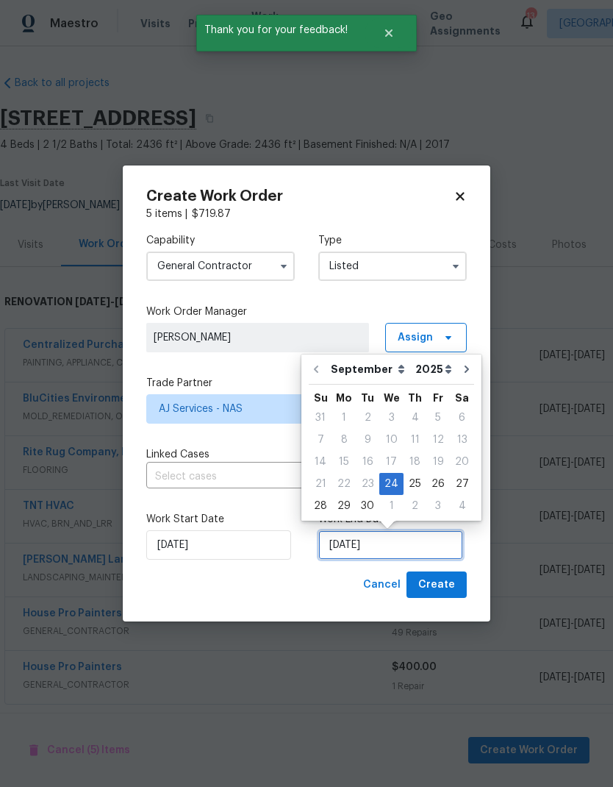
scroll to position [6, 0]
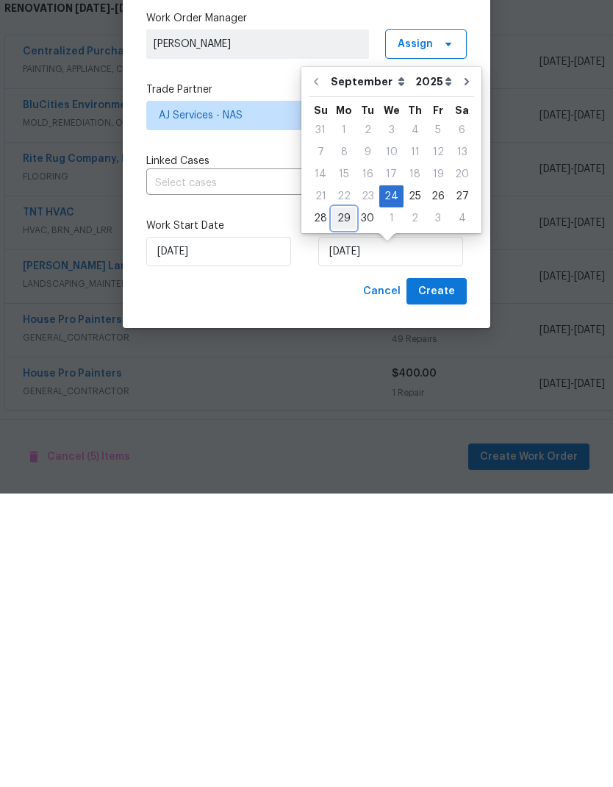
click at [341, 501] on div "29" at bounding box center [344, 511] width 24 height 21
type input "[DATE]"
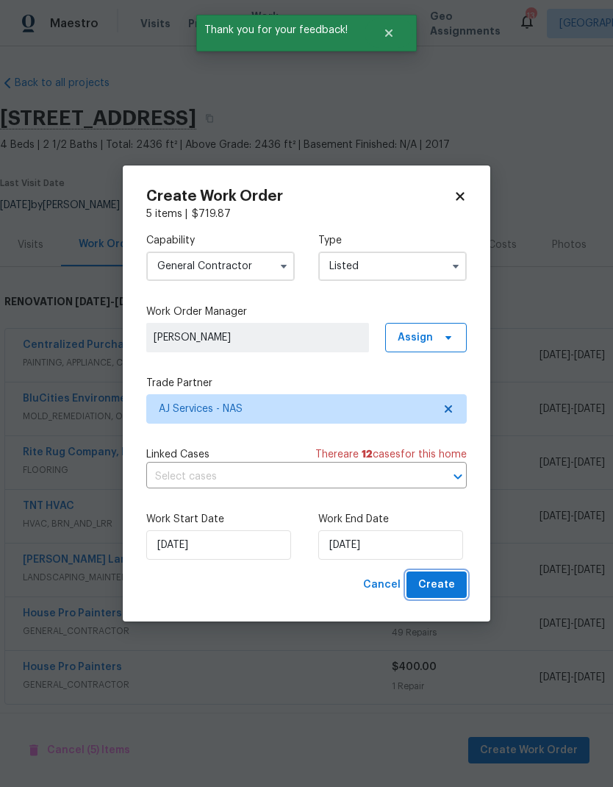
click at [439, 580] on span "Create" at bounding box center [436, 585] width 37 height 18
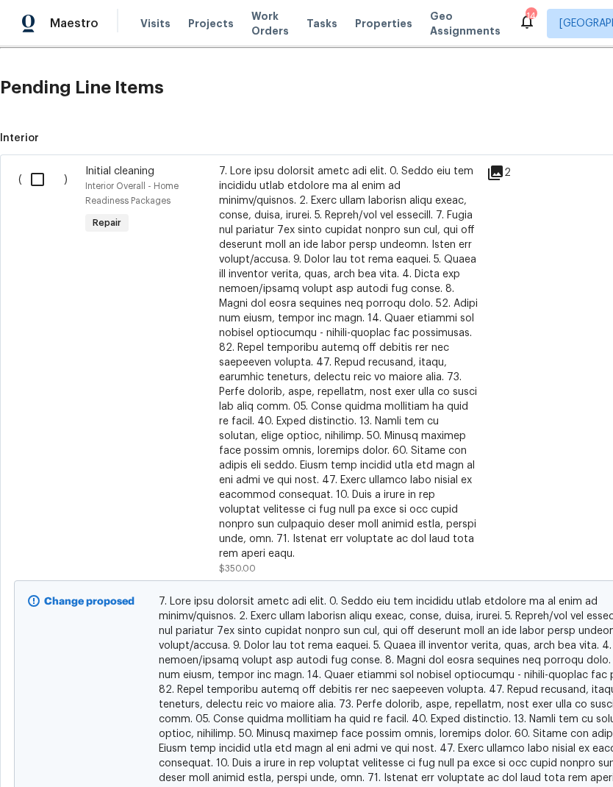
scroll to position [871, 0]
click at [49, 176] on input "checkbox" at bounding box center [43, 178] width 42 height 31
checkbox input "true"
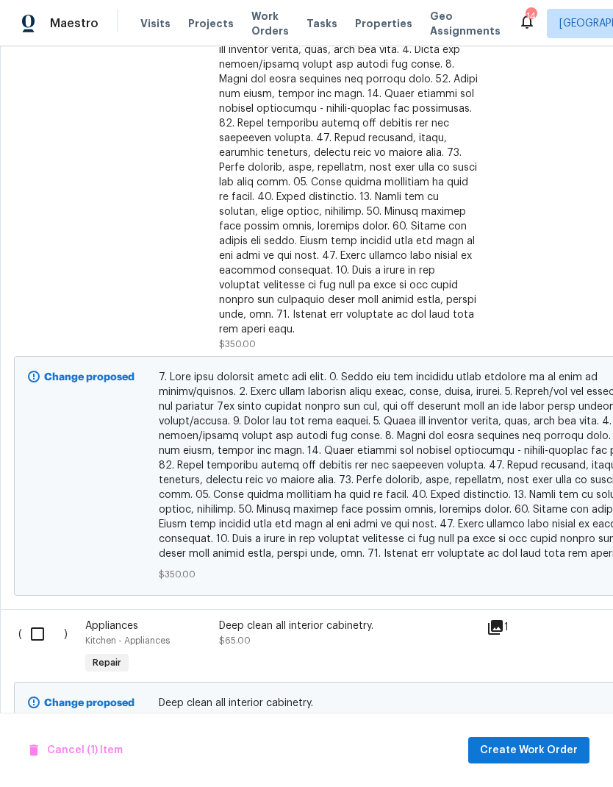
scroll to position [1094, 0]
click at [41, 619] on input "checkbox" at bounding box center [43, 634] width 42 height 31
checkbox input "true"
click at [527, 745] on span "Create Work Order" at bounding box center [529, 750] width 98 height 18
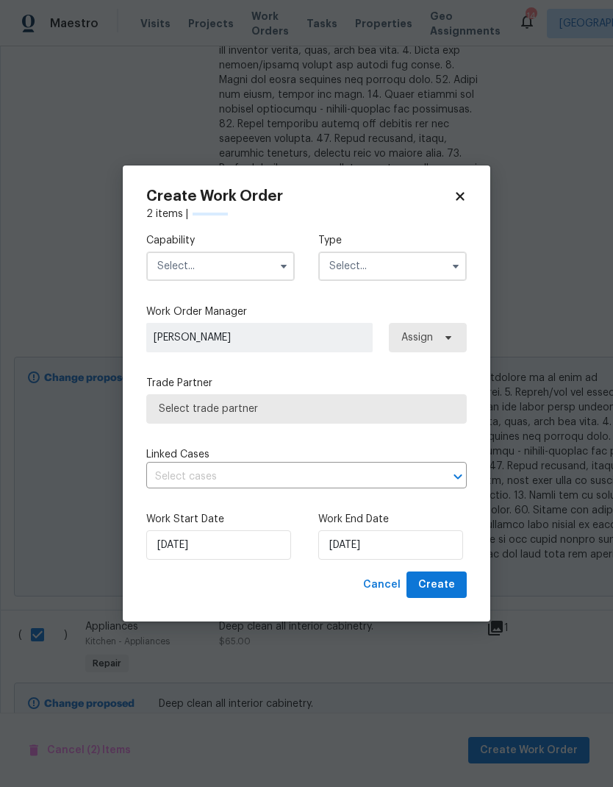
checkbox input "false"
click at [198, 265] on input "text" at bounding box center [220, 265] width 149 height 29
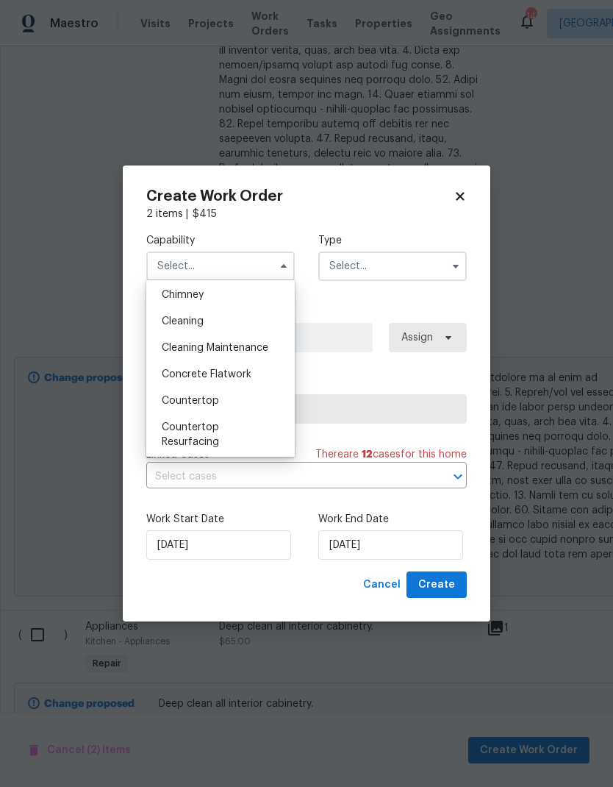
scroll to position [187, 0]
click at [182, 327] on div "Cleaning" at bounding box center [220, 322] width 141 height 26
type input "Cleaning"
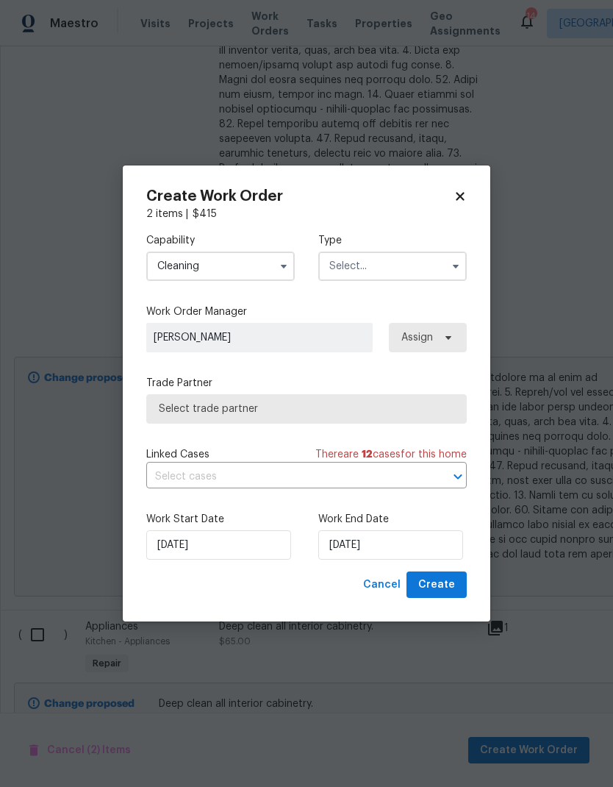
click at [361, 268] on input "text" at bounding box center [392, 265] width 149 height 29
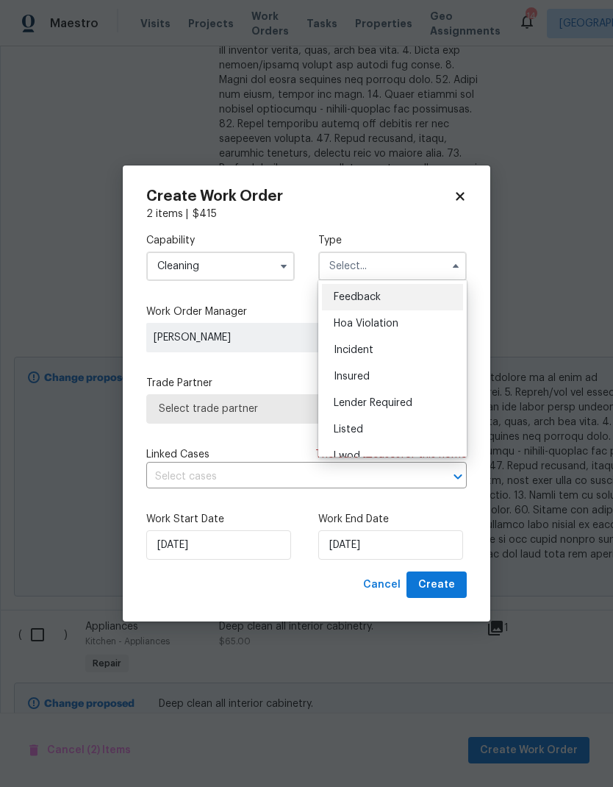
click at [346, 421] on div "Listed" at bounding box center [392, 429] width 141 height 26
type input "Listed"
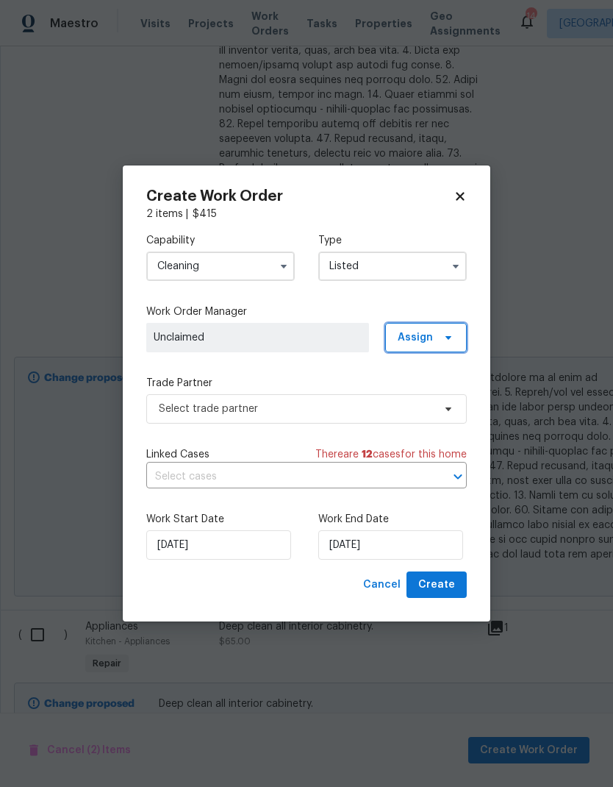
click at [418, 325] on span "Assign" at bounding box center [426, 337] width 82 height 29
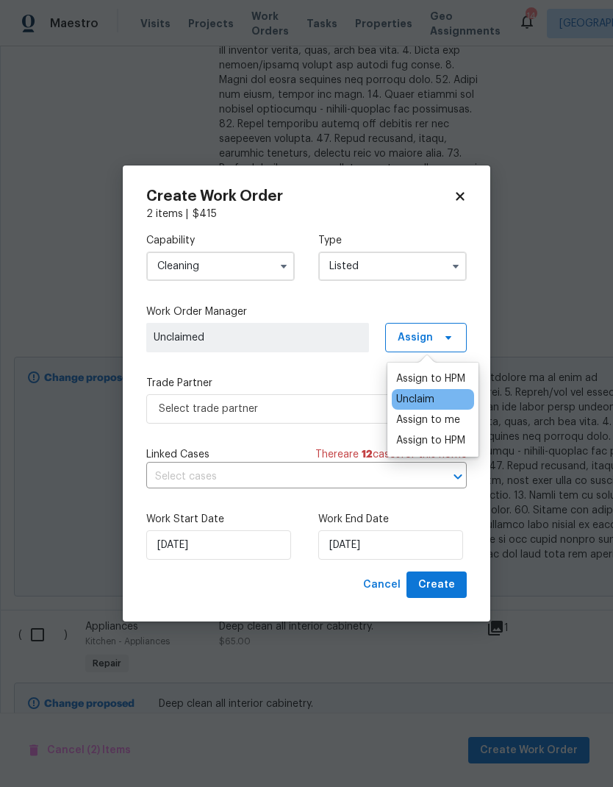
click at [423, 446] on div "Assign to HPM" at bounding box center [430, 440] width 69 height 15
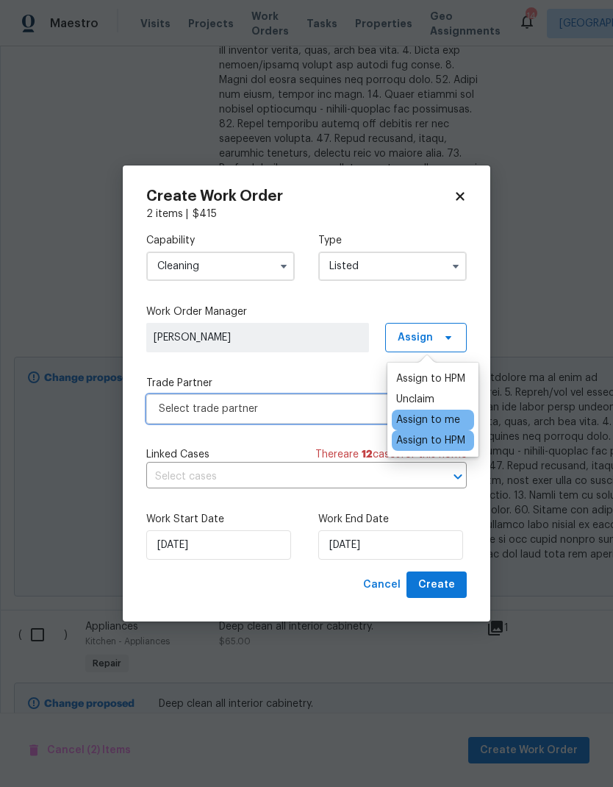
click at [182, 405] on span "Select trade partner" at bounding box center [296, 408] width 274 height 15
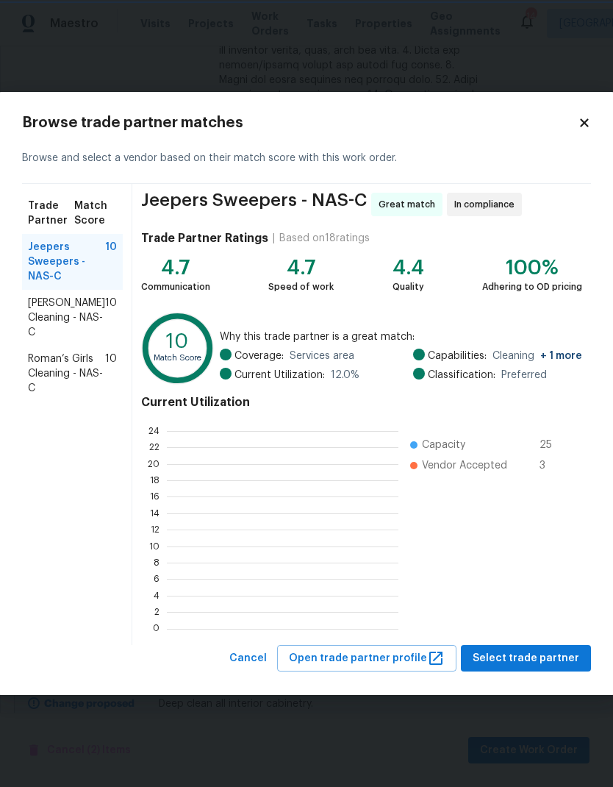
scroll to position [206, 232]
click at [49, 312] on span "Soledad Cleaning - NAS-C" at bounding box center [66, 318] width 77 height 44
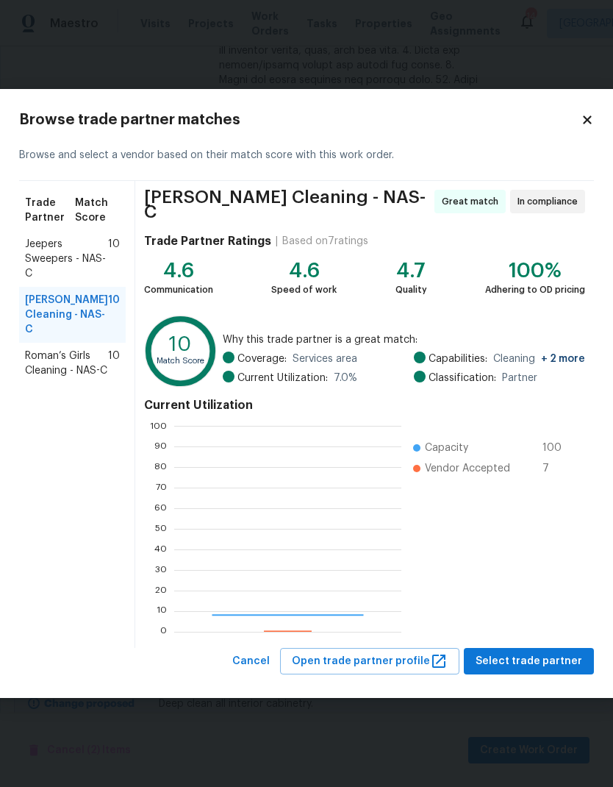
scroll to position [206, 227]
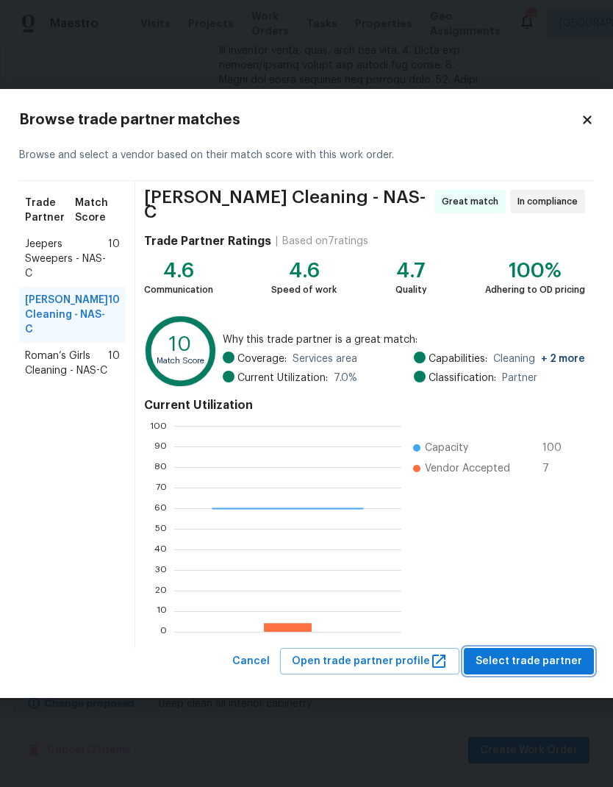
click at [495, 657] on span "Select trade partner" at bounding box center [529, 661] width 107 height 18
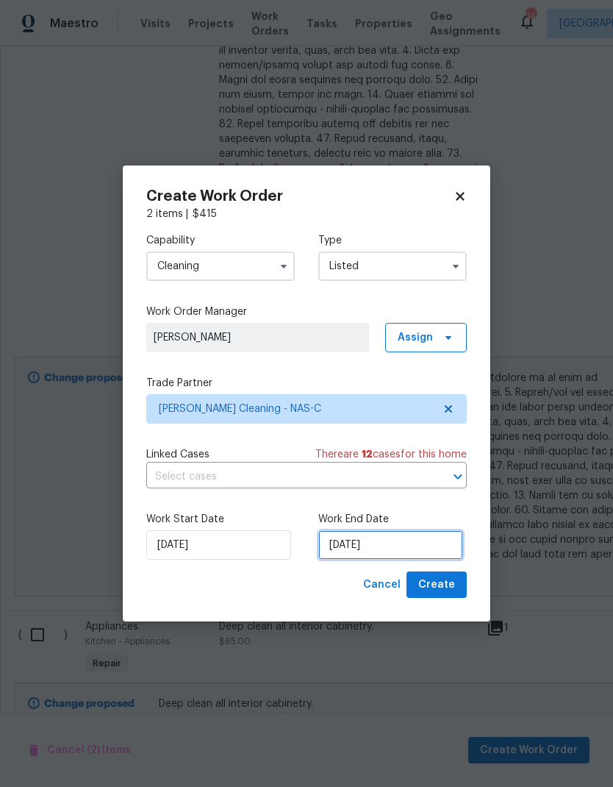
click at [367, 548] on input "[DATE]" at bounding box center [390, 544] width 145 height 29
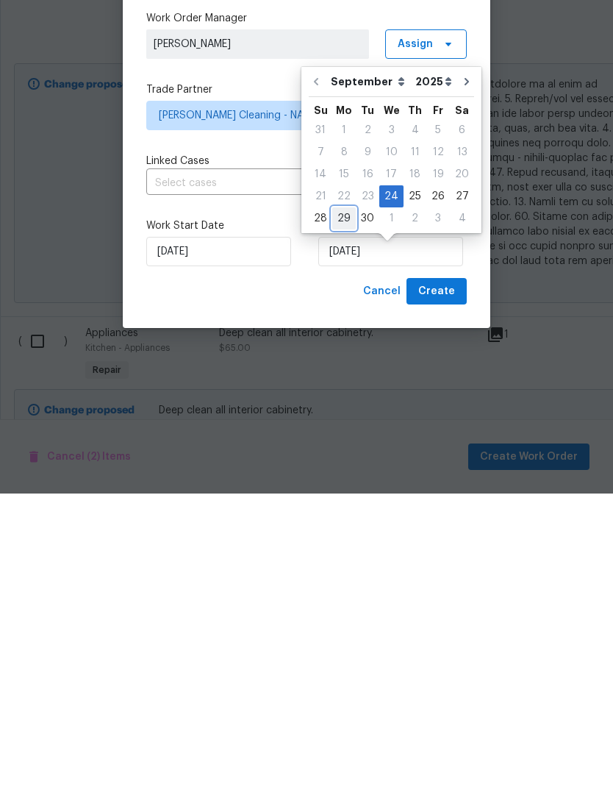
click at [345, 501] on div "29" at bounding box center [344, 511] width 24 height 21
type input "[DATE]"
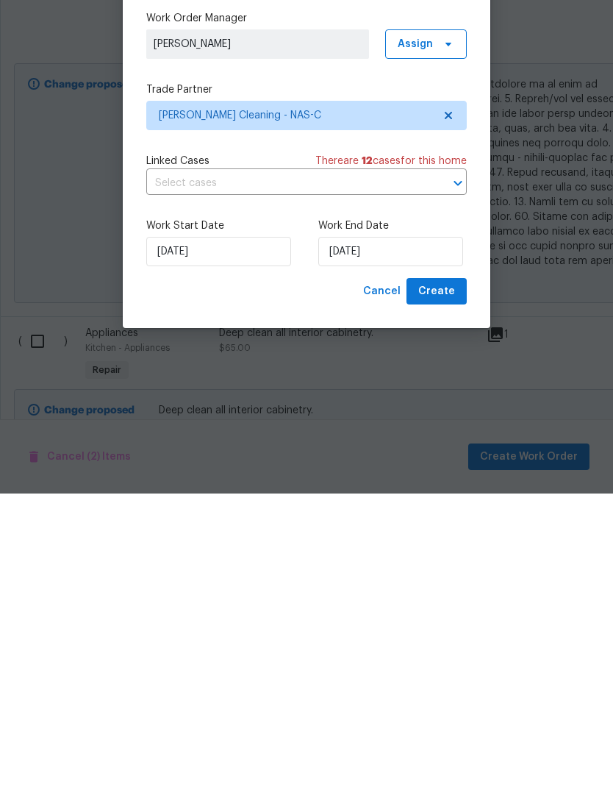
scroll to position [59, 0]
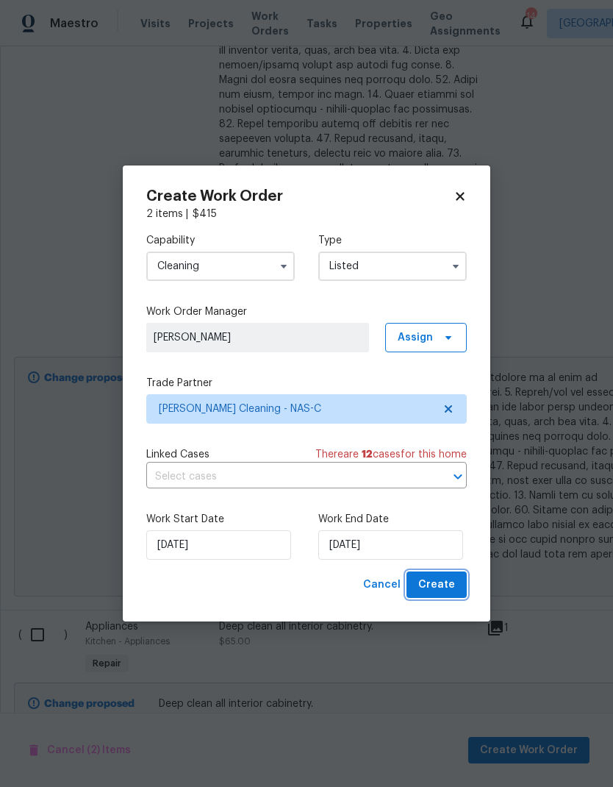
click at [432, 590] on span "Create" at bounding box center [436, 585] width 37 height 18
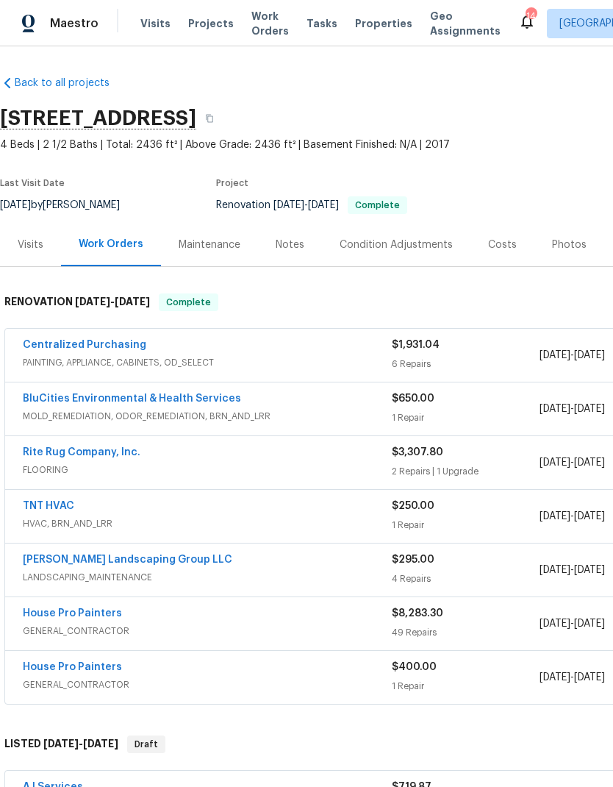
scroll to position [-3, -1]
click at [260, 26] on span "Work Orders" at bounding box center [269, 23] width 37 height 29
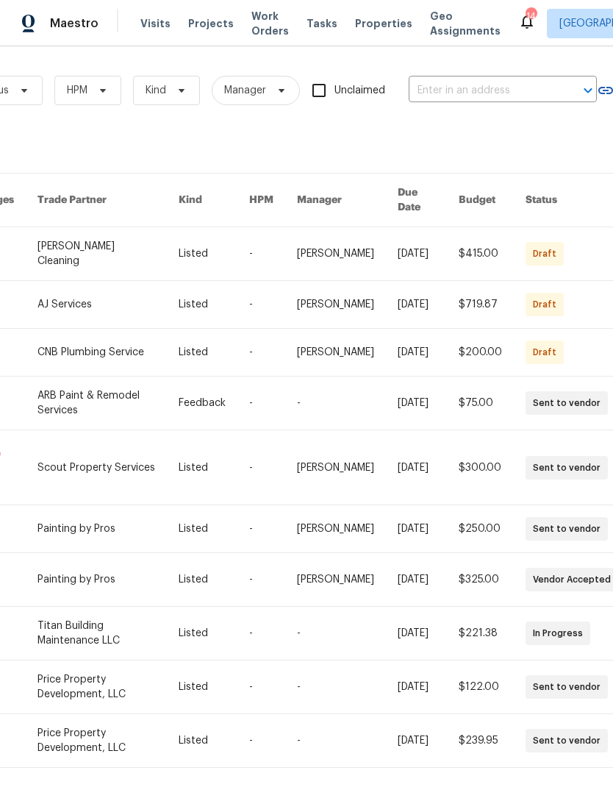
scroll to position [0, 225]
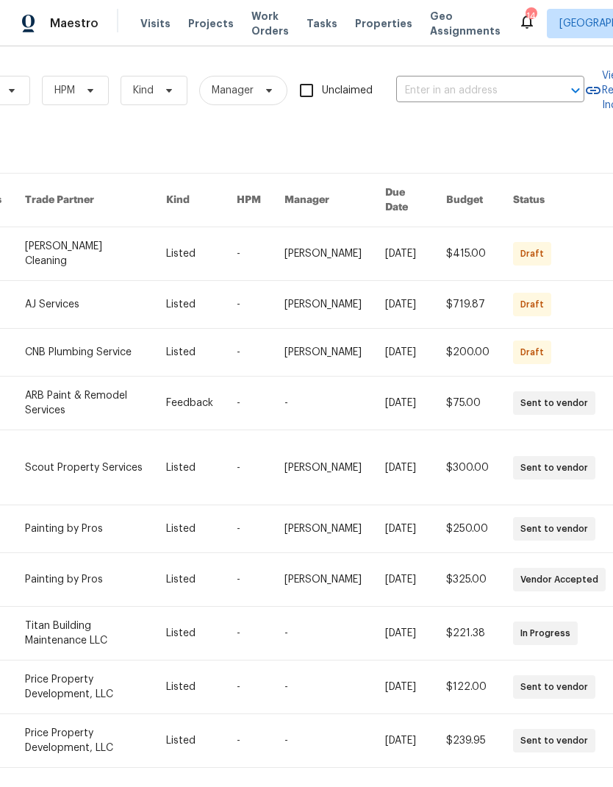
click at [71, 338] on link at bounding box center [95, 352] width 141 height 47
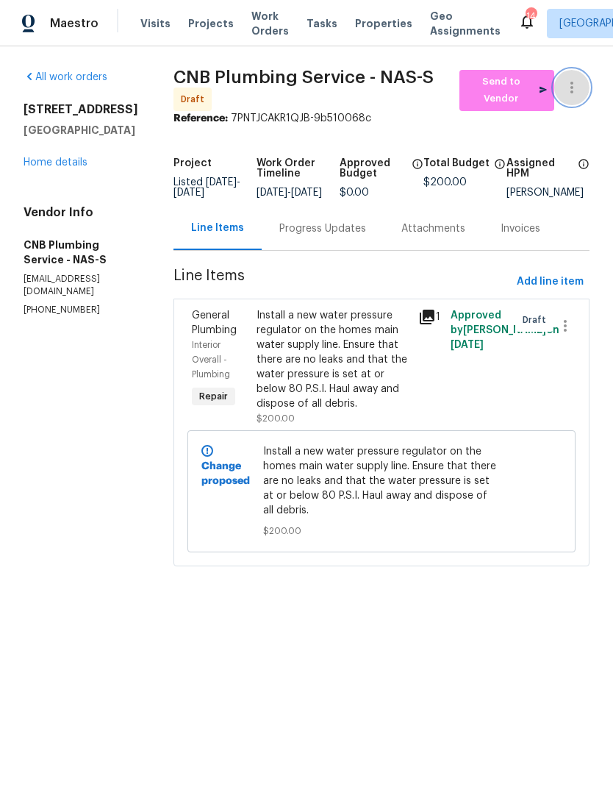
click at [581, 83] on icon "button" at bounding box center [572, 88] width 18 height 18
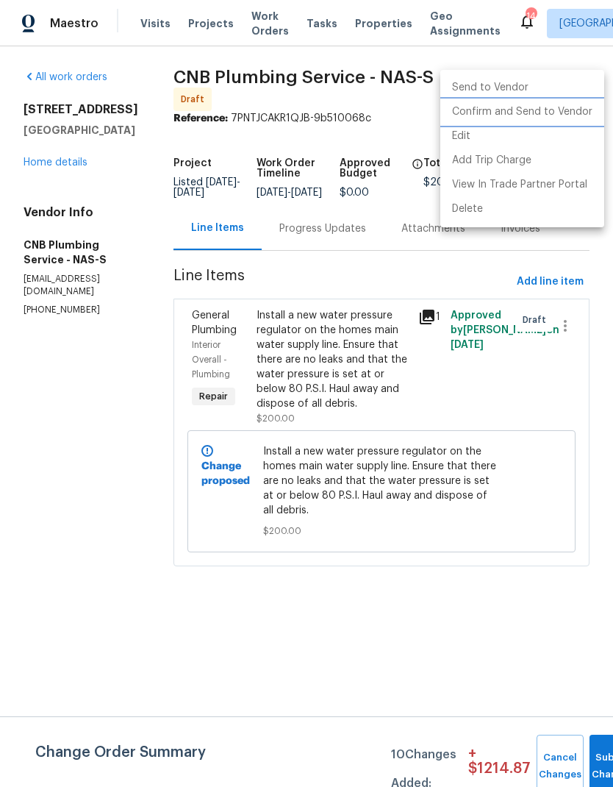
click at [504, 120] on li "Confirm and Send to Vendor" at bounding box center [522, 112] width 164 height 24
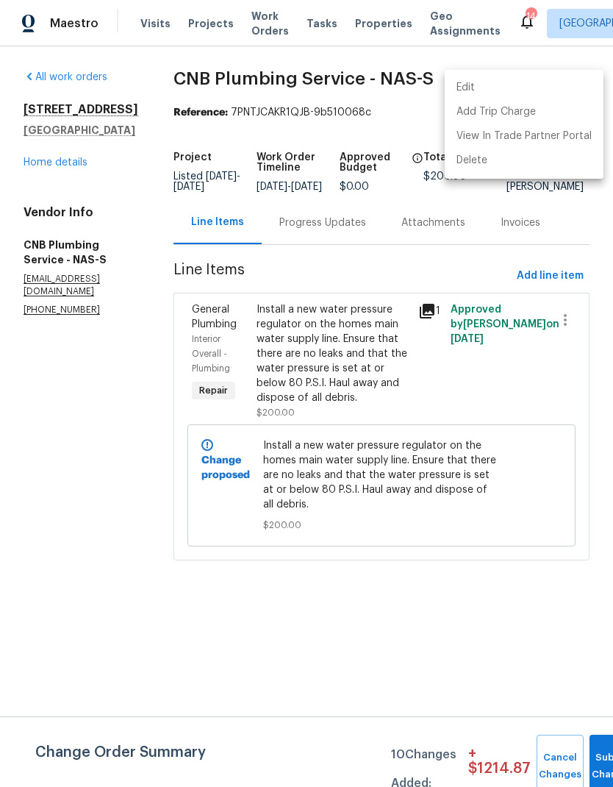
click at [313, 229] on div at bounding box center [306, 393] width 613 height 787
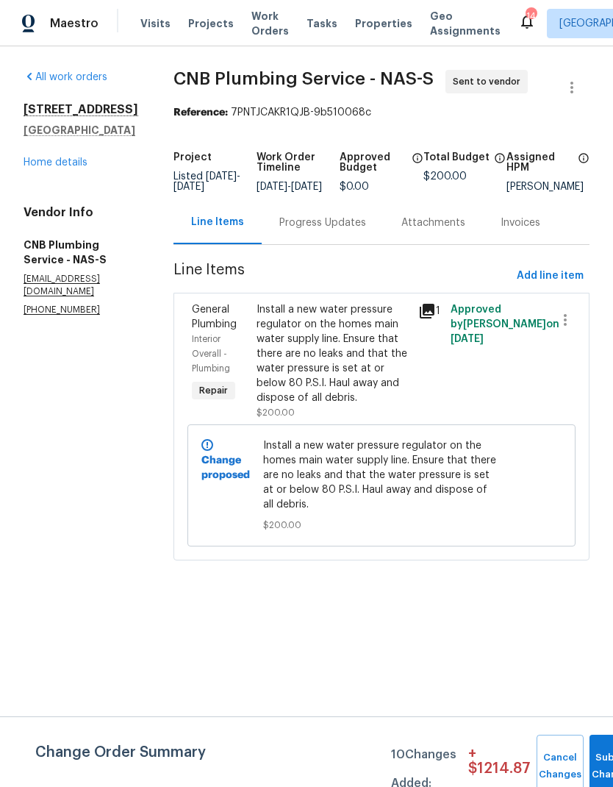
click at [336, 230] on div "Progress Updates" at bounding box center [322, 222] width 87 height 15
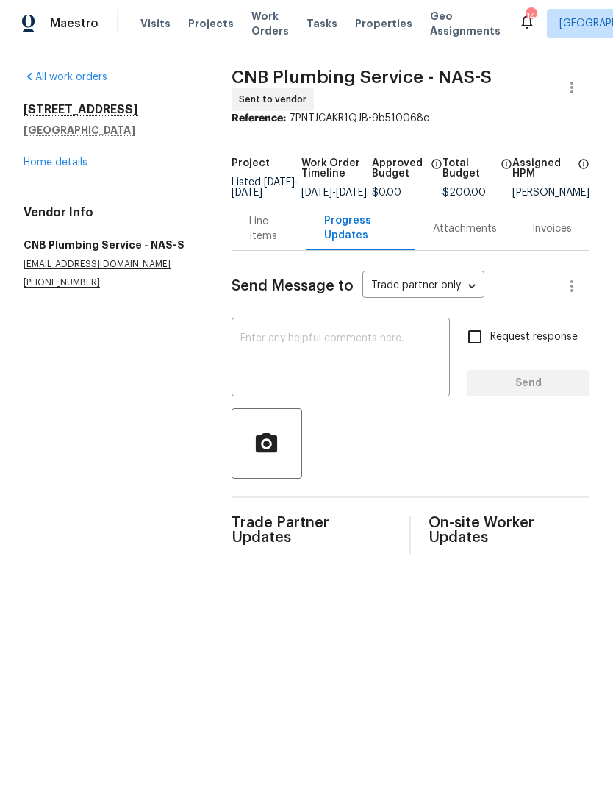
click at [259, 358] on textarea at bounding box center [340, 358] width 201 height 51
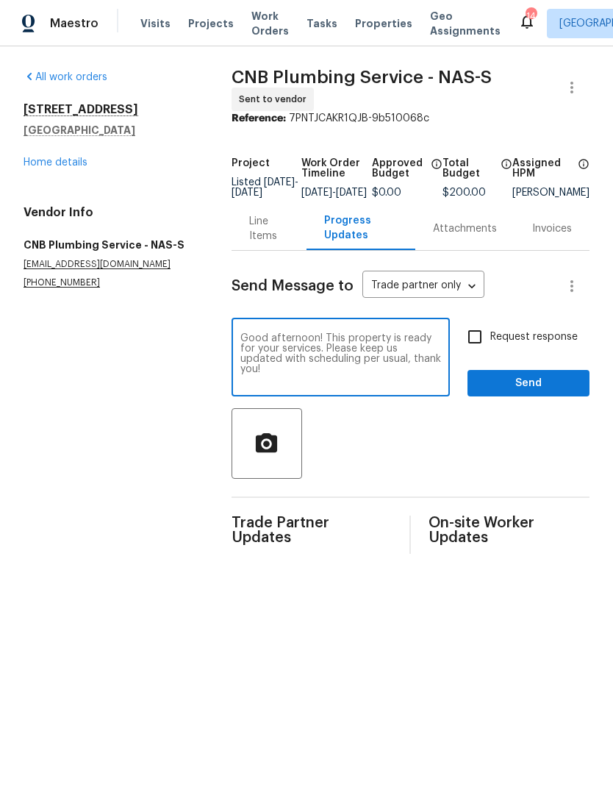
type textarea "Good afternoon! This property is ready for your services. Please keep us update…"
click at [66, 428] on section "All work orders 624 Stonebridge Ln Mount Juliet, TN 37122 Home details Vendor I…" at bounding box center [110, 312] width 173 height 484
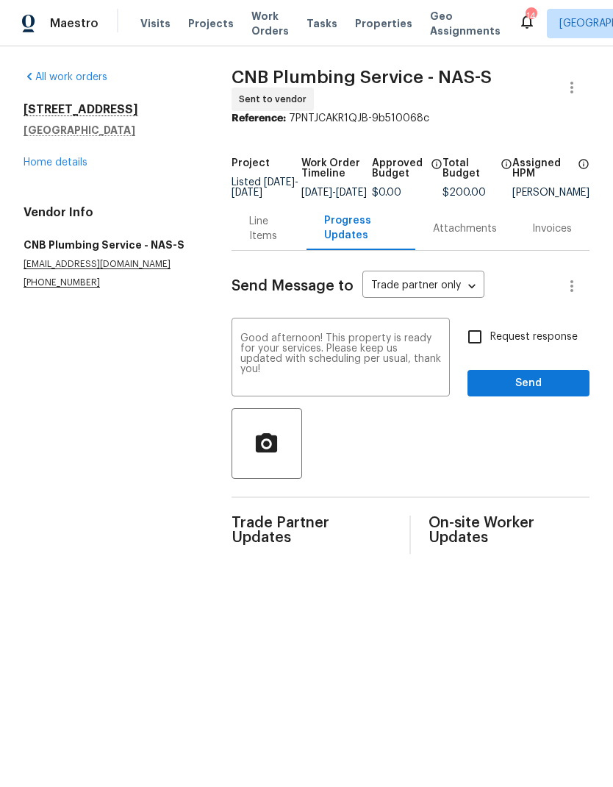
click at [468, 349] on input "Request response" at bounding box center [474, 336] width 31 height 31
checkbox input "true"
click at [507, 393] on span "Send" at bounding box center [528, 383] width 99 height 18
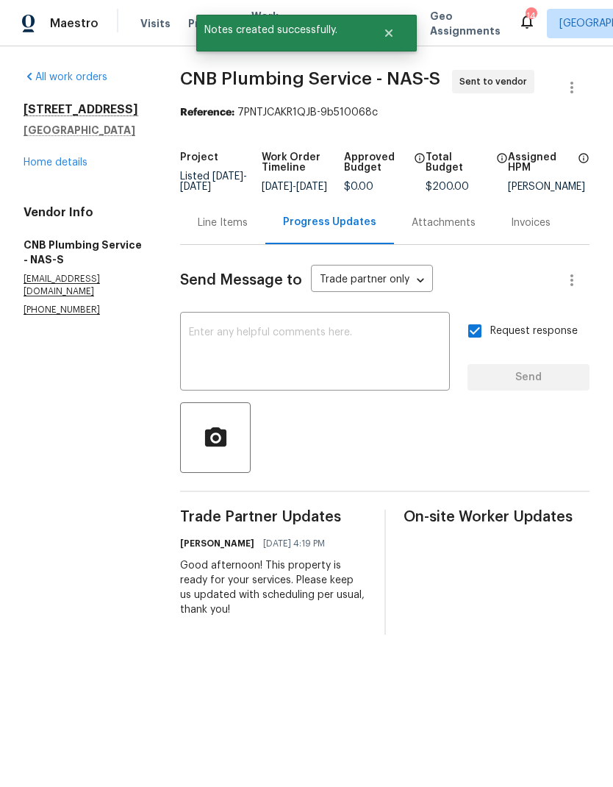
click at [179, 124] on div "All work orders 624 Stonebridge Ln Mount Juliet, TN 37122 Home details Vendor I…" at bounding box center [306, 352] width 613 height 612
click at [386, 35] on icon "Close" at bounding box center [388, 32] width 7 height 7
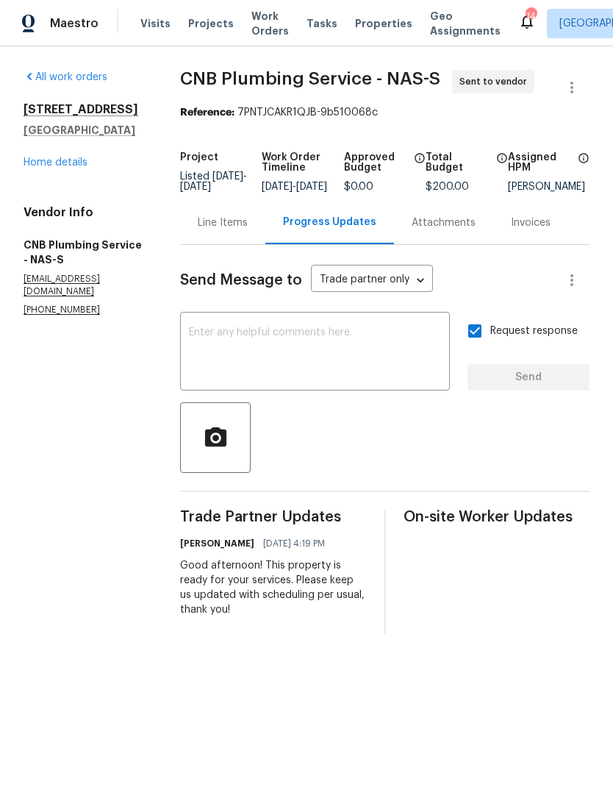
click at [234, 22] on div "Visits Projects Work Orders Tasks Properties Geo Assignments" at bounding box center [329, 23] width 378 height 29
click at [251, 21] on span "Work Orders" at bounding box center [269, 23] width 37 height 29
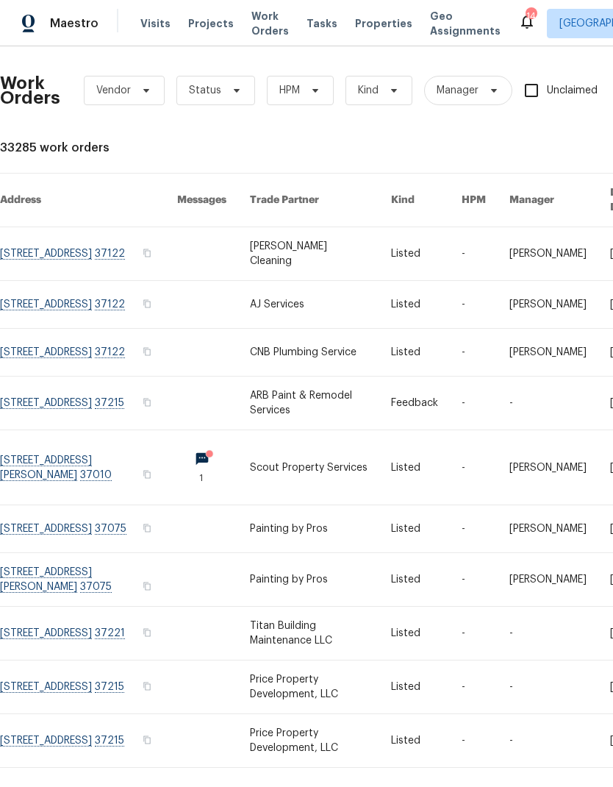
click at [296, 302] on link at bounding box center [320, 304] width 141 height 47
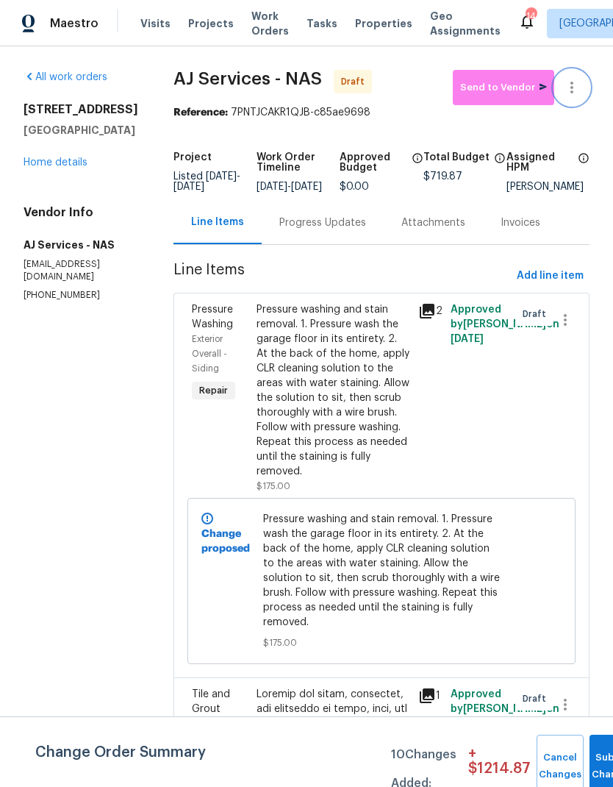
click at [571, 88] on icon "button" at bounding box center [572, 88] width 3 height 12
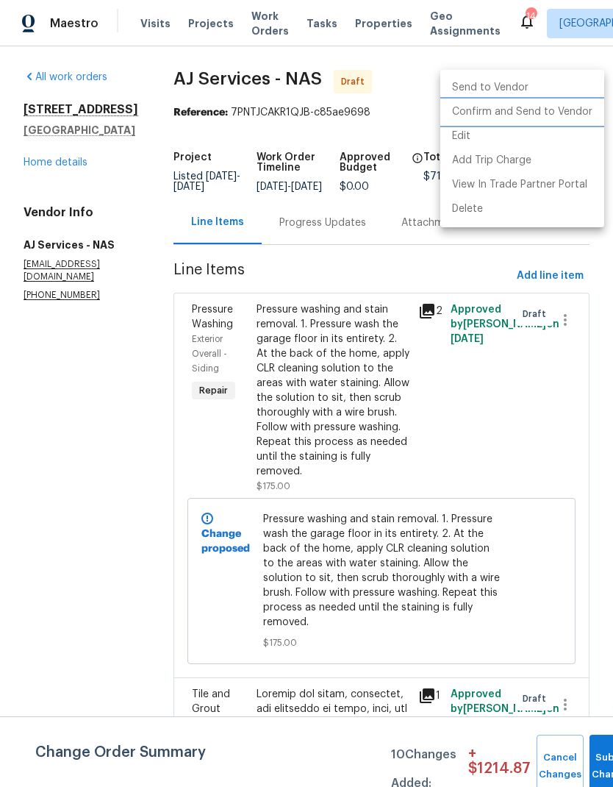
click at [479, 112] on li "Confirm and Send to Vendor" at bounding box center [522, 112] width 164 height 24
click at [322, 229] on div at bounding box center [306, 393] width 613 height 787
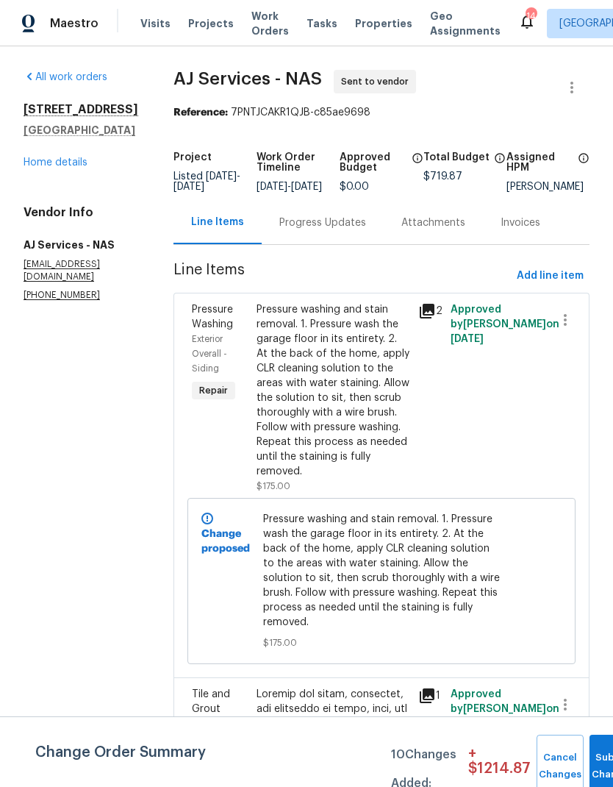
click at [317, 230] on div "Progress Updates" at bounding box center [322, 222] width 87 height 15
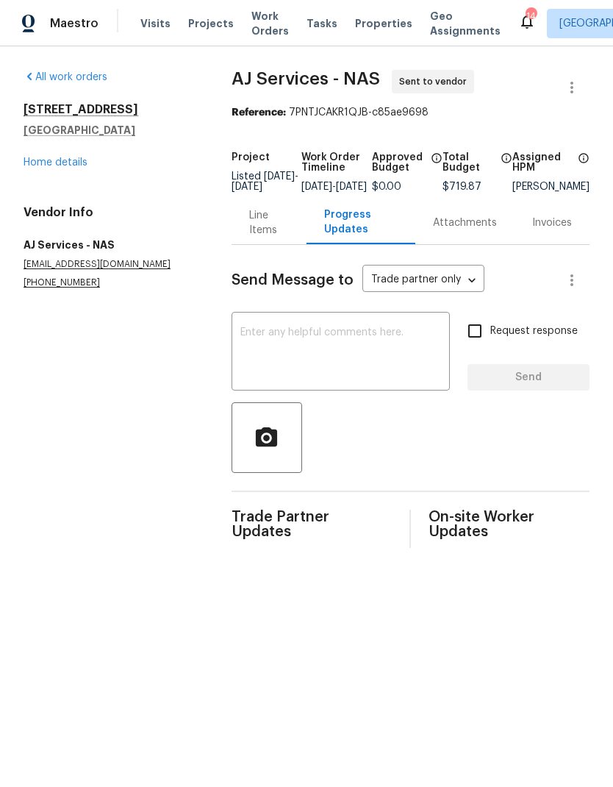
click at [255, 343] on textarea at bounding box center [340, 352] width 201 height 51
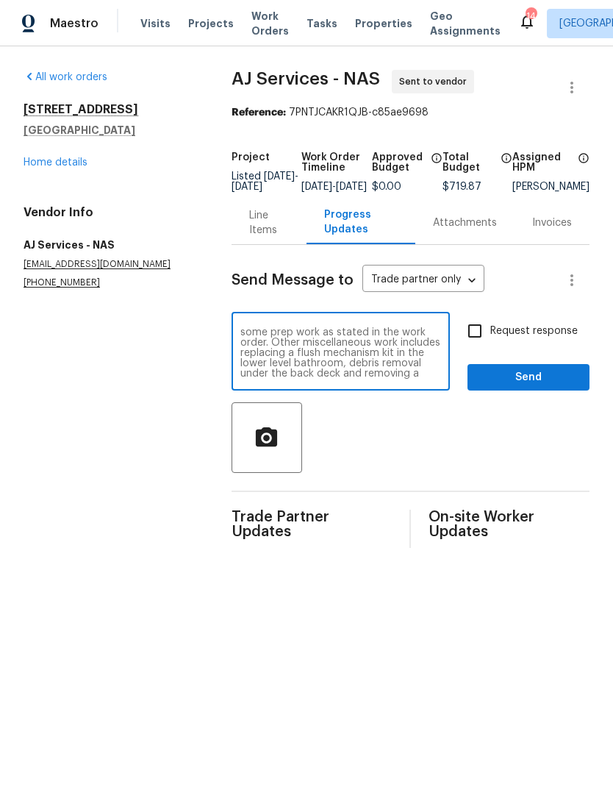
scroll to position [144, 0]
click at [93, 424] on section "All work orders 624 Stonebridge Ln Mount Juliet, TN 37122 Home details Vendor I…" at bounding box center [110, 309] width 173 height 478
click at [294, 379] on textarea "Good afternoon! Thanks again for taking on this work order. As discussed, we wi…" at bounding box center [340, 352] width 201 height 51
click at [287, 379] on textarea "Good afternoon! Thanks again for taking on this work order. As discussed, we wi…" at bounding box center [340, 352] width 201 height 51
click at [399, 375] on textarea "Good afternoon! Thanks again for taking on this work order. As discussed, we wi…" at bounding box center [340, 352] width 201 height 51
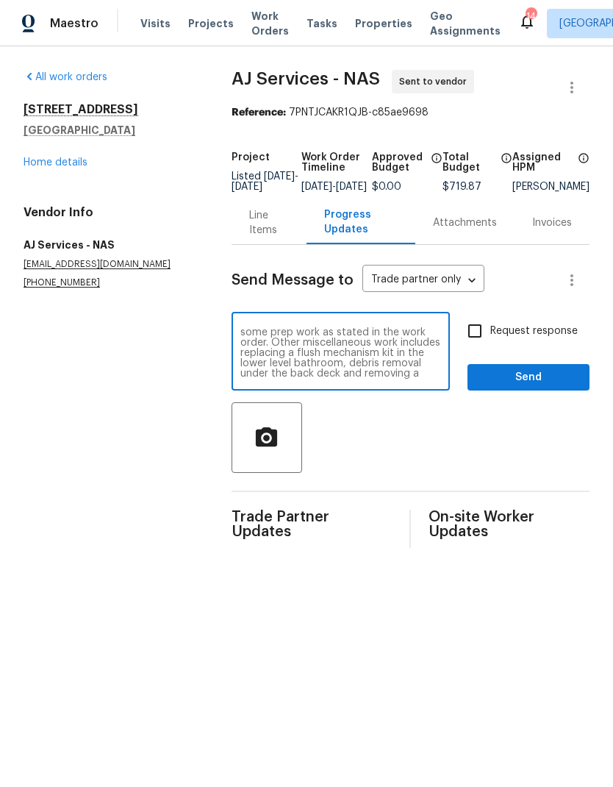
click at [276, 379] on textarea "Good afternoon! Thanks again for taking on this work order. As discussed, we wi…" at bounding box center [340, 352] width 201 height 51
click at [415, 379] on textarea "Good afternoon! Thanks again for taking on this work order. As discussed, we wi…" at bounding box center [340, 352] width 201 height 51
click at [241, 339] on textarea "Good afternoon! Thanks again for taking on this work order. As discussed, we wi…" at bounding box center [340, 352] width 201 height 51
type textarea "Good afternoon! Thanks again for taking on this work order. As discussed, we wi…"
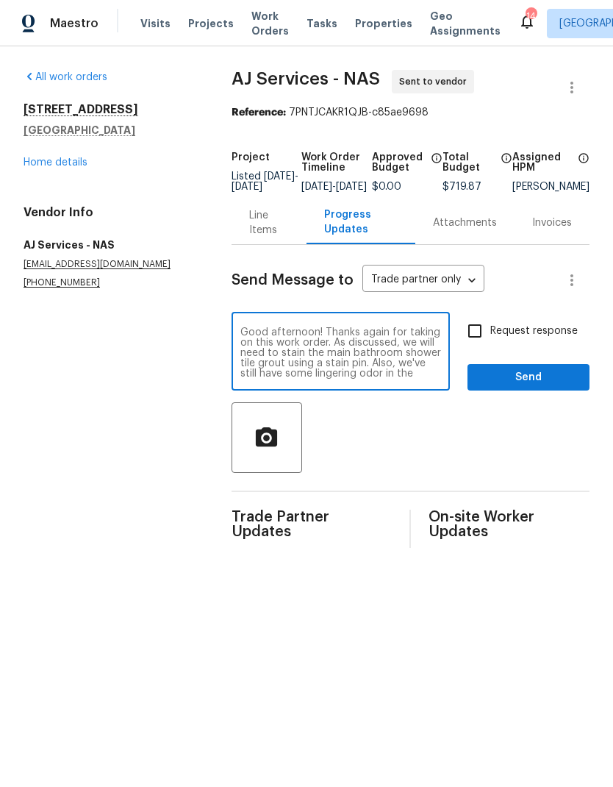
click at [239, 336] on div "Good afternoon! Thanks again for taking on this work order. As discussed, we wi…" at bounding box center [341, 352] width 218 height 75
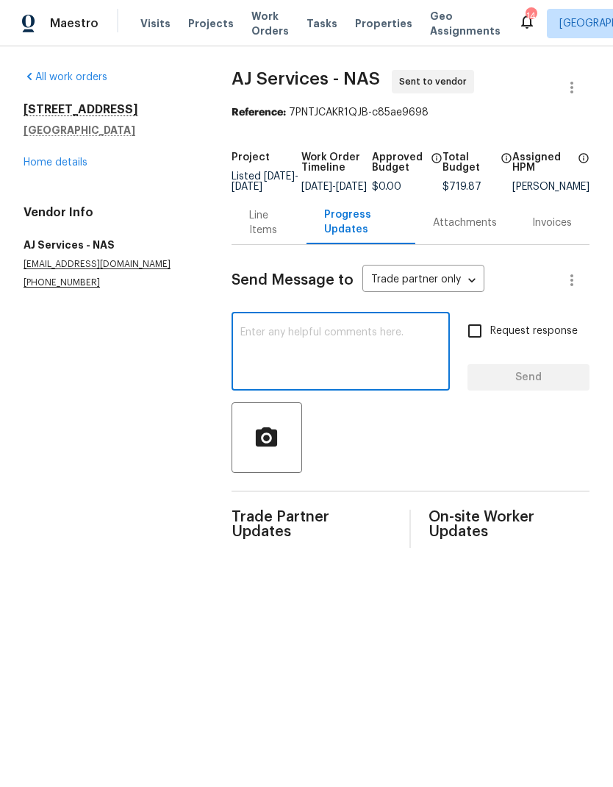
click at [273, 345] on textarea at bounding box center [340, 352] width 201 height 51
click at [257, 332] on div "x ​" at bounding box center [341, 352] width 218 height 75
click at [250, 340] on textarea at bounding box center [340, 352] width 201 height 51
paste textarea "Good afternoon! Thanks again for taking on this work order. As discussed, we wi…"
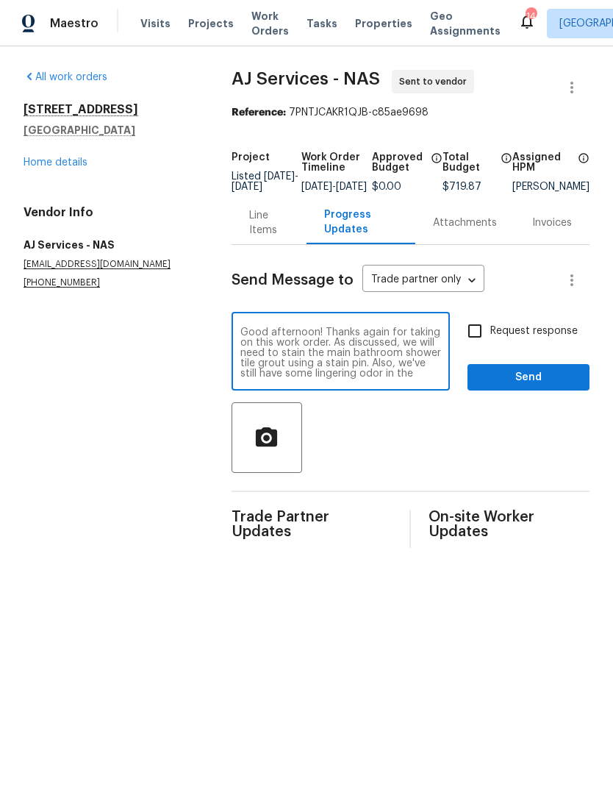
click at [317, 354] on textarea "Good afternoon! Thanks again for taking on this work order. As discussed, we wi…" at bounding box center [340, 352] width 201 height 51
click at [316, 354] on textarea "Good afternoon! Thanks again for taking on this work order. As discussed, we wi…" at bounding box center [340, 352] width 201 height 51
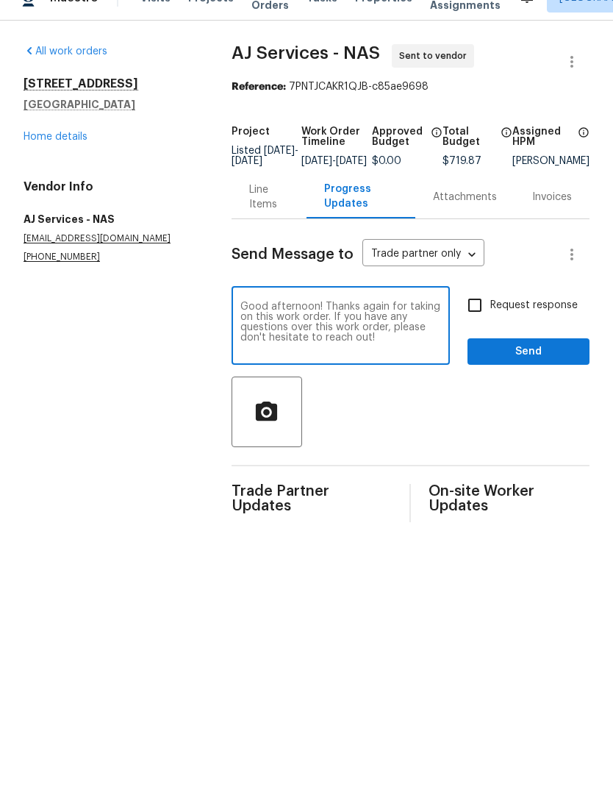
type textarea "Good afternoon! Thanks again for taking on this work order. If you have any que…"
click at [477, 315] on input "Request response" at bounding box center [474, 330] width 31 height 31
checkbox input "true"
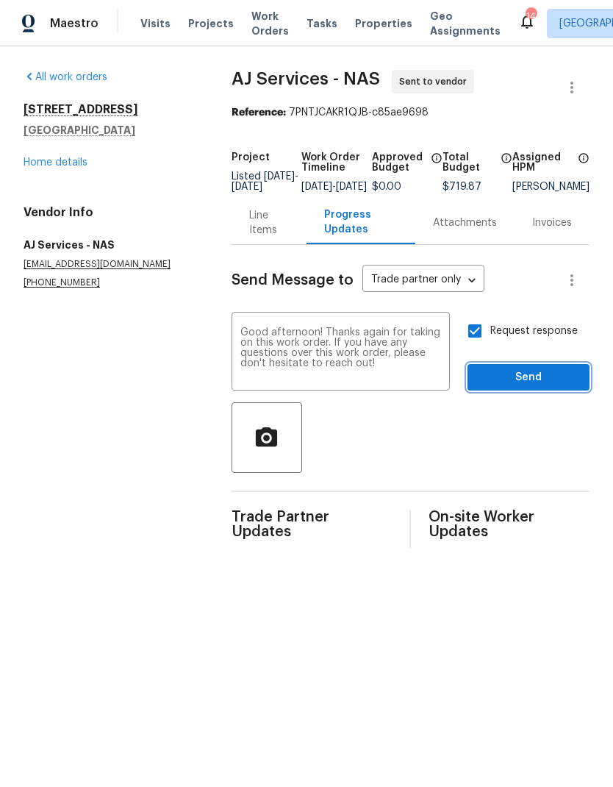
click at [501, 384] on span "Send" at bounding box center [528, 377] width 99 height 18
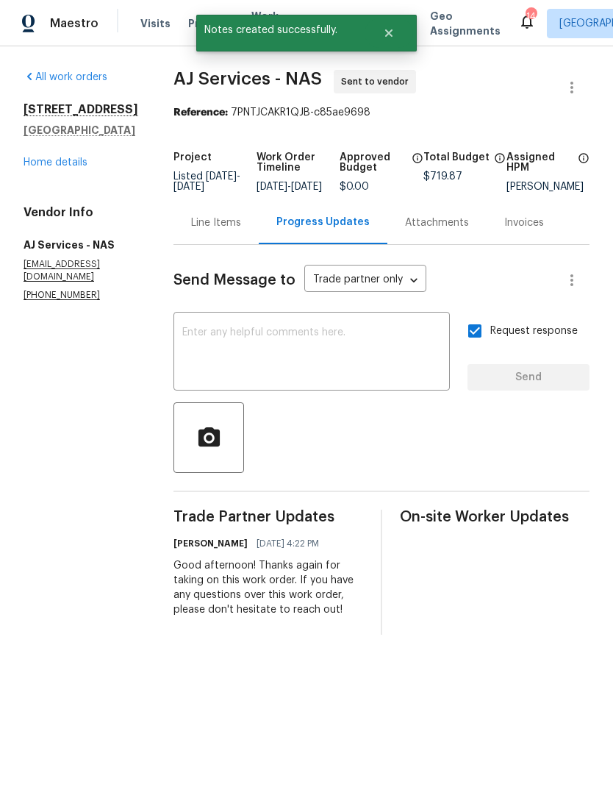
click at [49, 164] on link "Home details" at bounding box center [56, 162] width 64 height 10
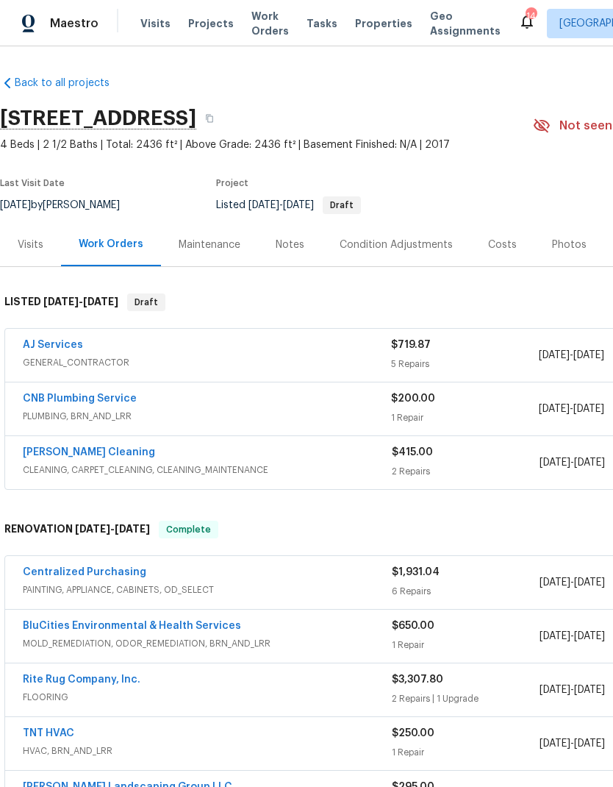
click at [257, 350] on div "AJ Services" at bounding box center [207, 346] width 368 height 18
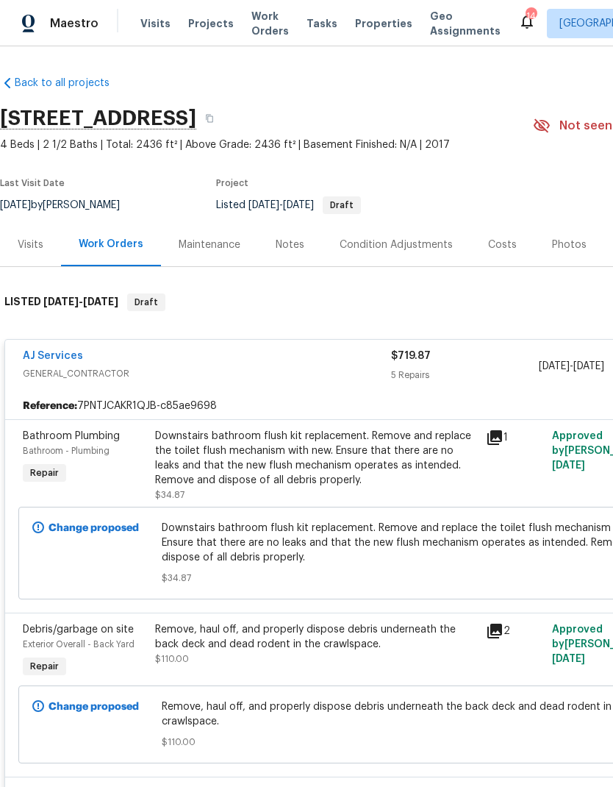
click at [56, 351] on link "AJ Services" at bounding box center [53, 356] width 60 height 10
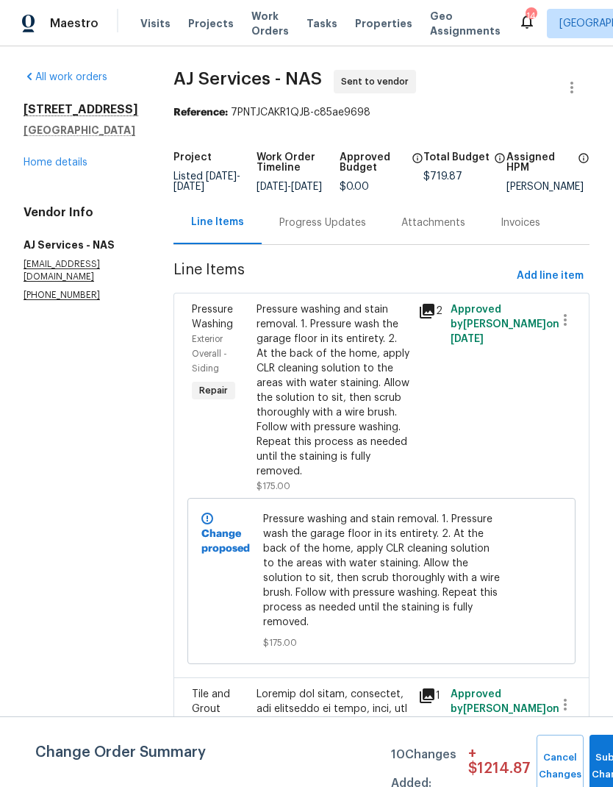
click at [310, 230] on div "Progress Updates" at bounding box center [322, 222] width 87 height 15
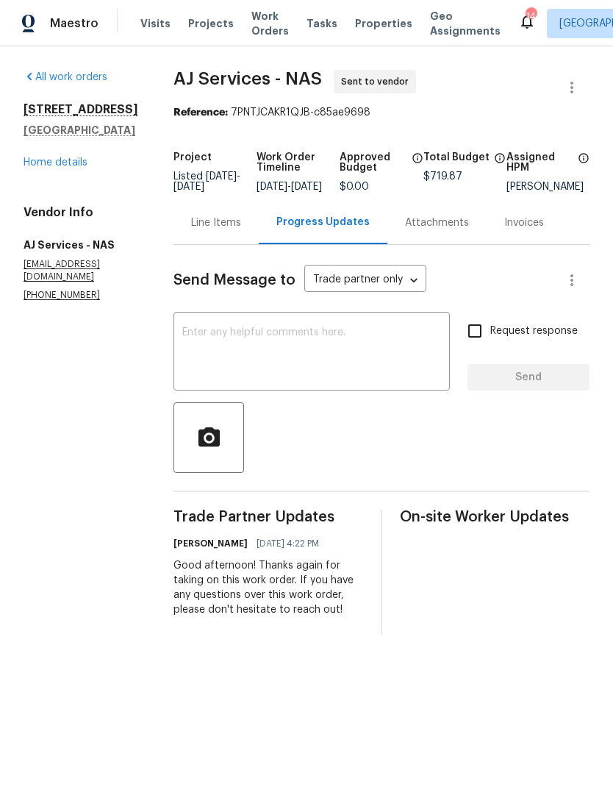
click at [273, 356] on textarea at bounding box center [311, 352] width 259 height 51
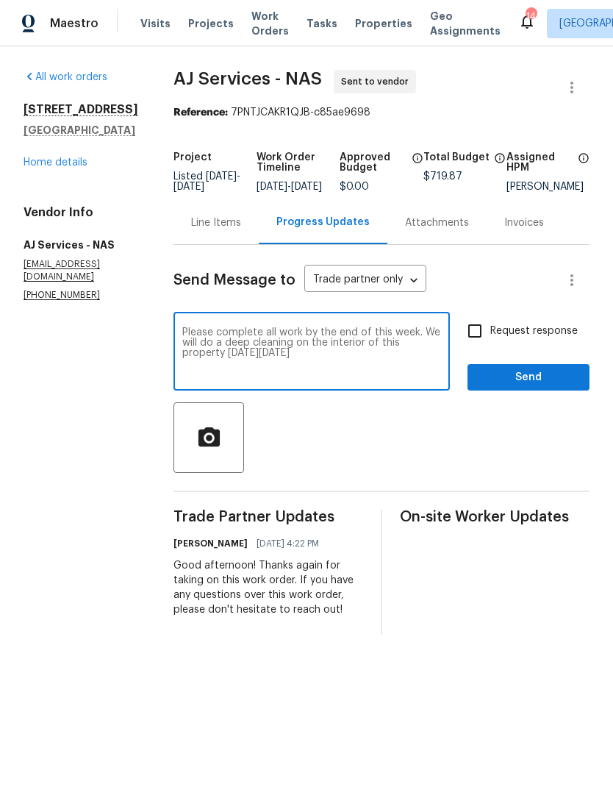
type textarea "Please complete all work by the end of this week. We will do a deep cleaning on…"
click at [326, 458] on div at bounding box center [382, 437] width 416 height 71
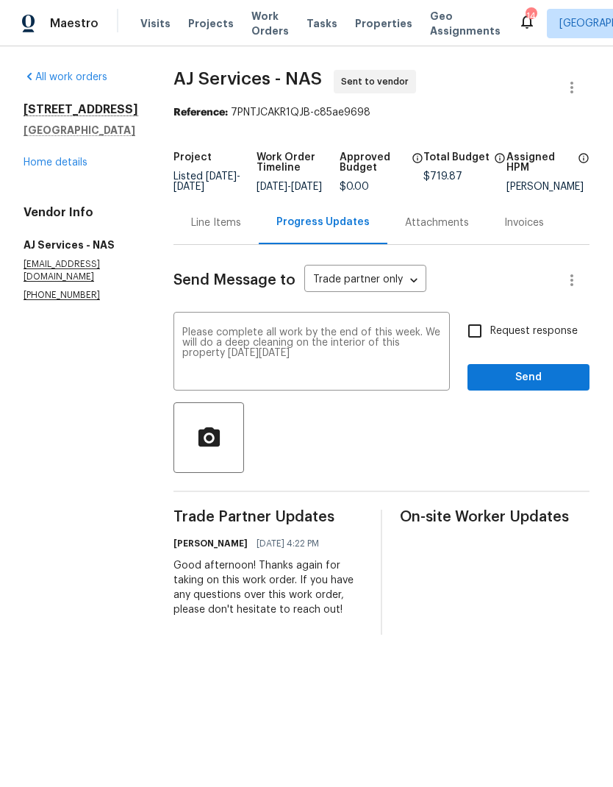
click at [473, 343] on input "Request response" at bounding box center [474, 330] width 31 height 31
checkbox input "true"
click at [482, 387] on span "Send" at bounding box center [528, 377] width 99 height 18
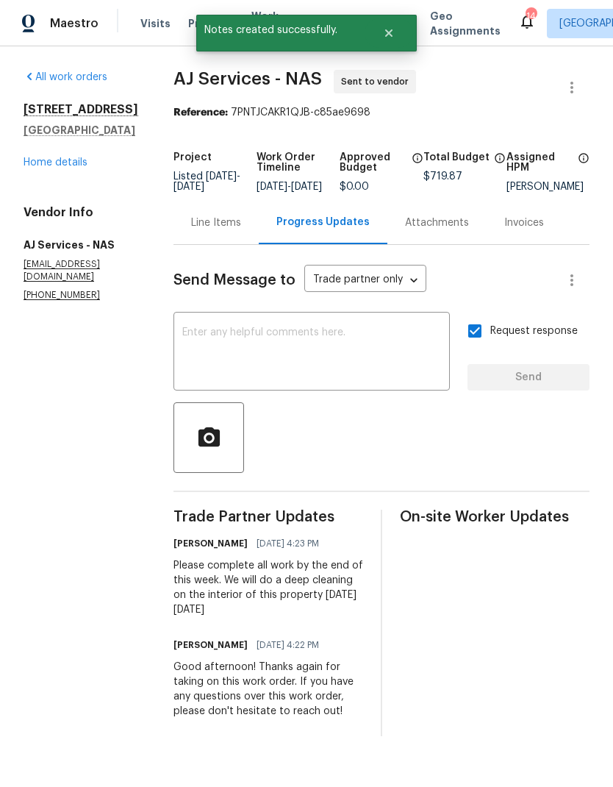
click at [52, 165] on link "Home details" at bounding box center [56, 162] width 64 height 10
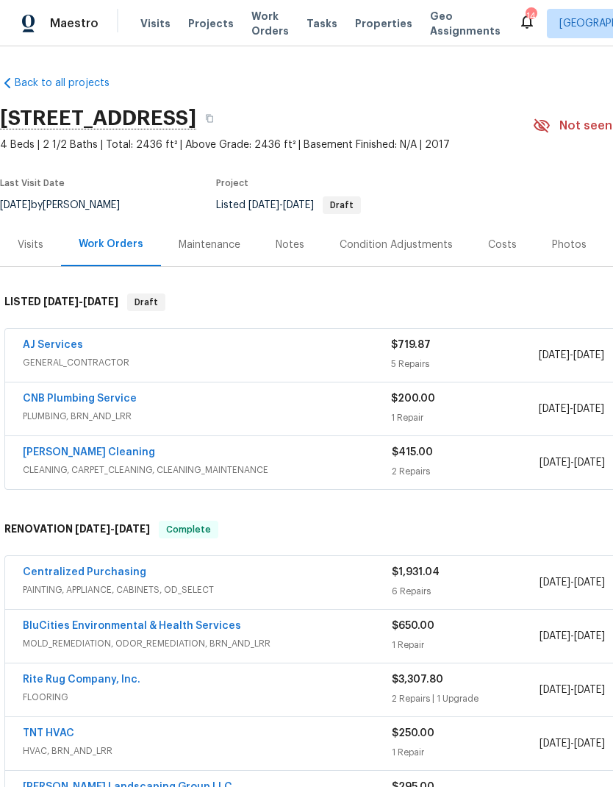
click at [52, 449] on link "[PERSON_NAME] Cleaning" at bounding box center [89, 452] width 132 height 10
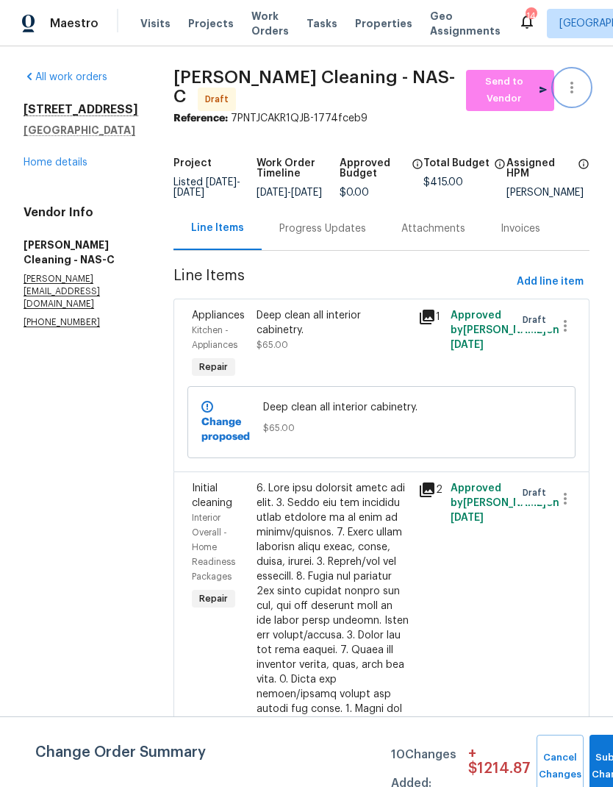
click at [576, 86] on icon "button" at bounding box center [572, 88] width 18 height 18
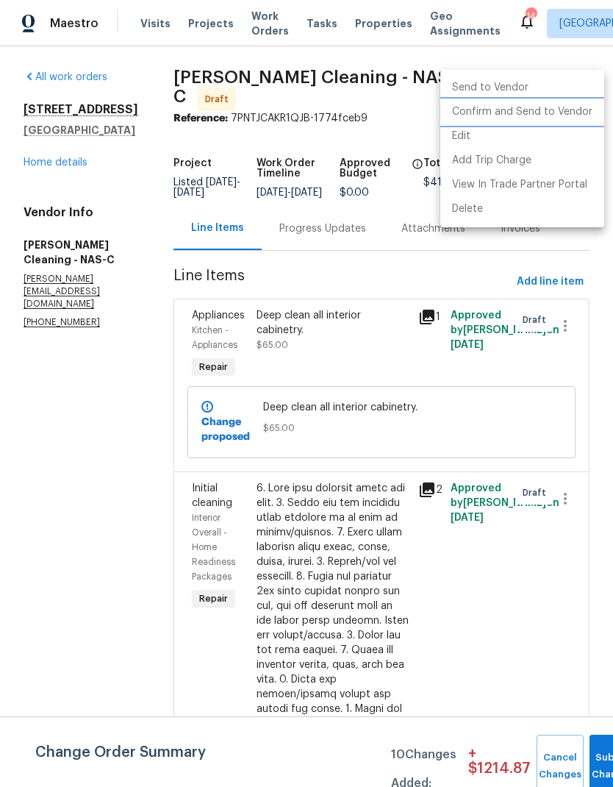
click at [501, 107] on li "Confirm and Send to Vendor" at bounding box center [522, 112] width 164 height 24
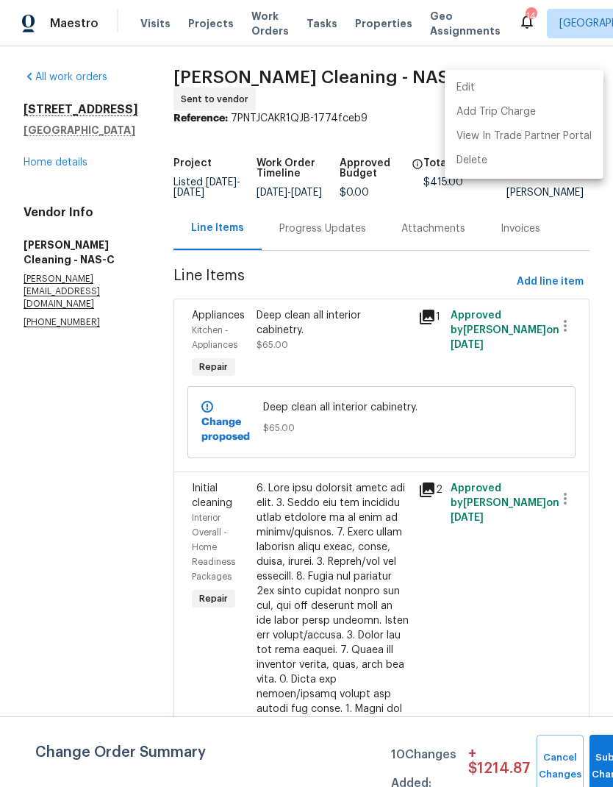
click at [327, 224] on div at bounding box center [306, 393] width 613 height 787
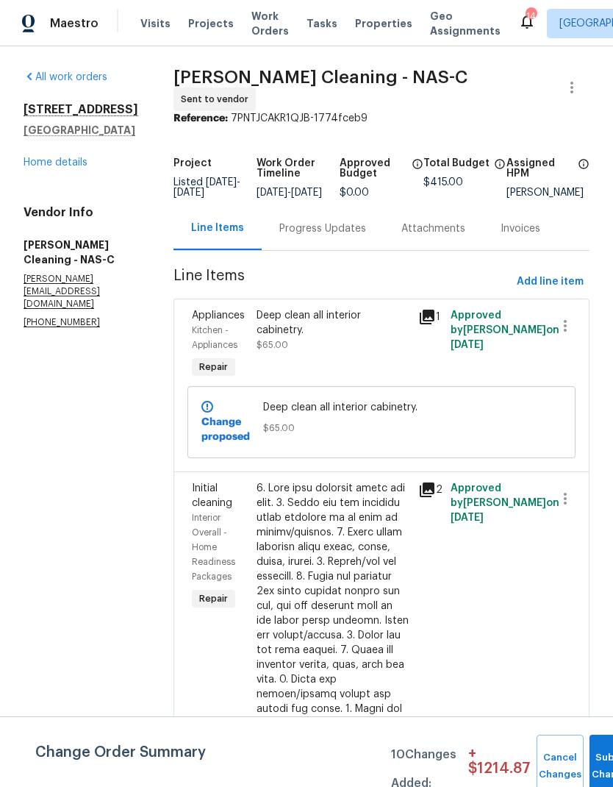
click at [339, 235] on div "Progress Updates" at bounding box center [322, 228] width 87 height 15
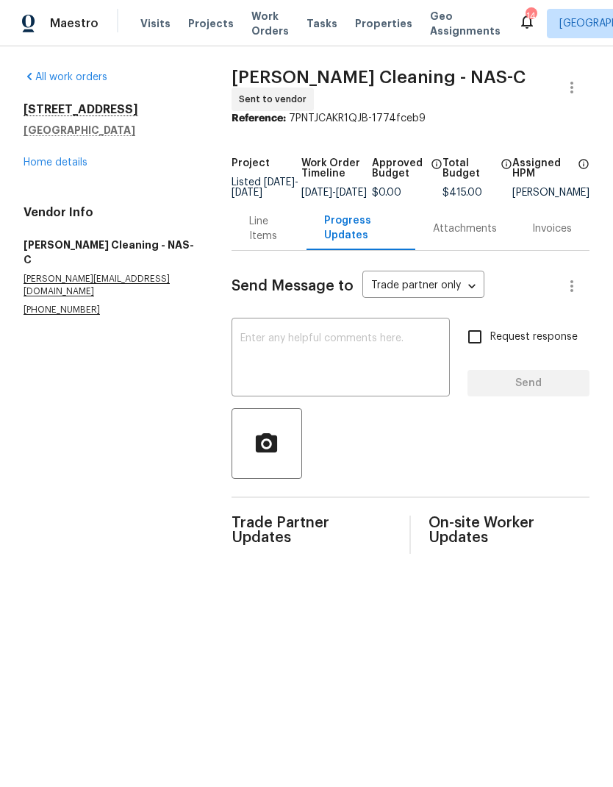
click at [268, 356] on textarea at bounding box center [340, 358] width 201 height 51
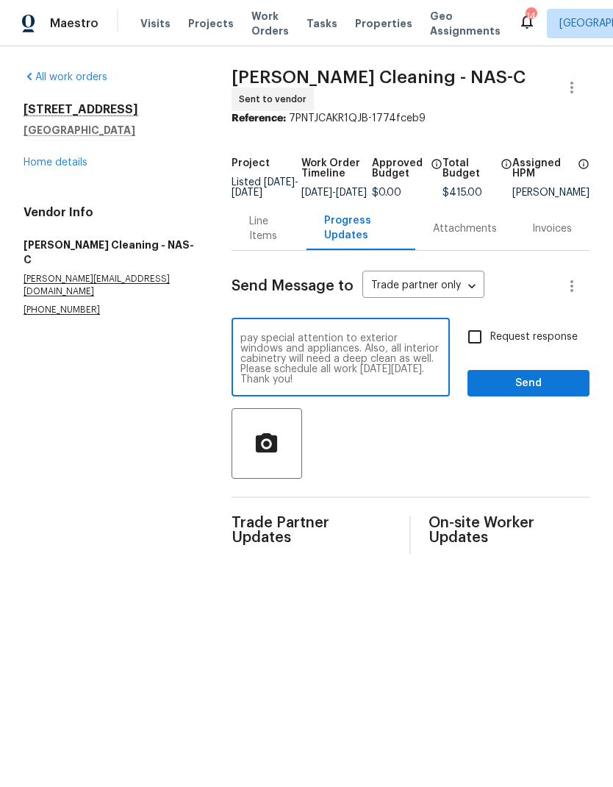
type textarea "Good afternoon! This is a listed property that needs a good deep cleaning. Plea…"
click at [489, 340] on input "Request response" at bounding box center [474, 336] width 31 height 31
checkbox input "true"
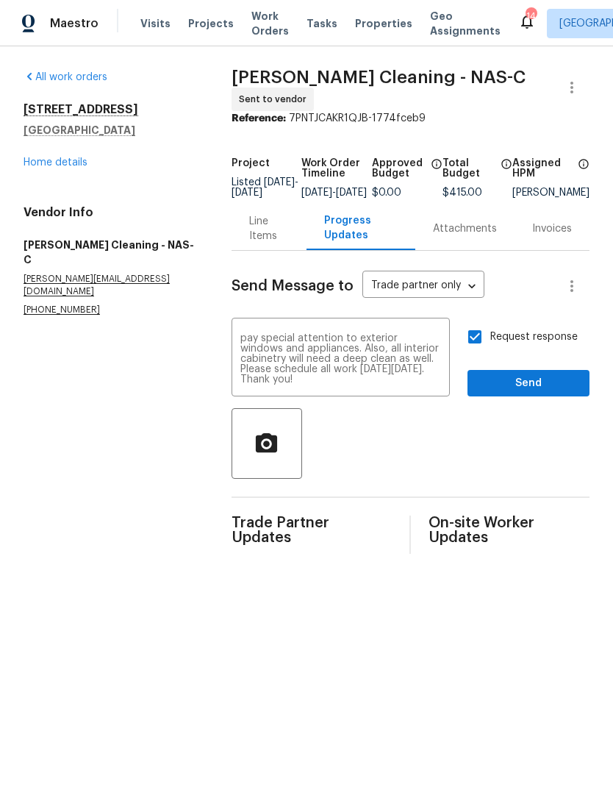
scroll to position [21, 0]
click at [486, 377] on button "Send" at bounding box center [529, 383] width 122 height 27
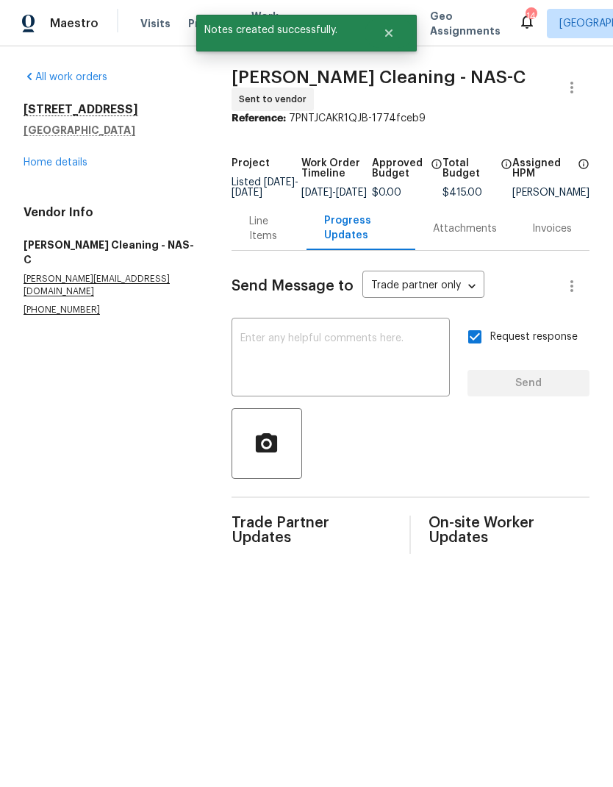
scroll to position [0, 0]
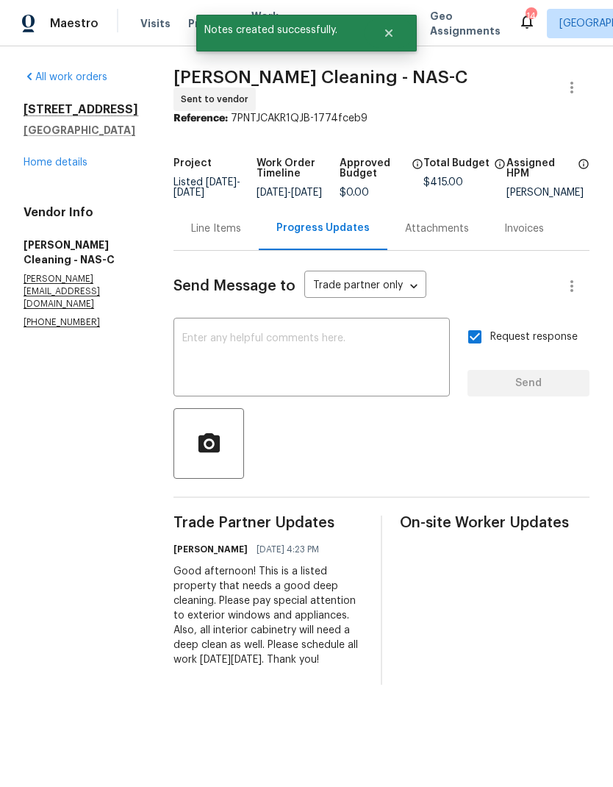
click at [52, 162] on link "Home details" at bounding box center [56, 162] width 64 height 10
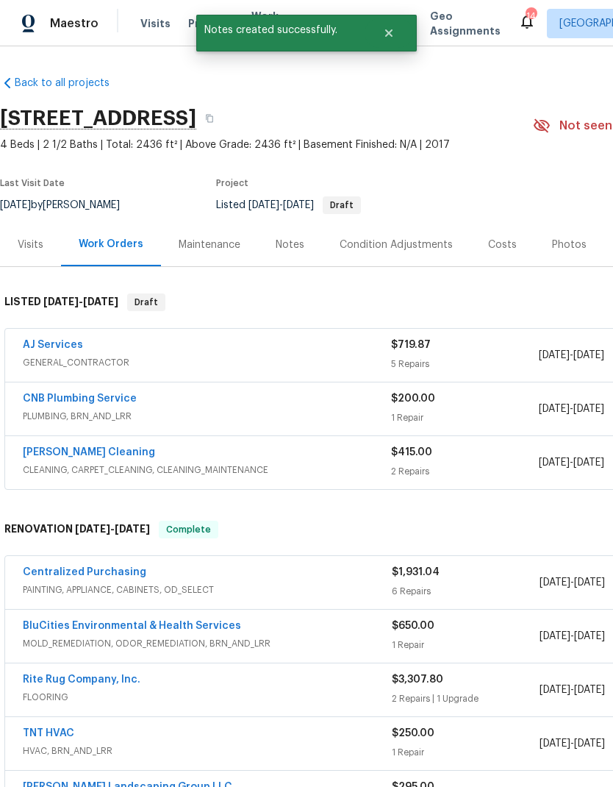
click at [286, 244] on div "Notes" at bounding box center [290, 244] width 29 height 15
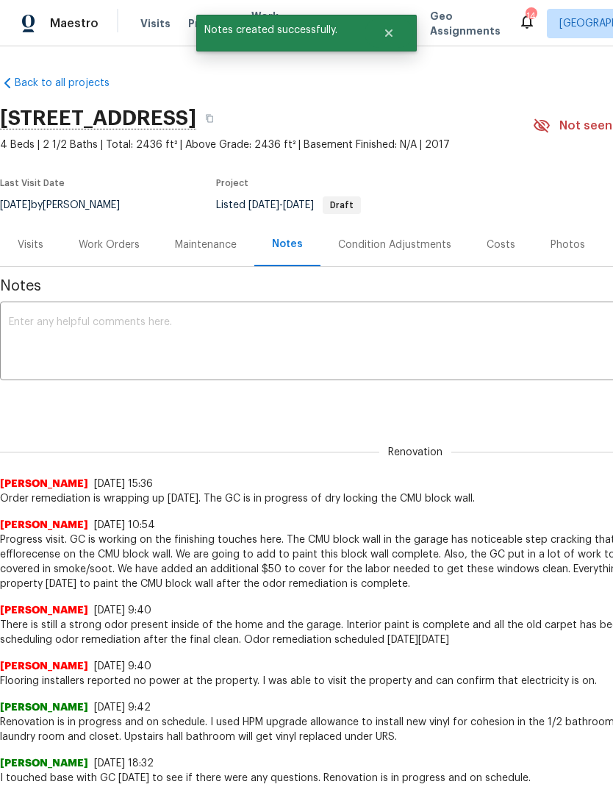
click at [71, 310] on div "x ​" at bounding box center [415, 342] width 831 height 75
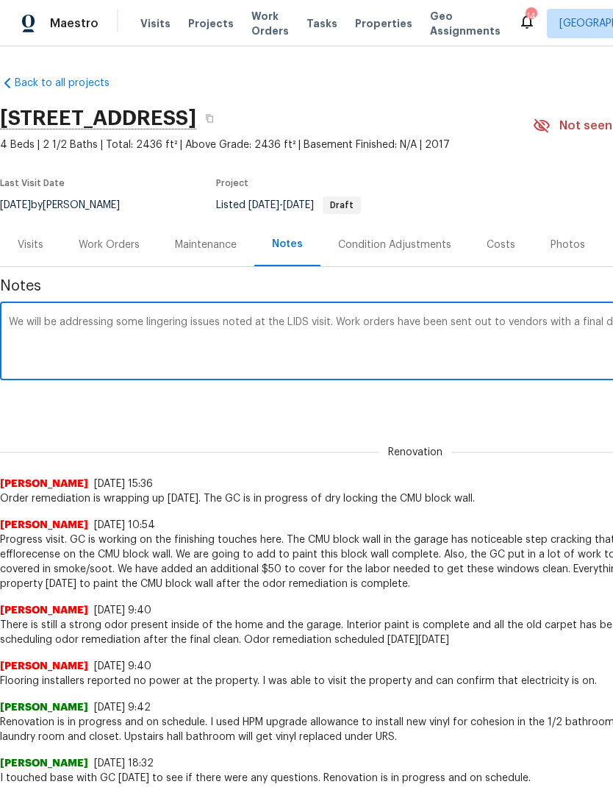
scroll to position [0, 218]
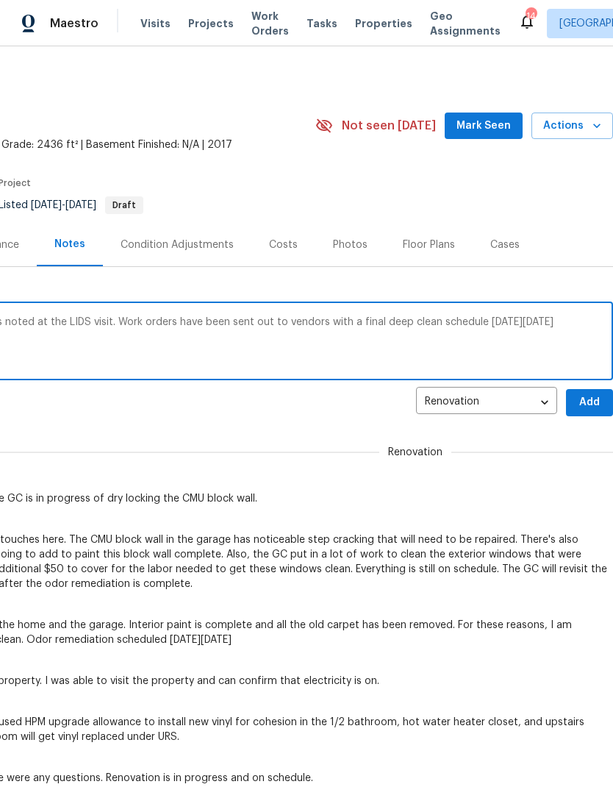
type textarea "We will be addressing some lingering issues noted at the LIDS visit. Work order…"
click at [588, 396] on span "Add" at bounding box center [590, 402] width 24 height 18
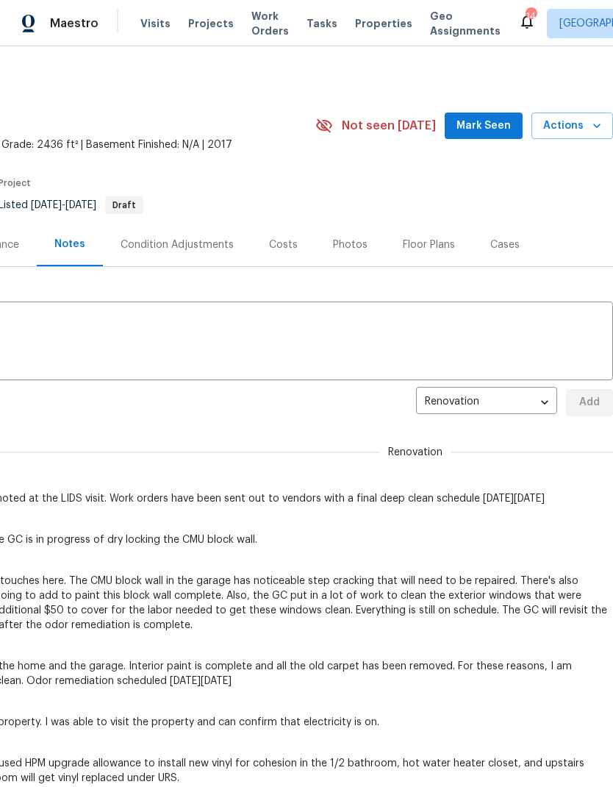
click at [489, 120] on span "Mark Seen" at bounding box center [484, 126] width 54 height 18
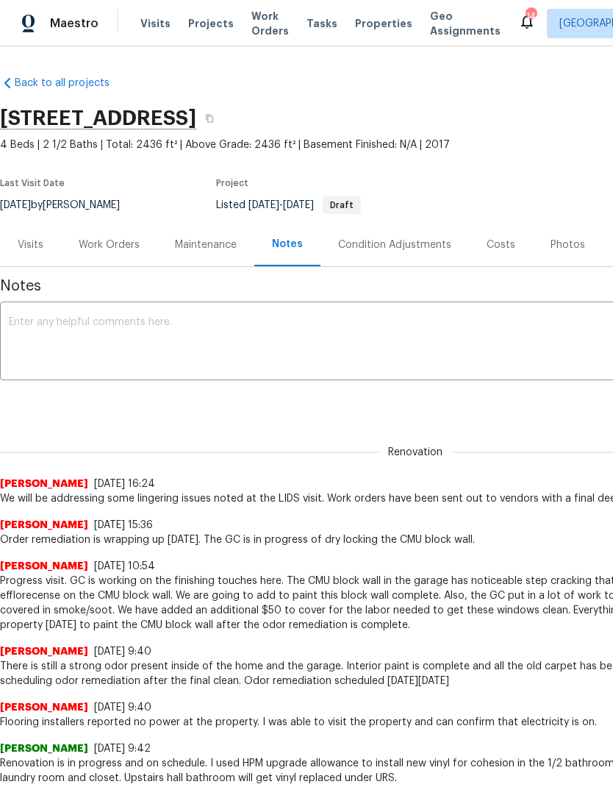
scroll to position [0, 0]
click at [103, 234] on div "Work Orders" at bounding box center [109, 244] width 96 height 43
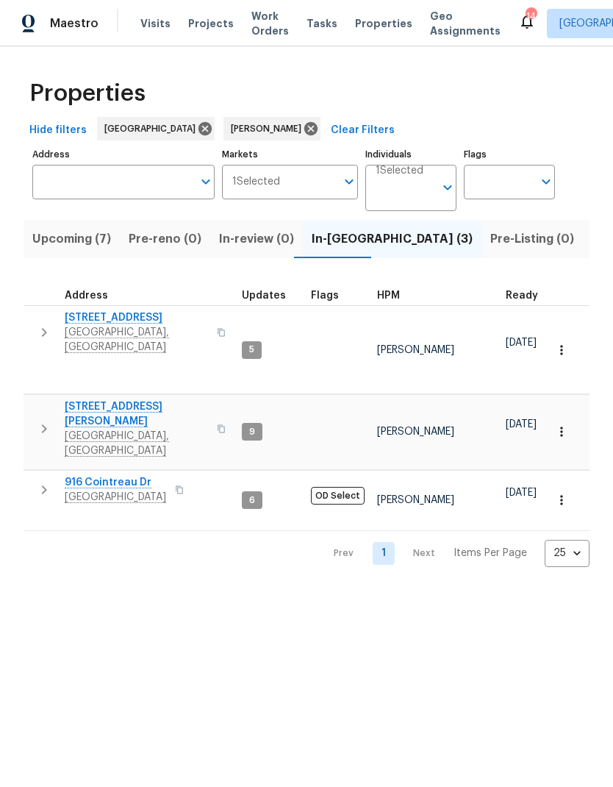
click at [49, 323] on icon "button" at bounding box center [44, 332] width 18 height 18
click at [251, 26] on span "Work Orders" at bounding box center [269, 23] width 37 height 29
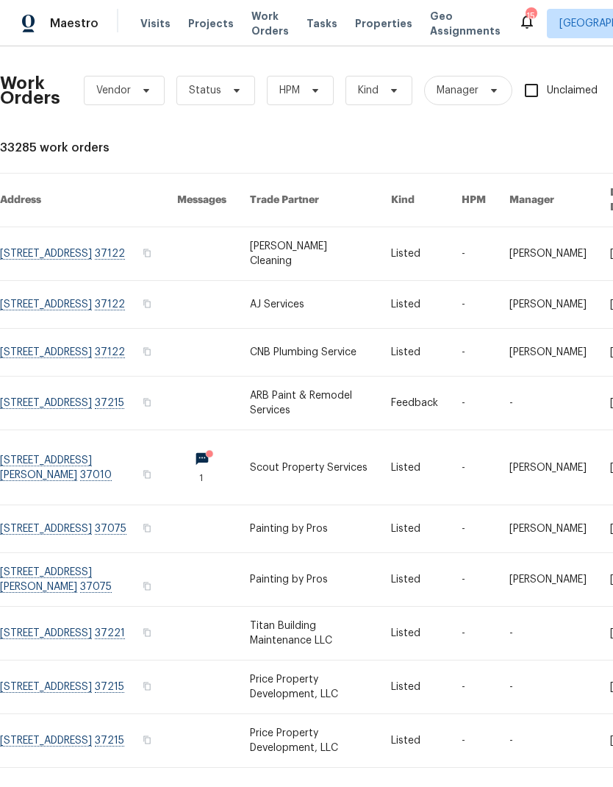
click at [299, 388] on link at bounding box center [320, 402] width 141 height 53
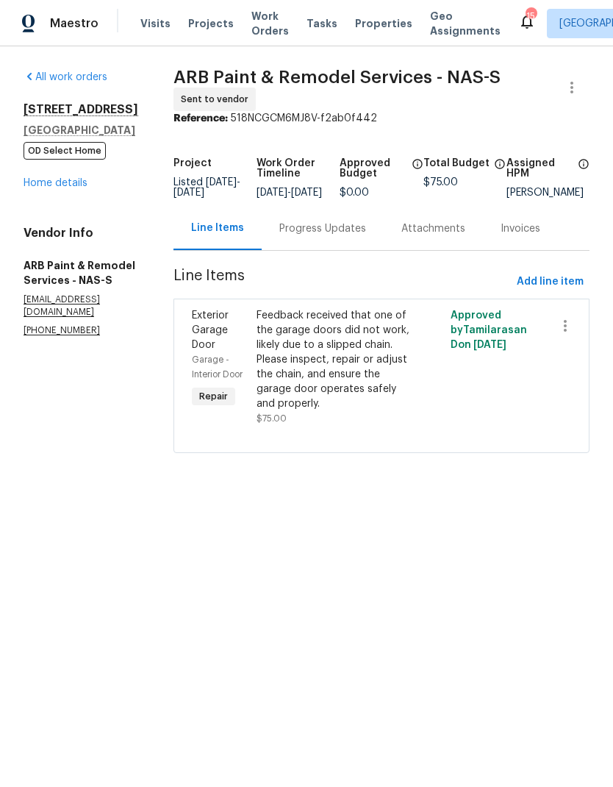
click at [273, 18] on span "Work Orders" at bounding box center [269, 23] width 37 height 29
